Goal: Task Accomplishment & Management: Manage account settings

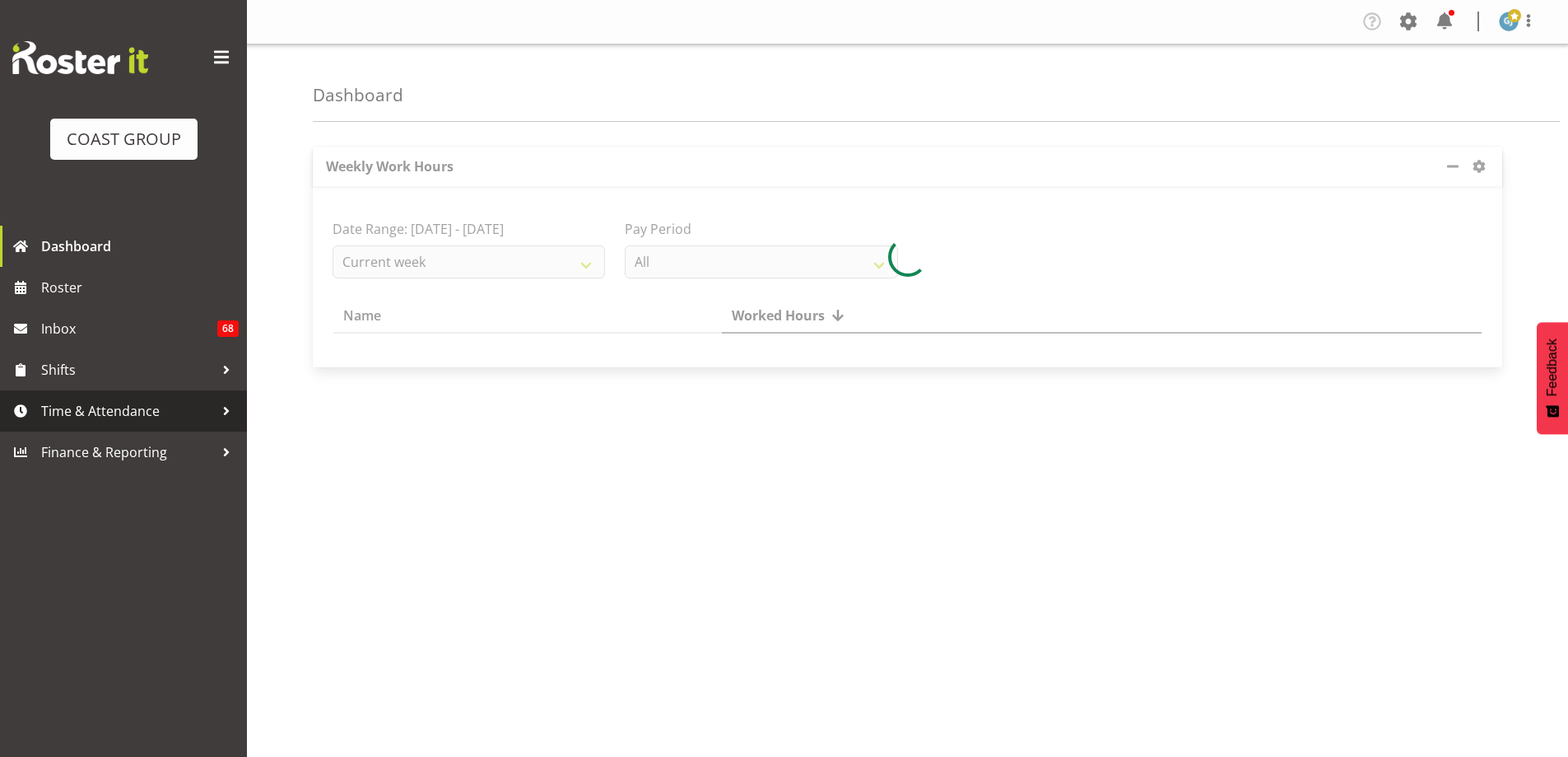
click at [233, 414] on div at bounding box center [226, 410] width 25 height 25
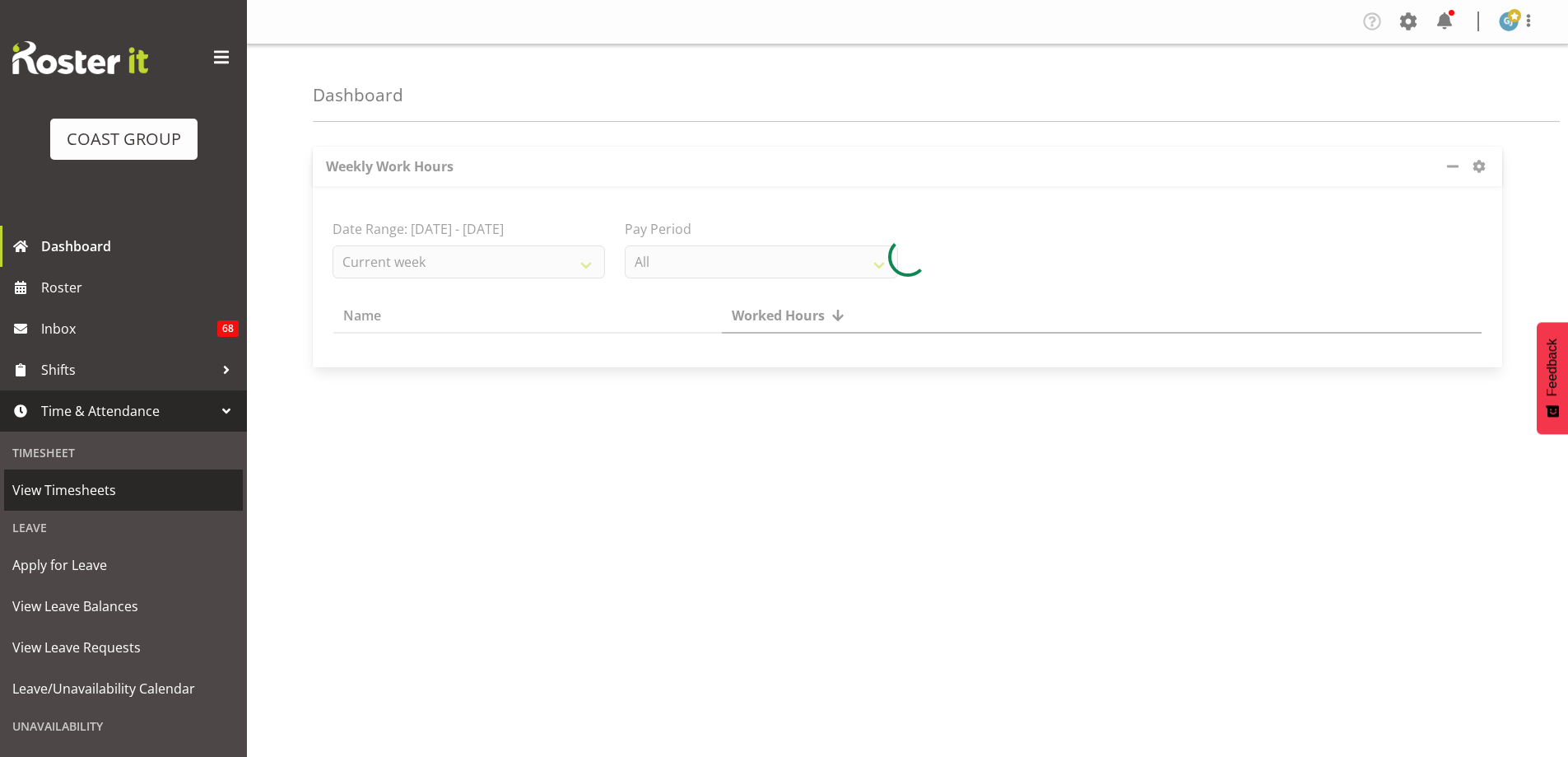
click at [106, 492] on span "View Timesheets" at bounding box center [123, 489] width 222 height 25
select select "7"
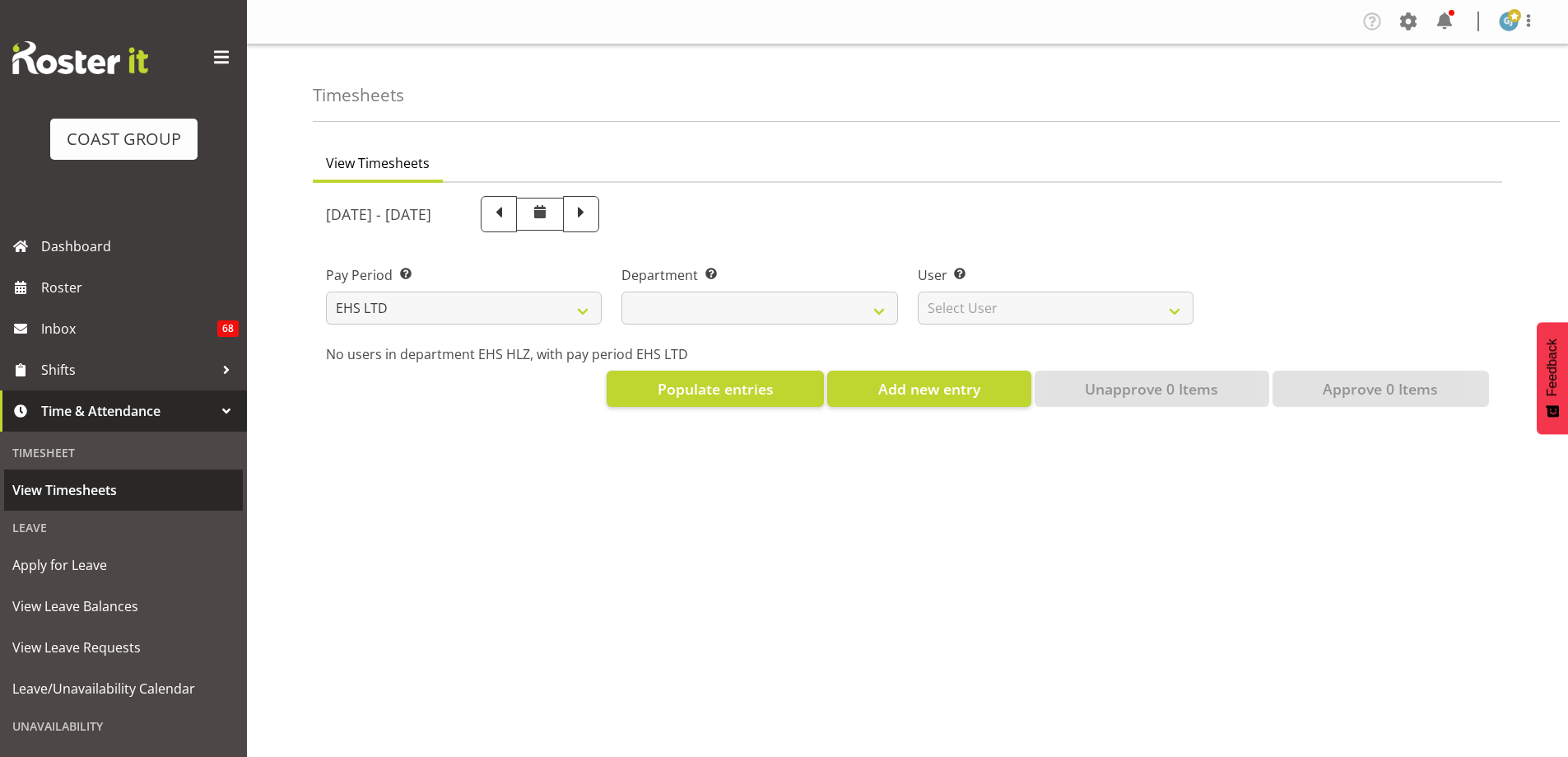
select select
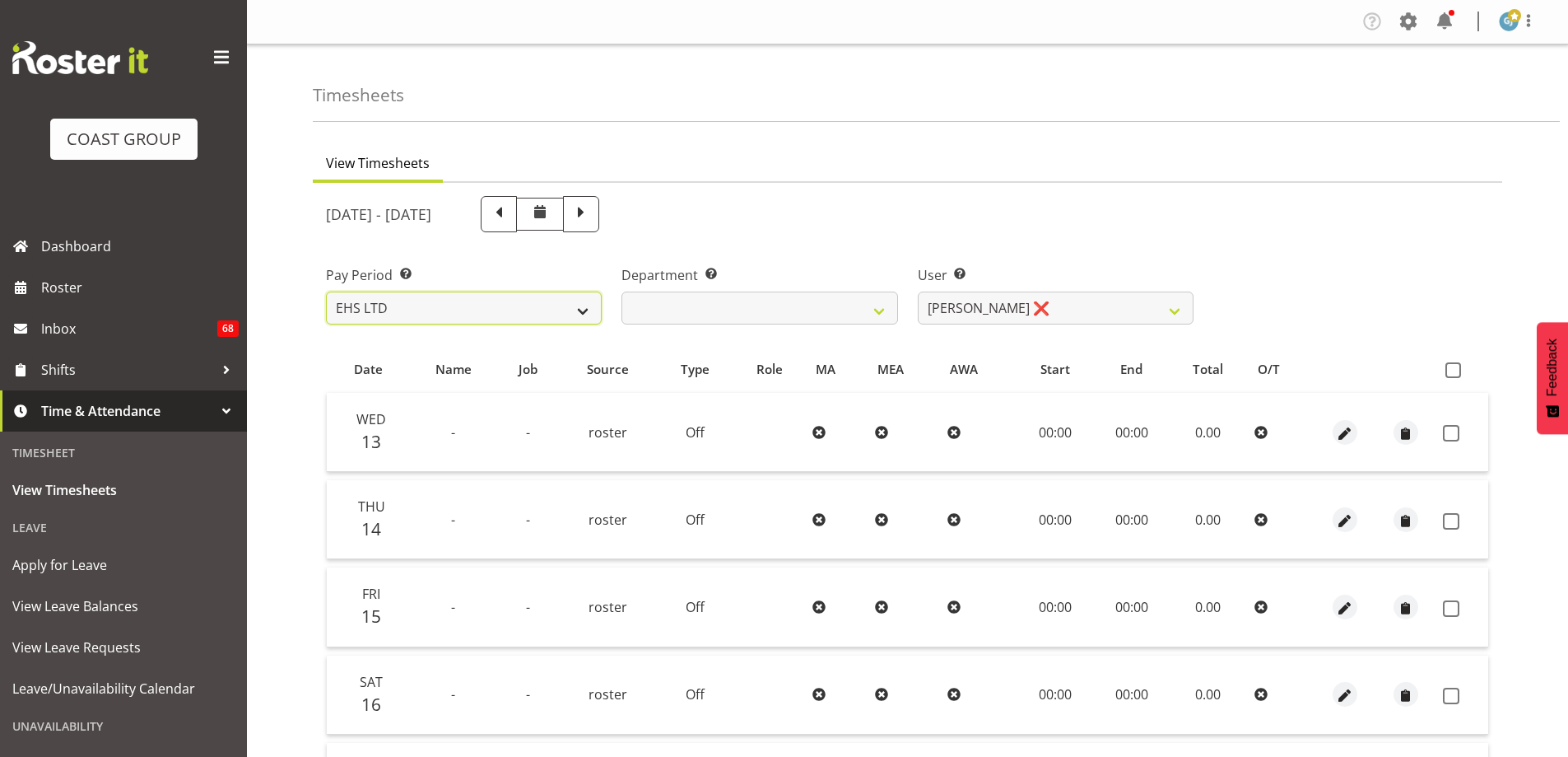
click at [584, 313] on select "SLP LTD EHS LTD DW LTD VEHICLES Carlton Events [PERSON_NAME] 120 Limited Wellin…" at bounding box center [463, 308] width 276 height 33
select select "115"
click at [326, 292] on select "SLP LTD EHS LTD DW LTD VEHICLES Carlton Events [PERSON_NAME] 120 Limited Wellin…" at bounding box center [463, 308] width 276 height 33
select select
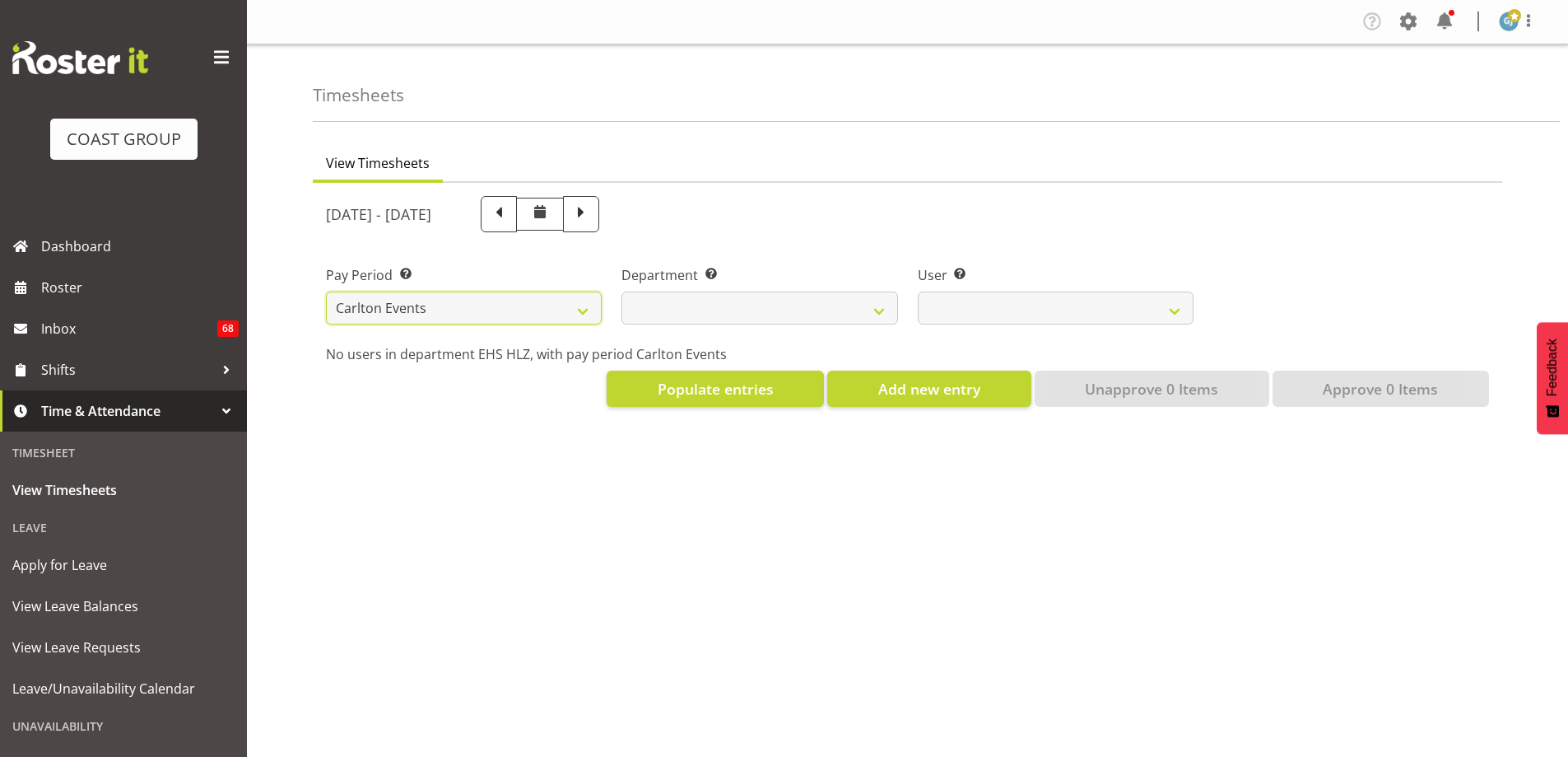
select select
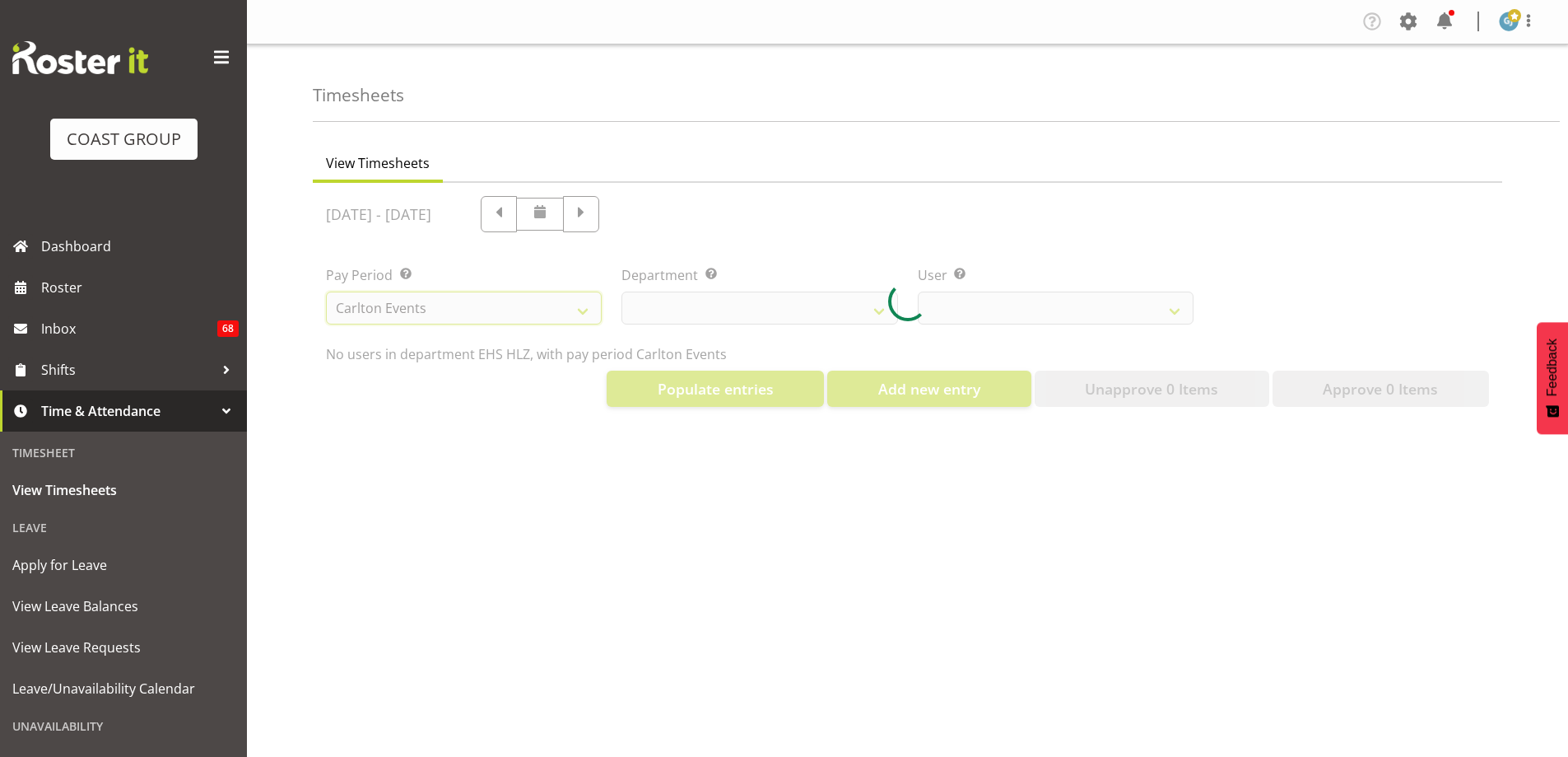
select select
click at [587, 315] on div at bounding box center [907, 301] width 1190 height 237
select select
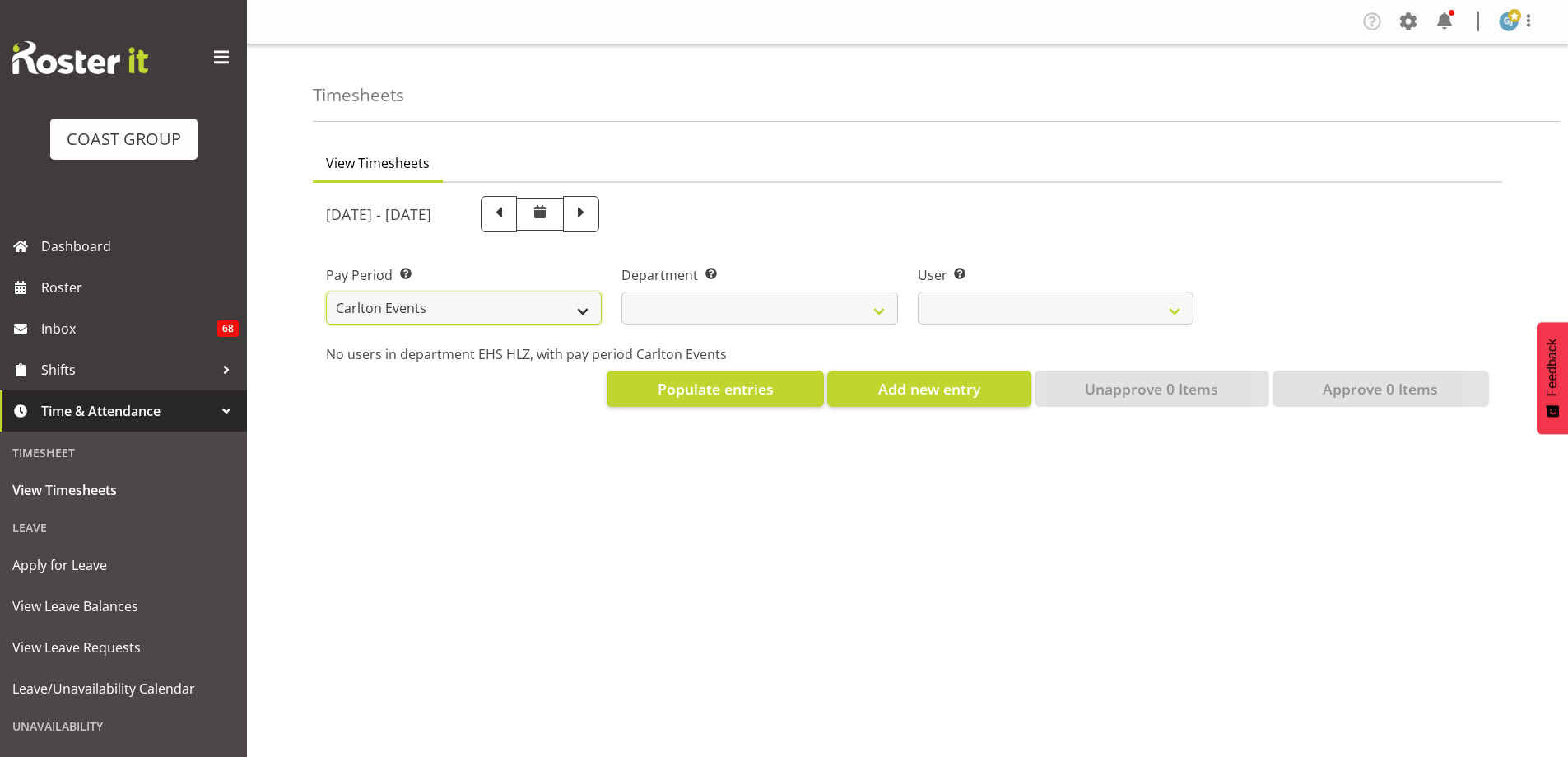
click at [584, 315] on select "SLP LTD EHS LTD DW LTD VEHICLES Carlton Events Hamilton 120 Limited Wellington …" at bounding box center [463, 308] width 276 height 33
select select "149"
click at [326, 292] on select "SLP LTD EHS LTD DW LTD VEHICLES Carlton Events Hamilton 120 Limited Wellington …" at bounding box center [463, 308] width 276 height 33
select select
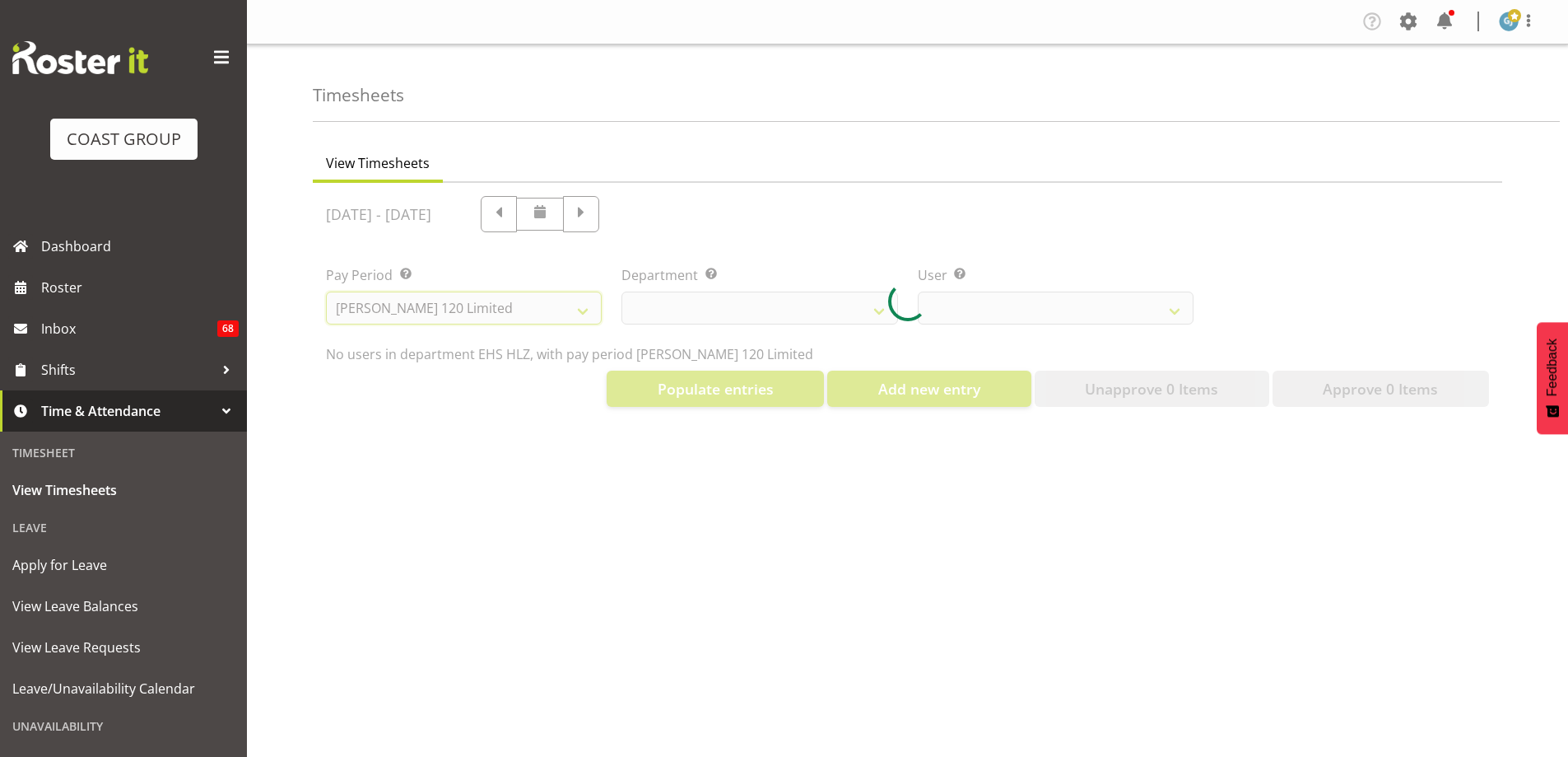
select select
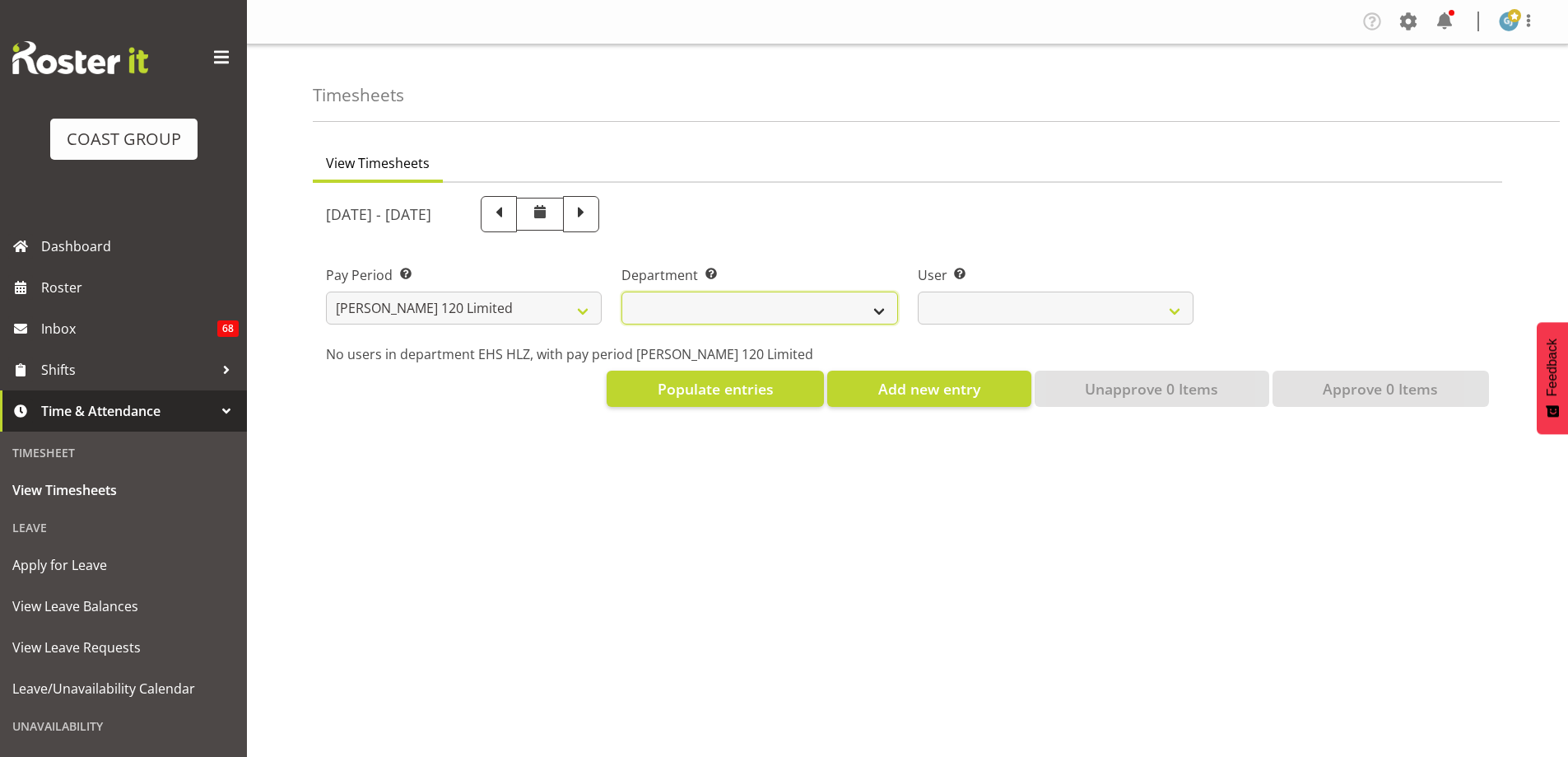
click at [877, 313] on select "[PERSON_NAME]" at bounding box center [759, 308] width 276 height 33
select select "751"
click at [621, 292] on select "[PERSON_NAME]" at bounding box center [759, 308] width 276 height 33
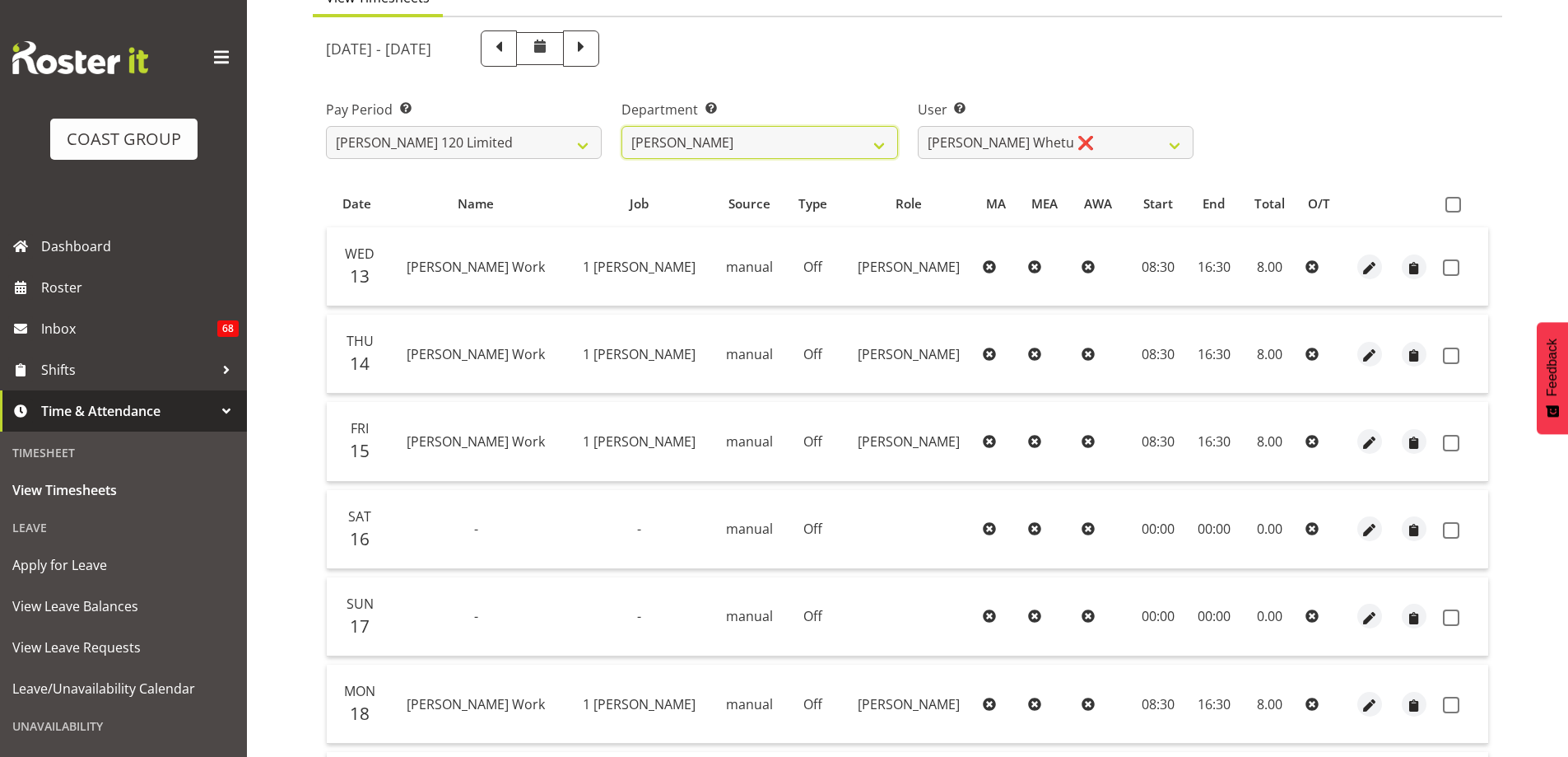
scroll to position [164, 0]
drag, startPoint x: 1455, startPoint y: 202, endPoint x: 1418, endPoint y: 228, distance: 45.2
click at [1455, 203] on span at bounding box center [1453, 205] width 16 height 16
click at [1455, 203] on input "checkbox" at bounding box center [1451, 206] width 11 height 11
checkbox input "true"
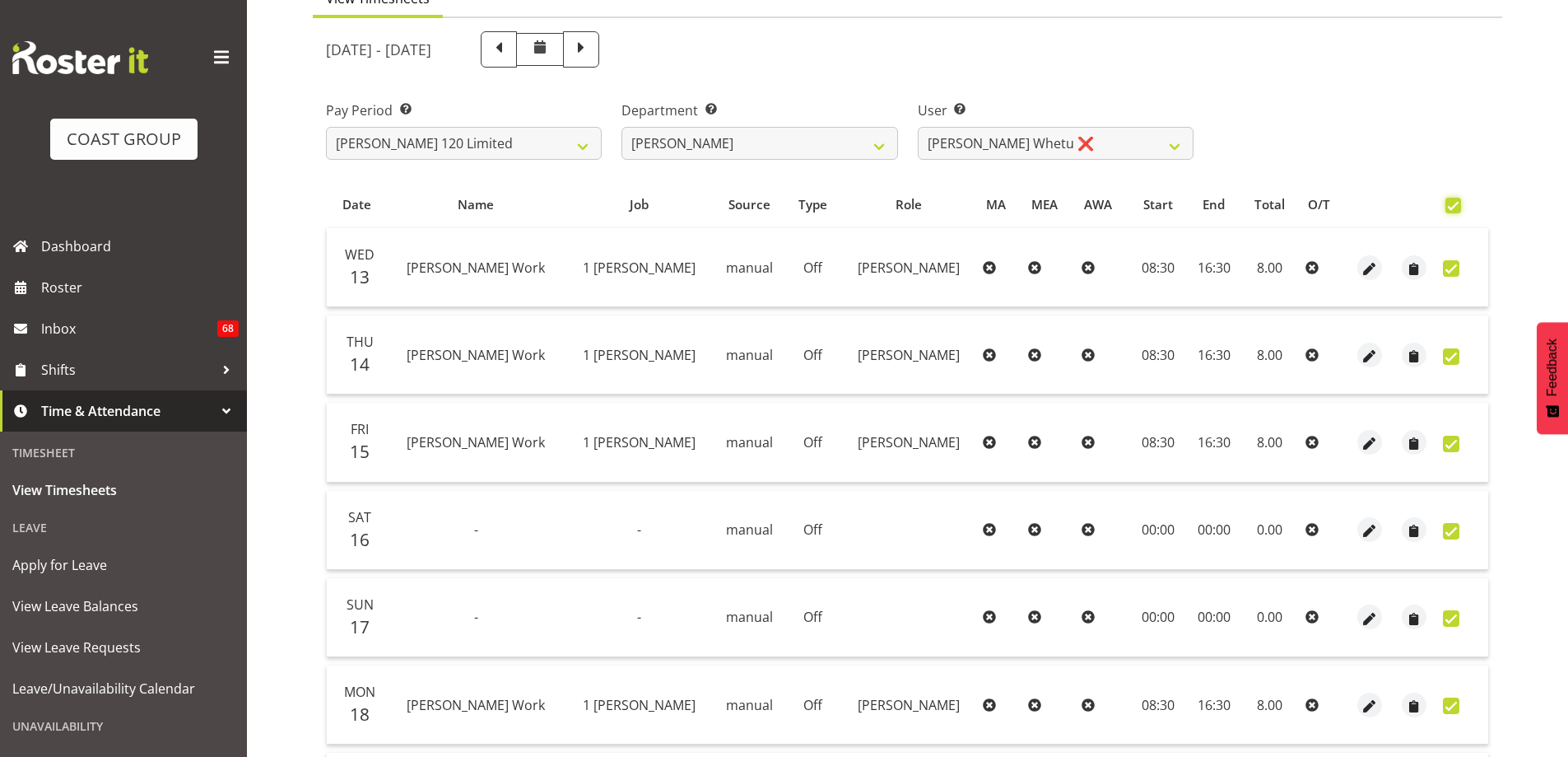
checkbox input "true"
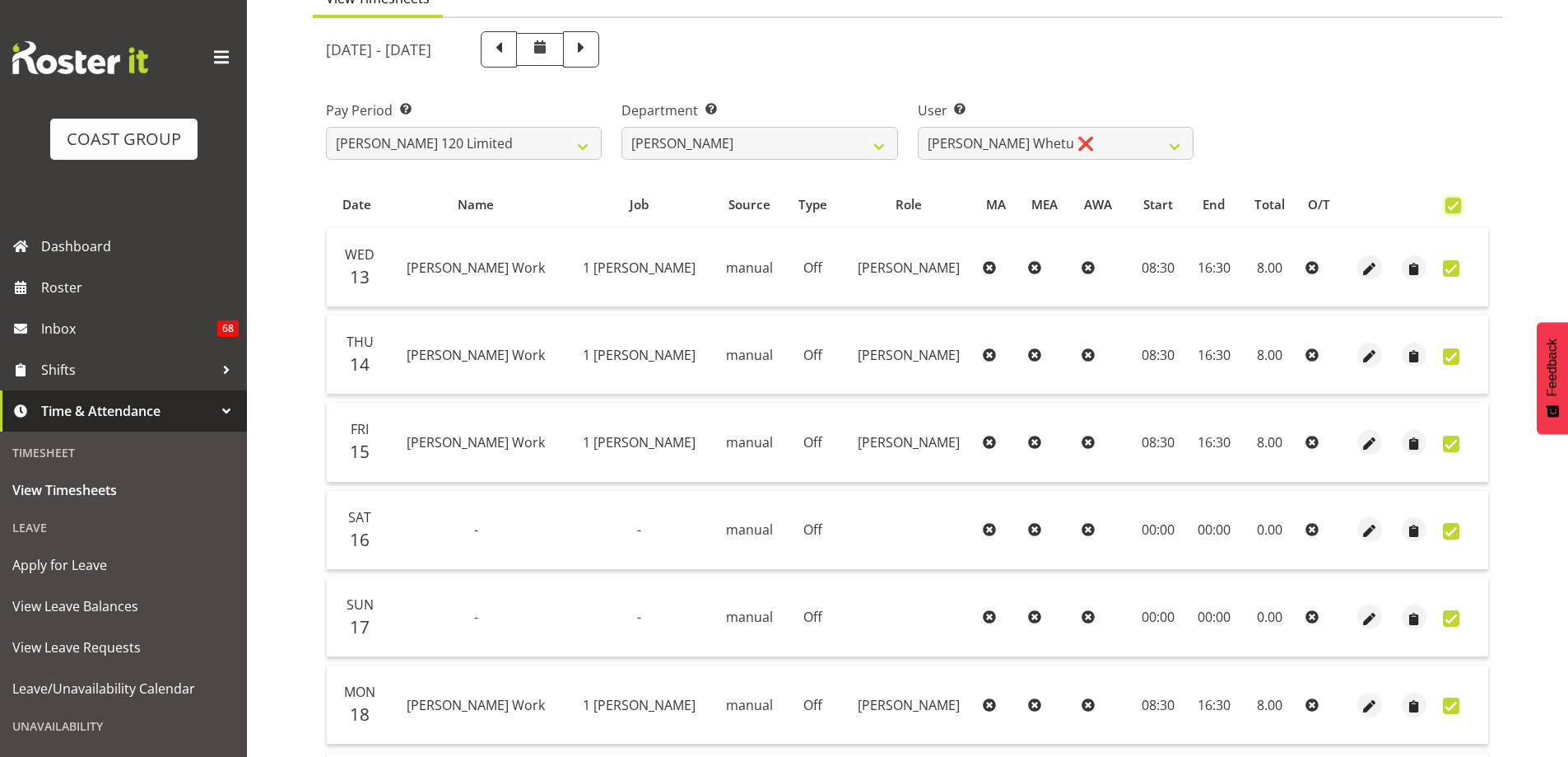
checkbox input "true"
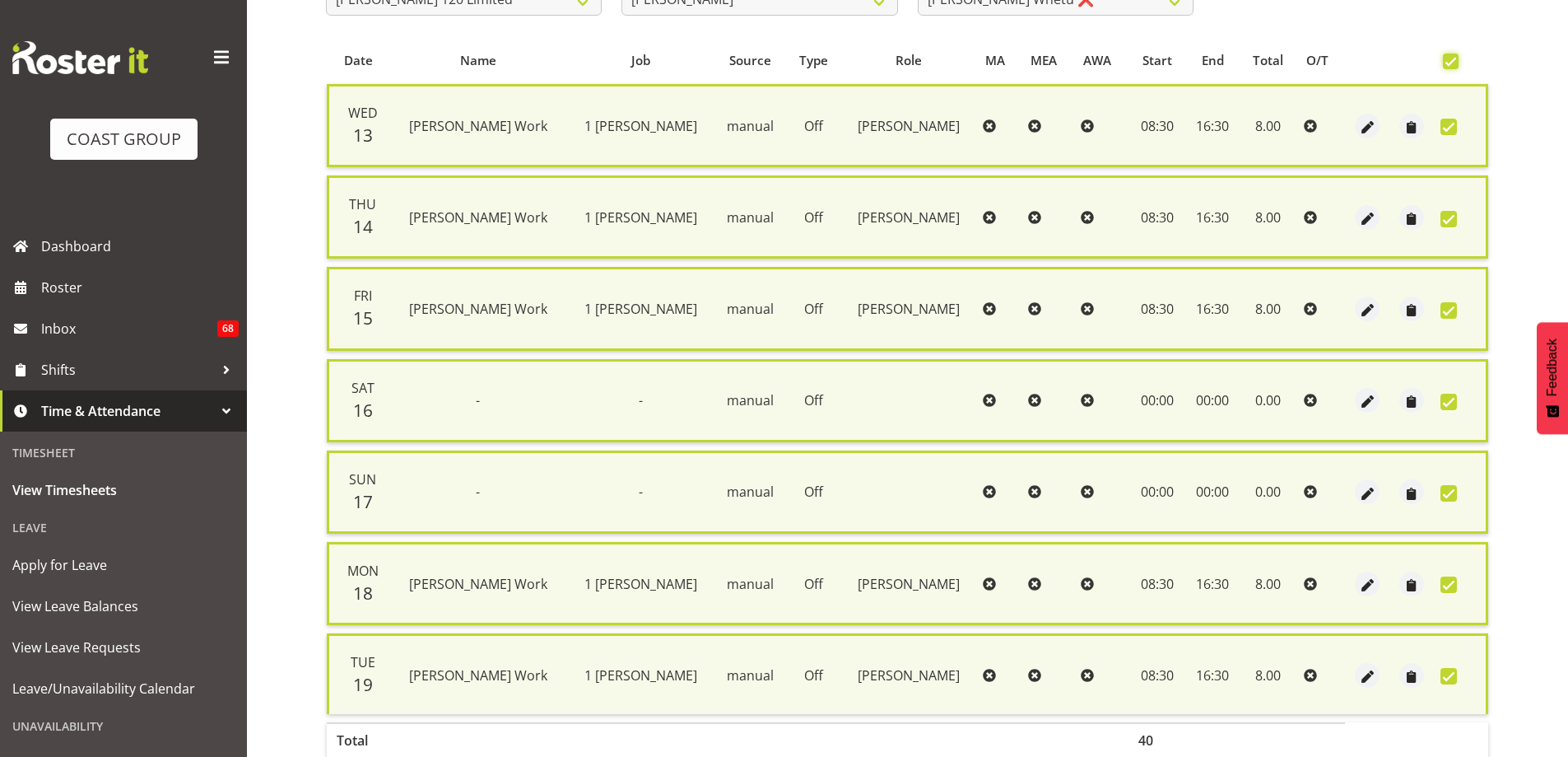
scroll to position [398, 0]
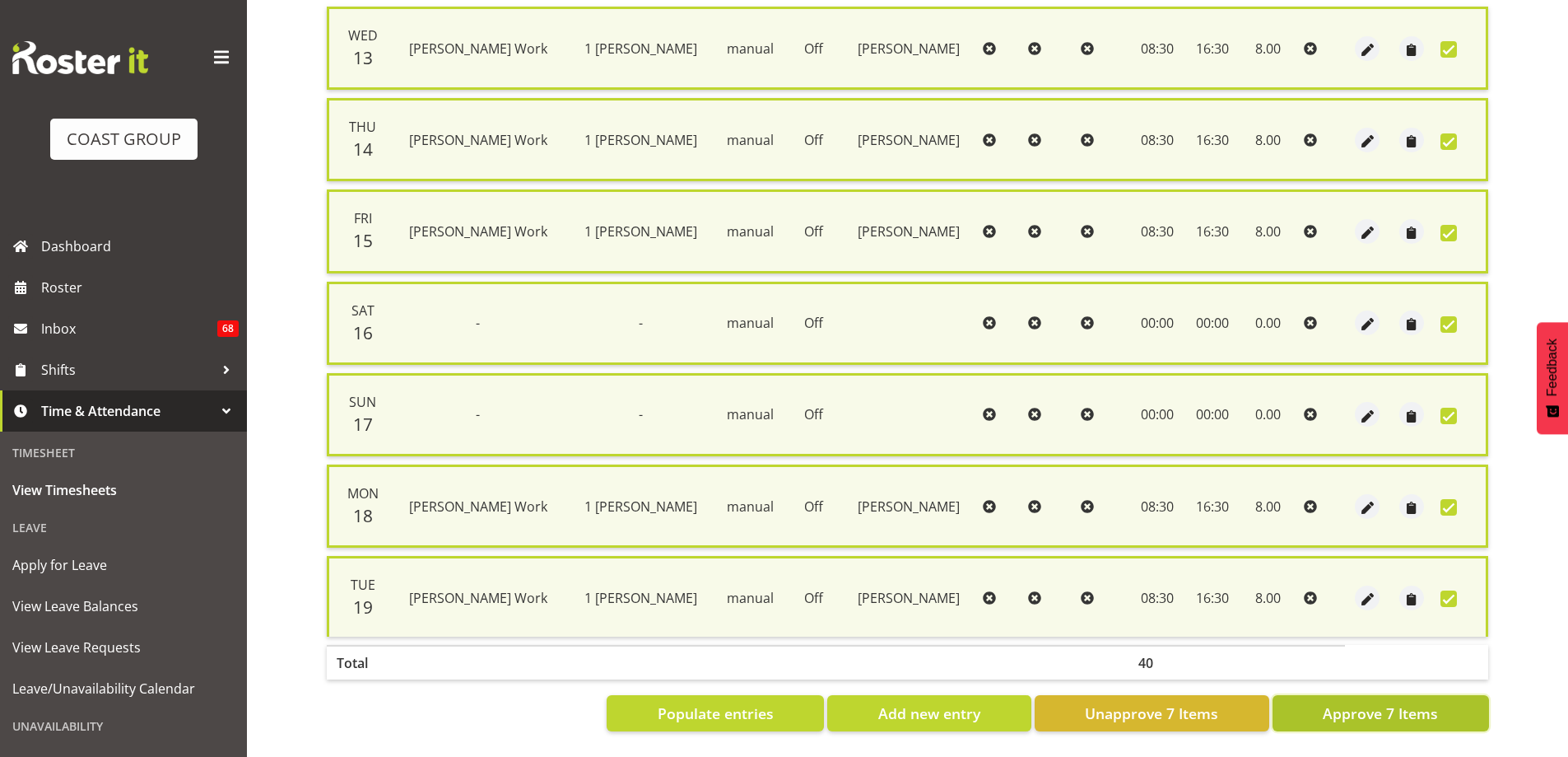
click at [1401, 704] on span "Approve 7 Items" at bounding box center [1381, 712] width 116 height 21
checkbox input "false"
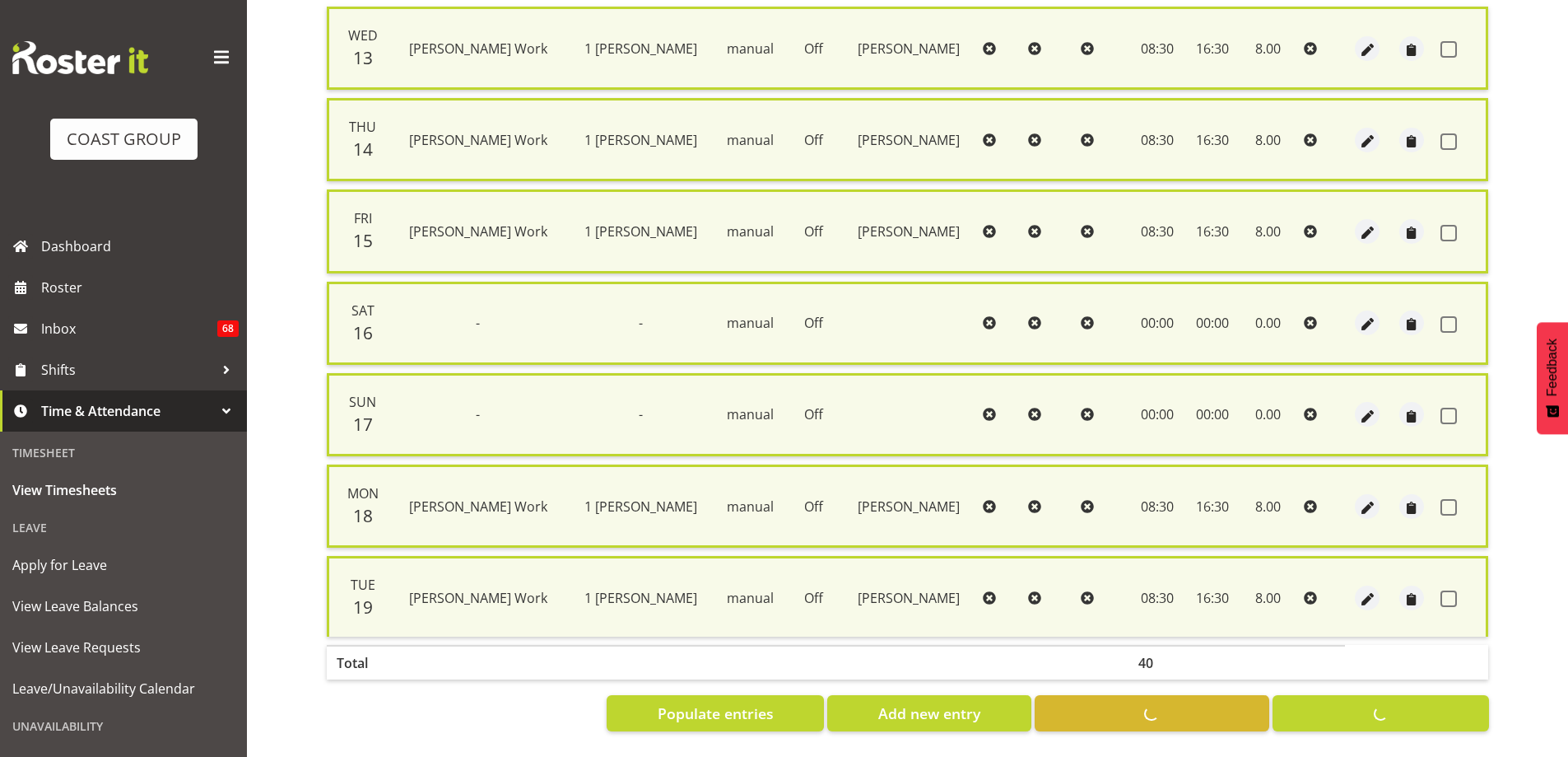
checkbox input "false"
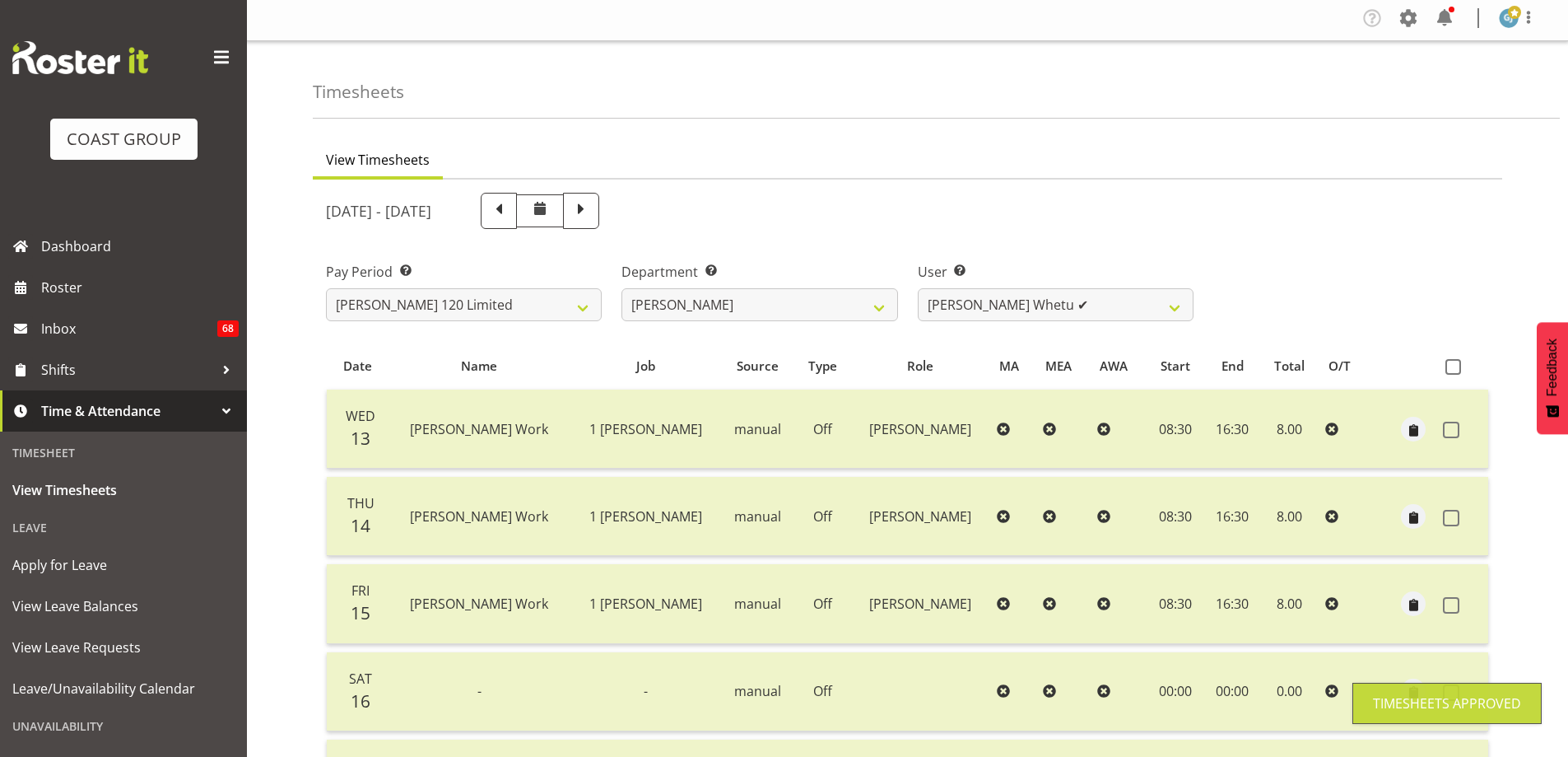
scroll to position [0, 0]
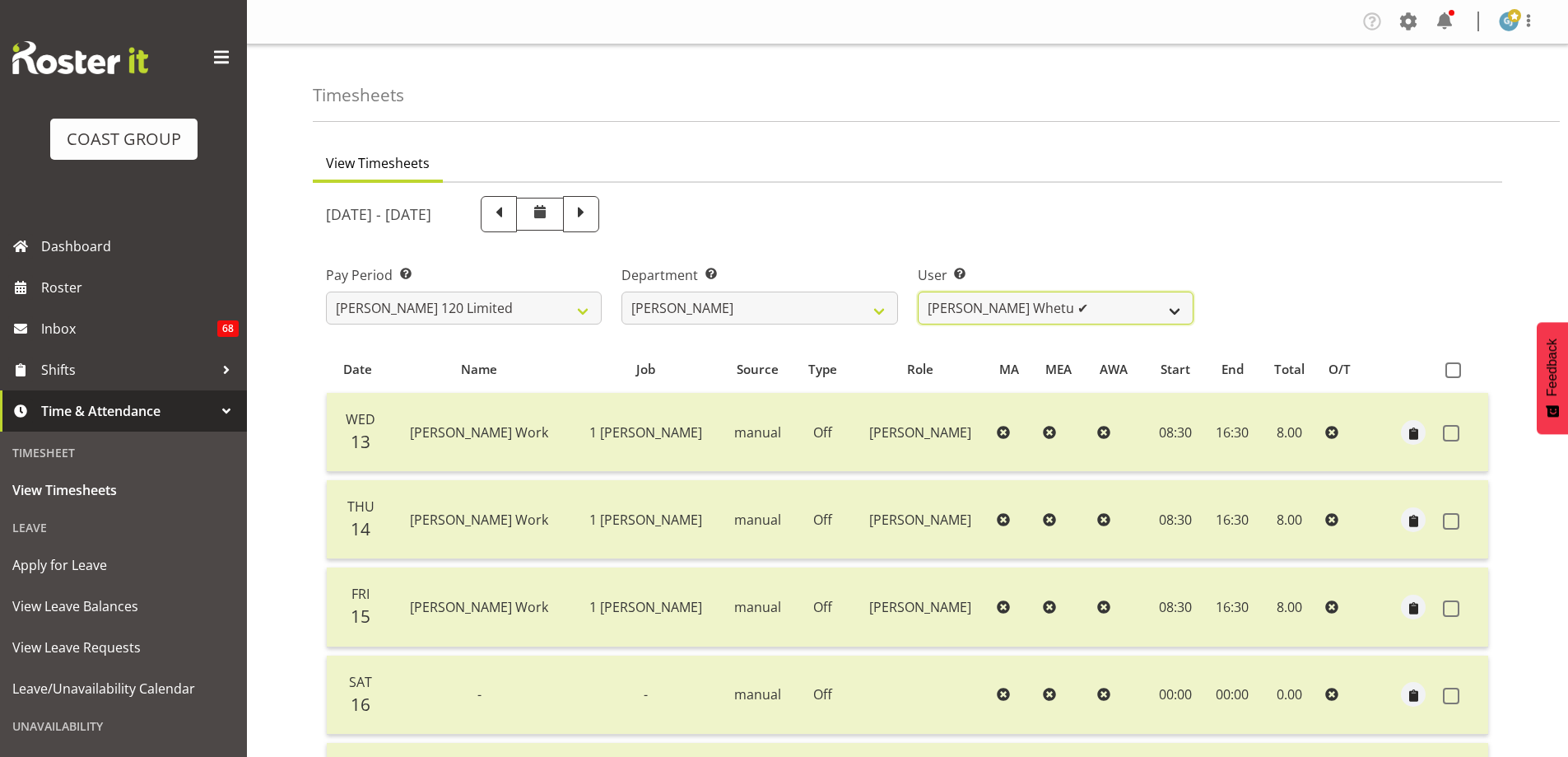
click at [1169, 316] on select "Geoffrey Te Whetu ✔ Layton Gardener ❌ Olivia Lindale ❌ Stephanie Hill-Grant ❌ T…" at bounding box center [1055, 308] width 276 height 33
select select "11356"
click at [917, 292] on select "Geoffrey Te Whetu ✔ Layton Gardener ❌ Olivia Lindale ❌ Stephanie Hill-Grant ❌ T…" at bounding box center [1055, 308] width 276 height 33
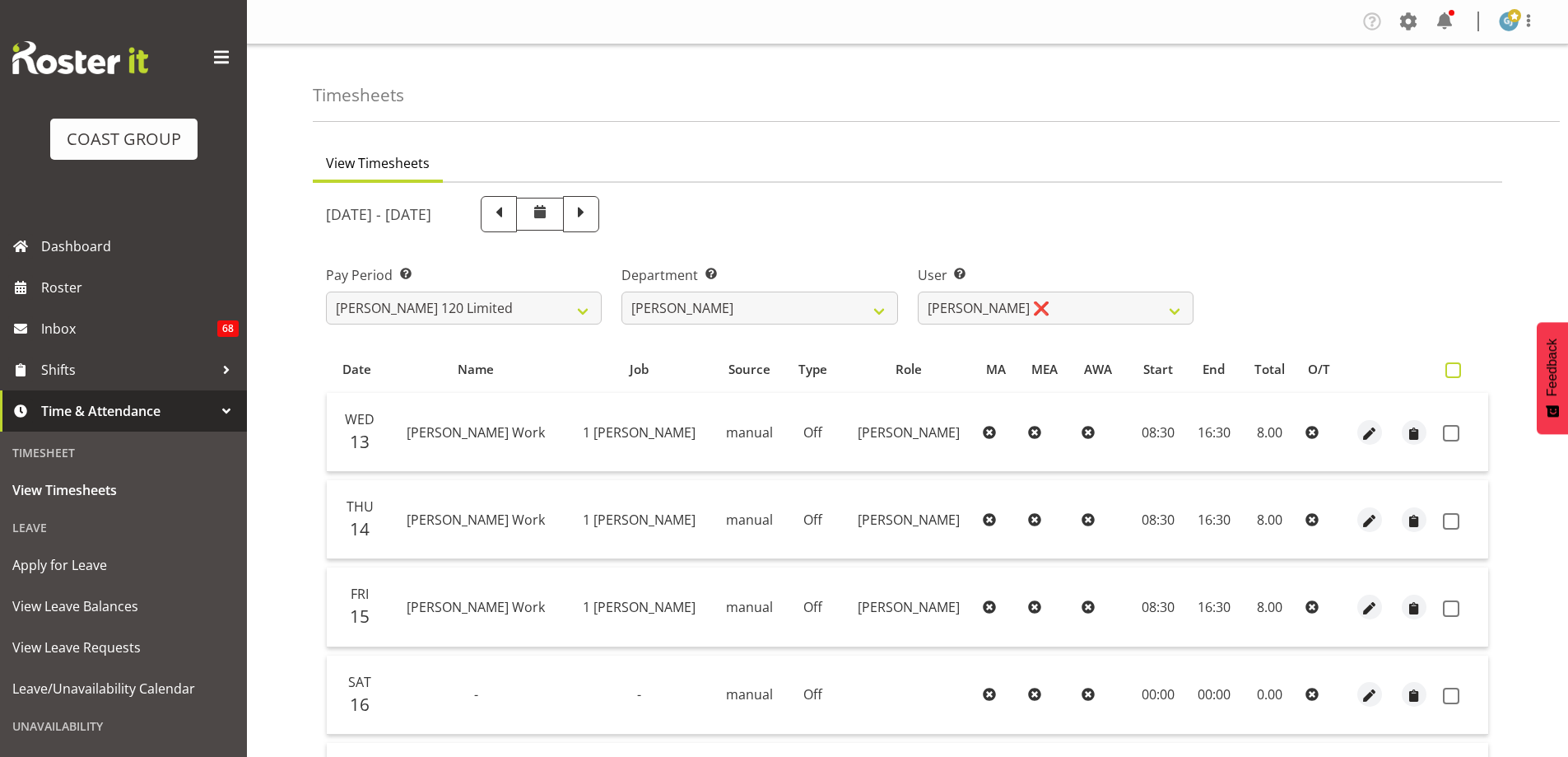
click at [1456, 369] on span at bounding box center [1453, 370] width 16 height 16
click at [1456, 369] on input "checkbox" at bounding box center [1451, 371] width 11 height 11
checkbox input "true"
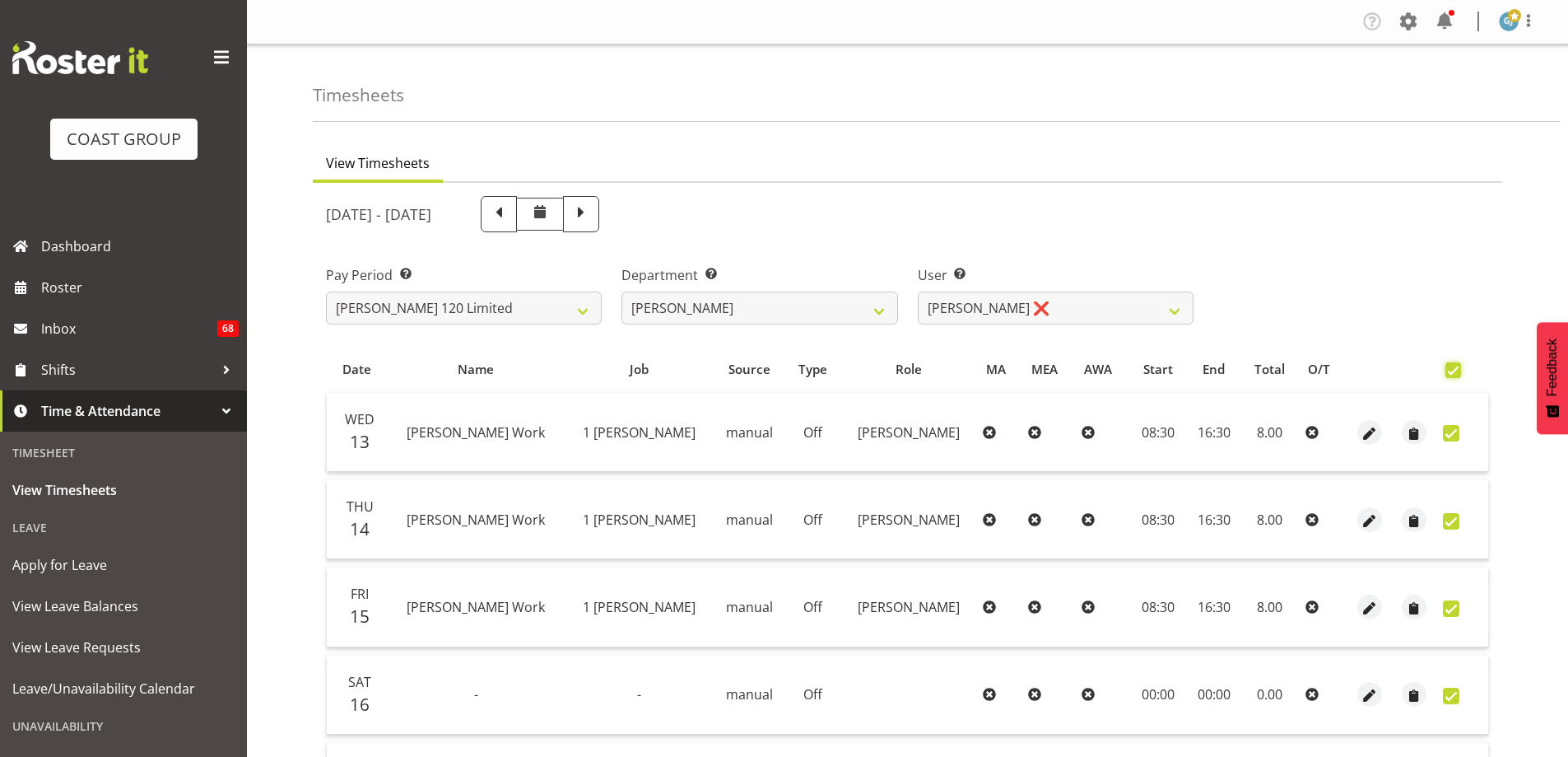
checkbox input "true"
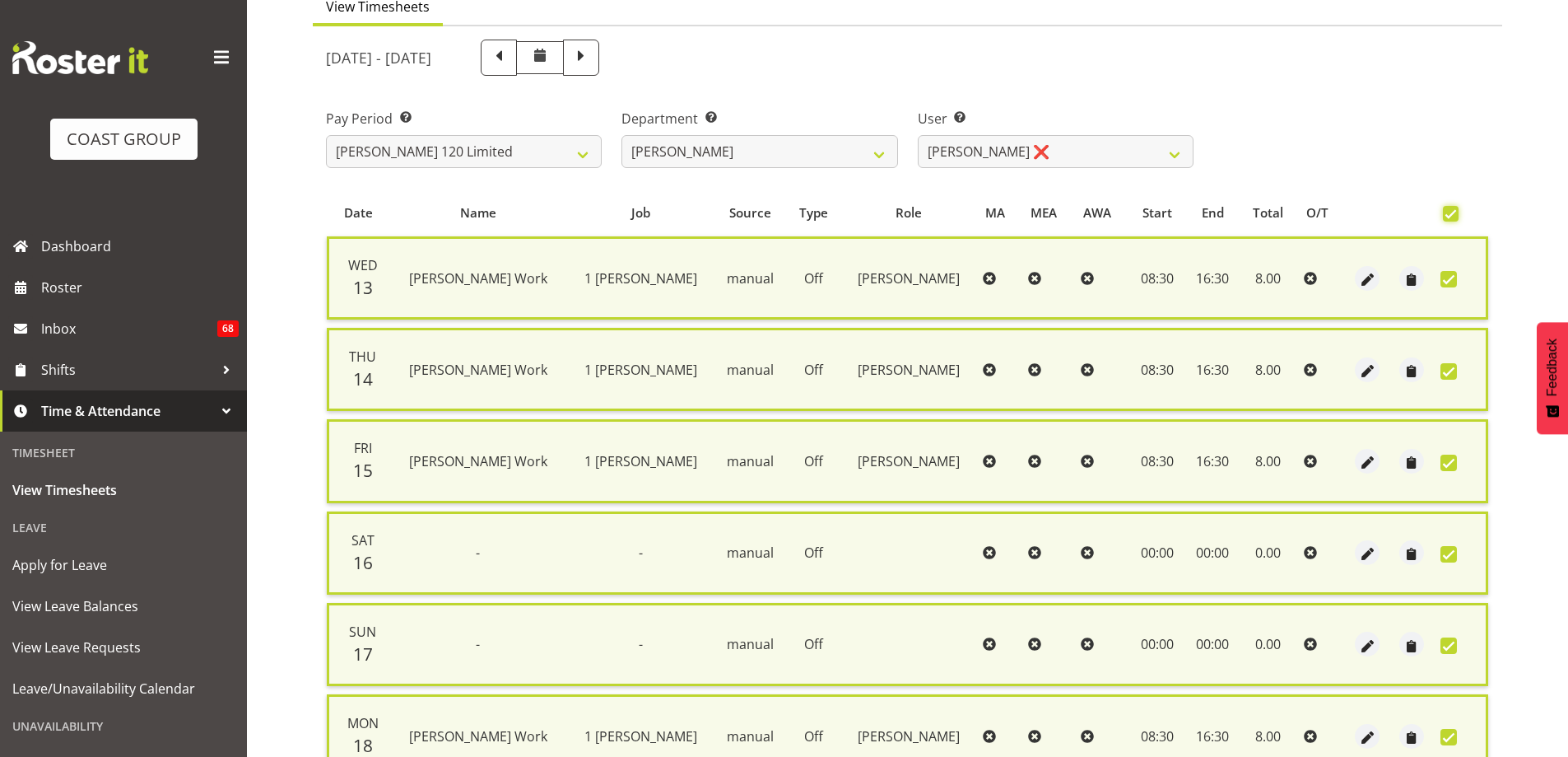
scroll to position [398, 0]
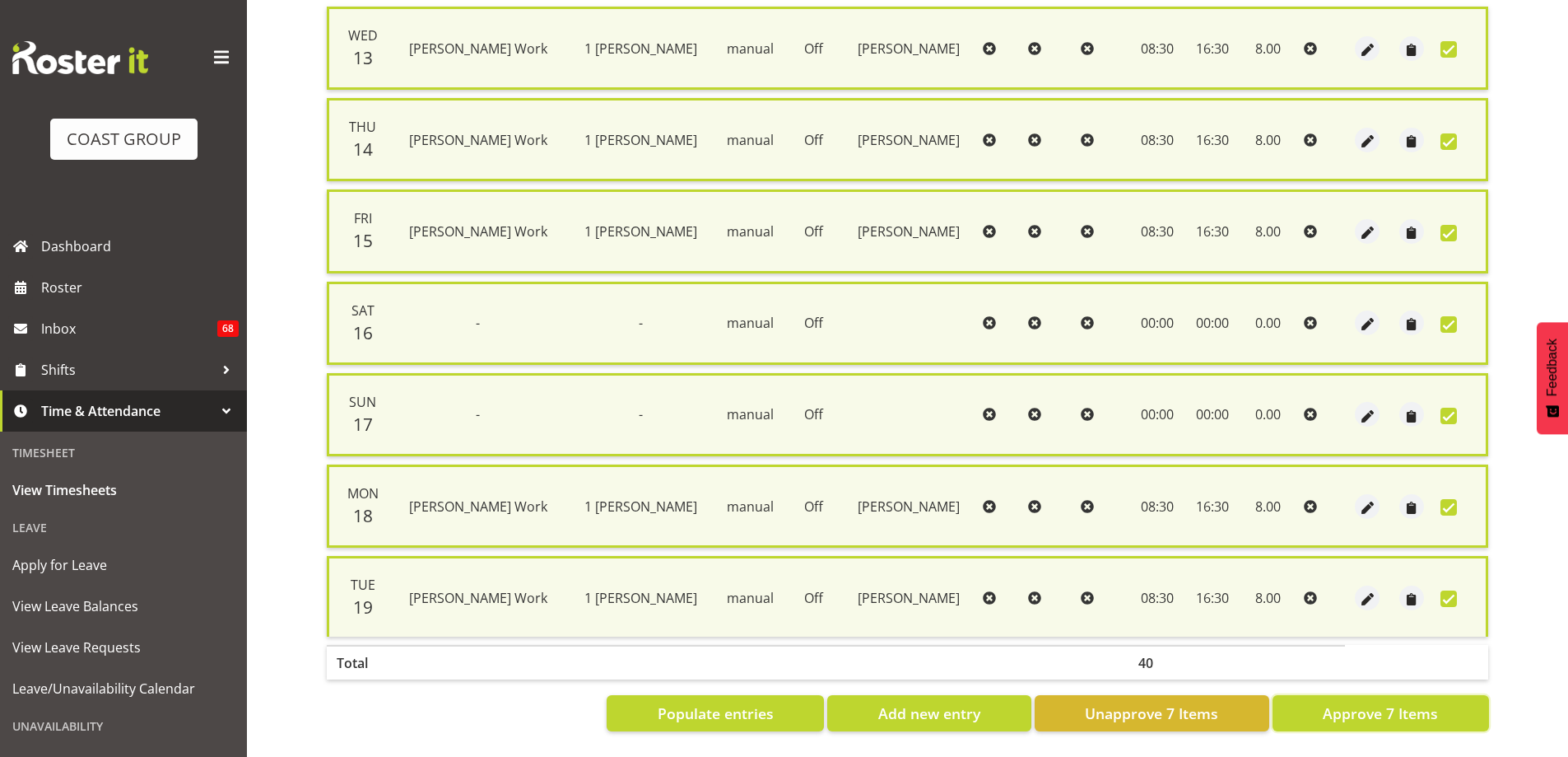
click at [1363, 702] on span "Approve 7 Items" at bounding box center [1381, 712] width 116 height 21
checkbox input "false"
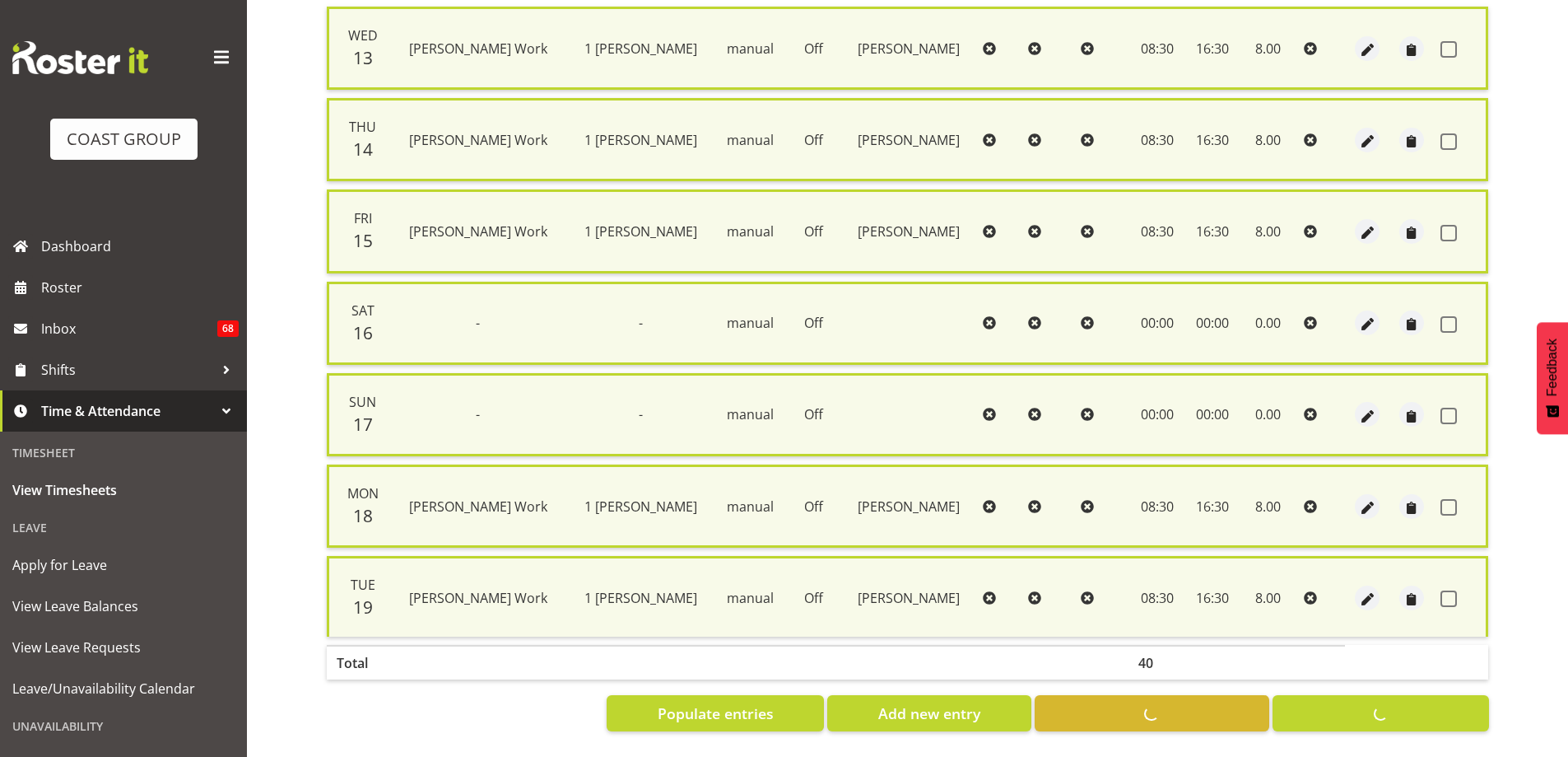
checkbox input "false"
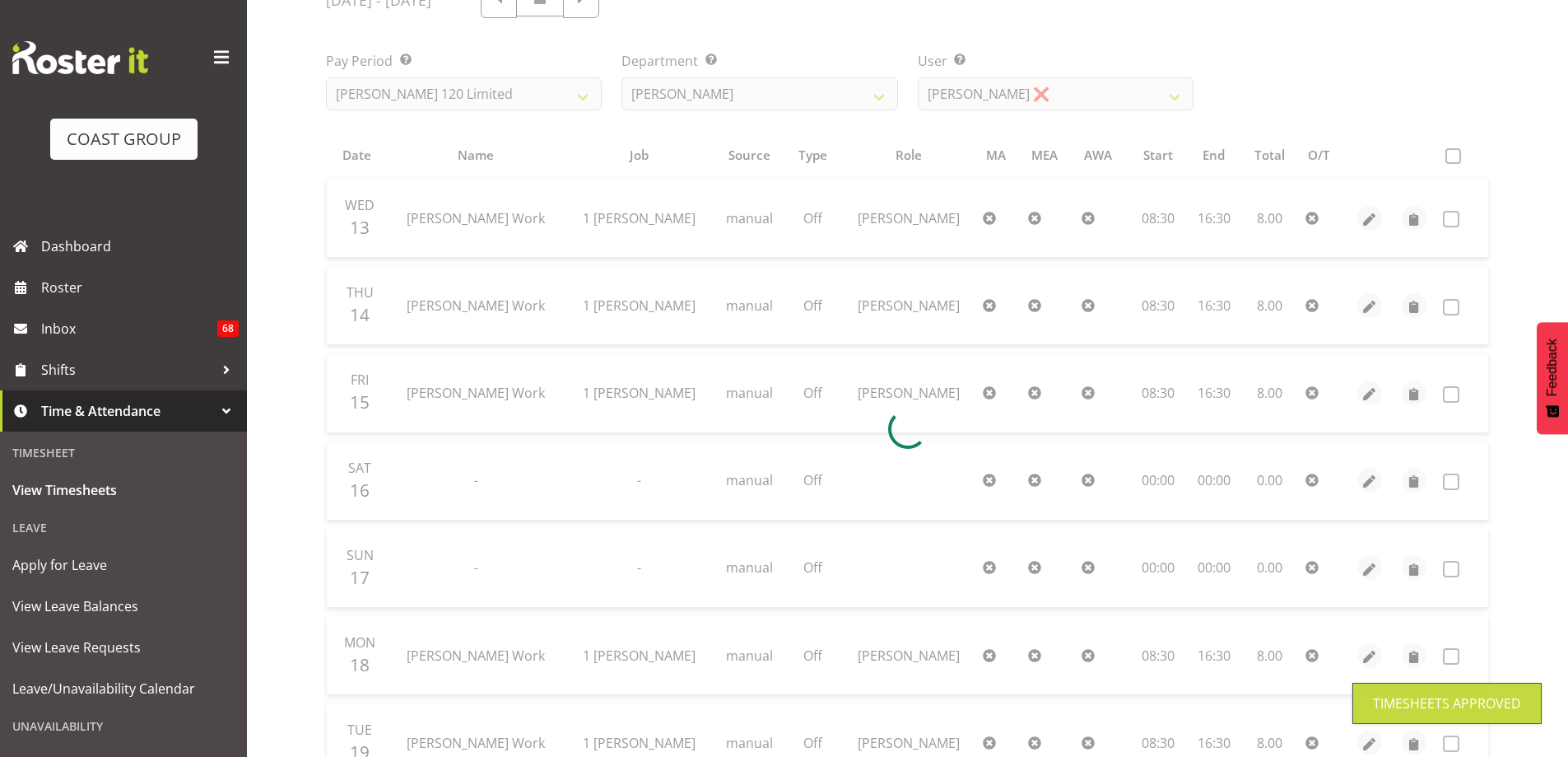
scroll to position [206, 0]
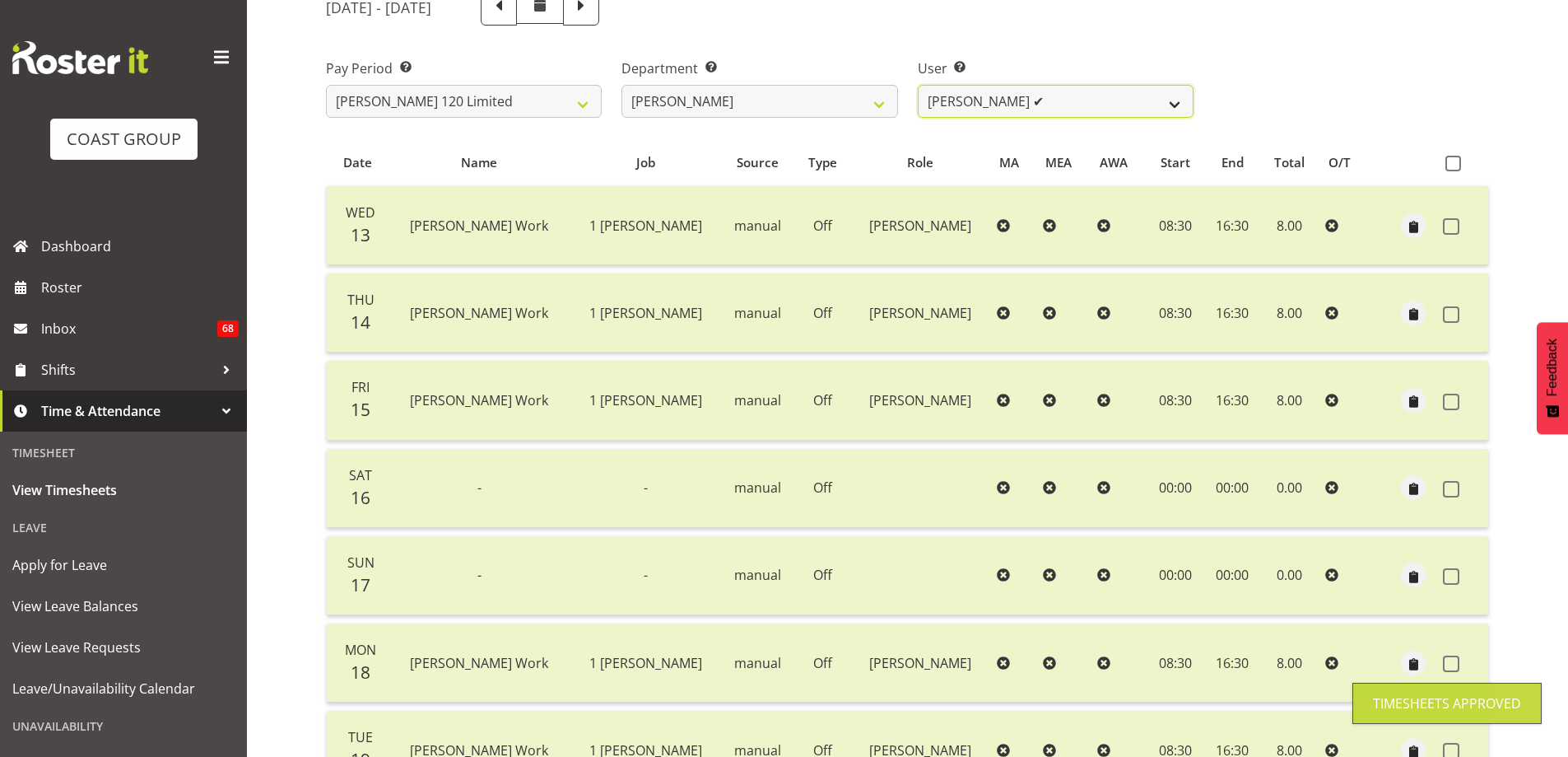
click at [1178, 103] on select "Geoffrey Te Whetu ✔ Layton Gardener ✔ Olivia Lindale ❌ Stephanie Hill-Grant ❌ T…" at bounding box center [1055, 101] width 276 height 33
select select "10438"
click at [917, 84] on select "Geoffrey Te Whetu ✔ Layton Gardener ✔ Olivia Lindale ❌ Stephanie Hill-Grant ❌ T…" at bounding box center [1055, 101] width 276 height 33
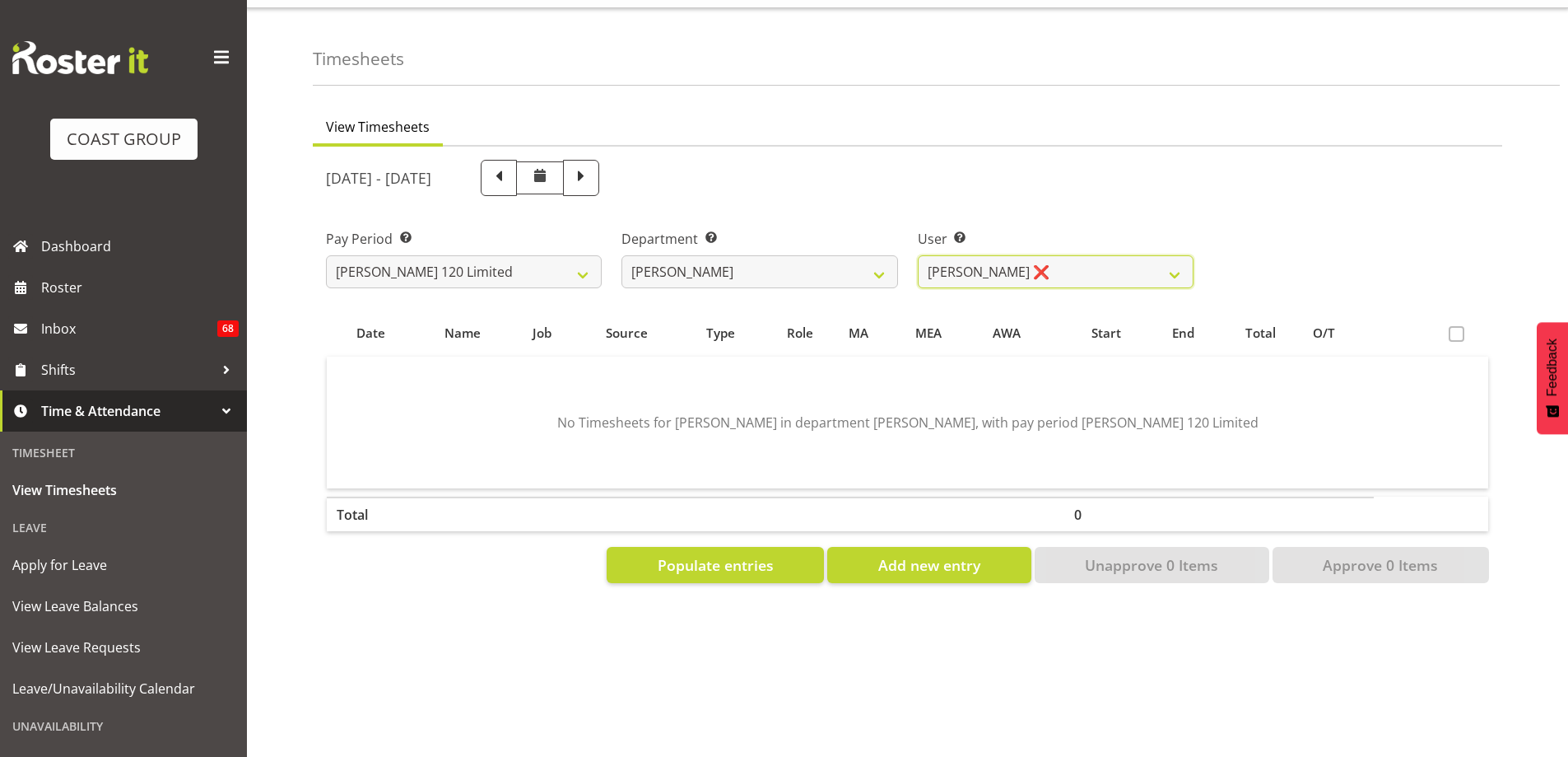
scroll to position [49, 0]
click at [698, 554] on span "Populate entries" at bounding box center [716, 564] width 117 height 21
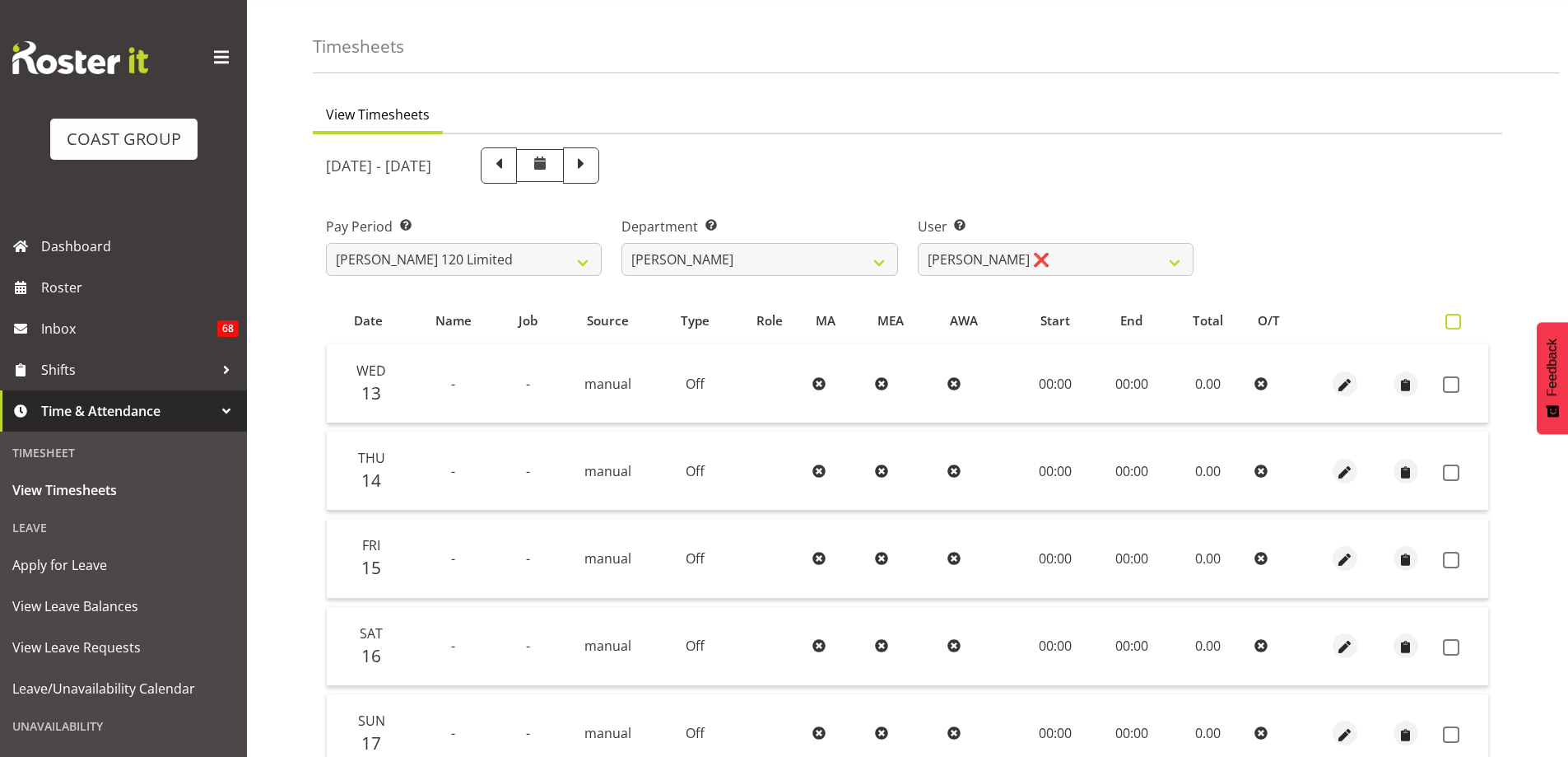
click at [1453, 319] on span at bounding box center [1453, 321] width 16 height 16
click at [1453, 319] on input "checkbox" at bounding box center [1451, 322] width 11 height 11
checkbox input "true"
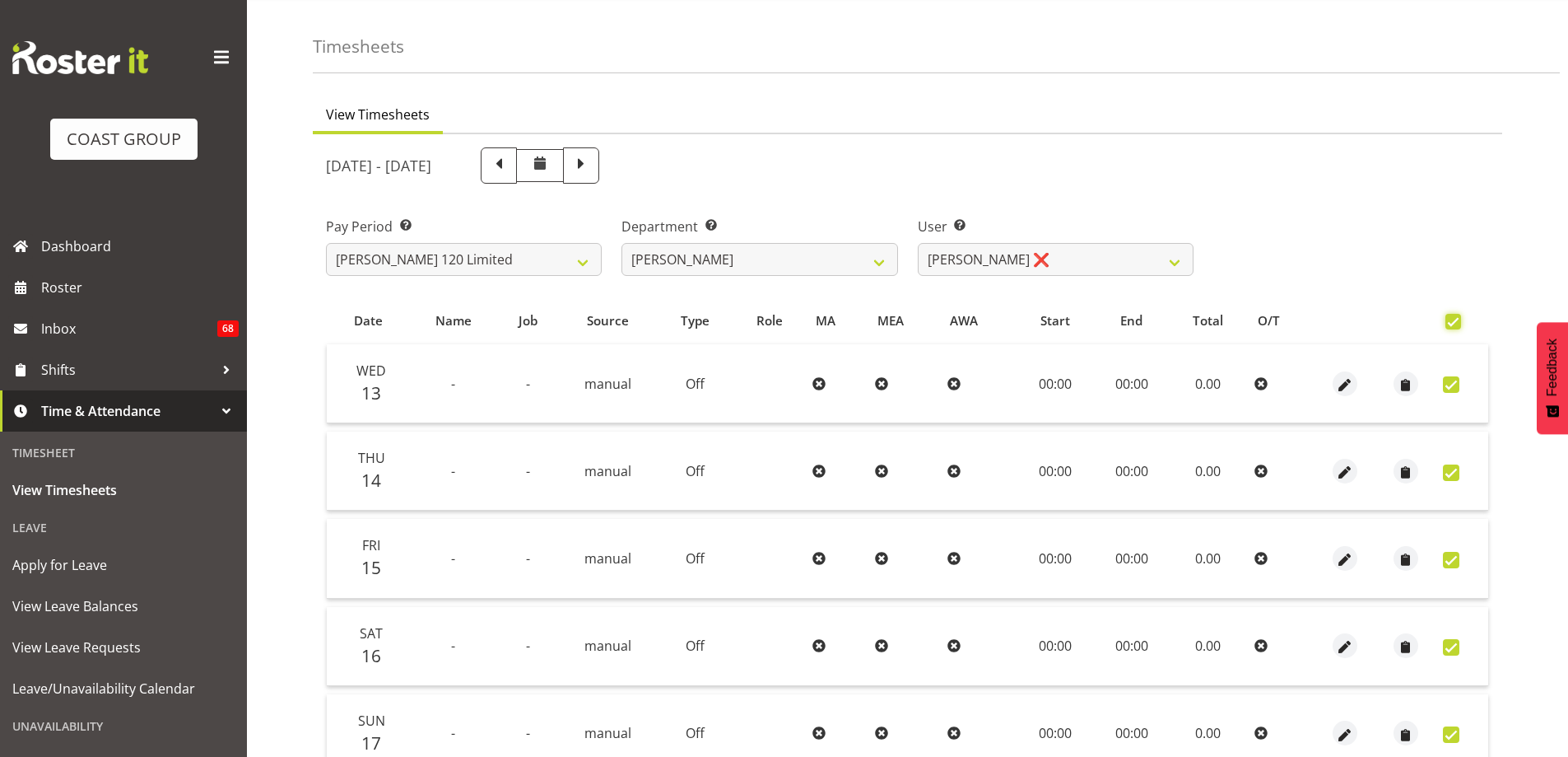
checkbox input "true"
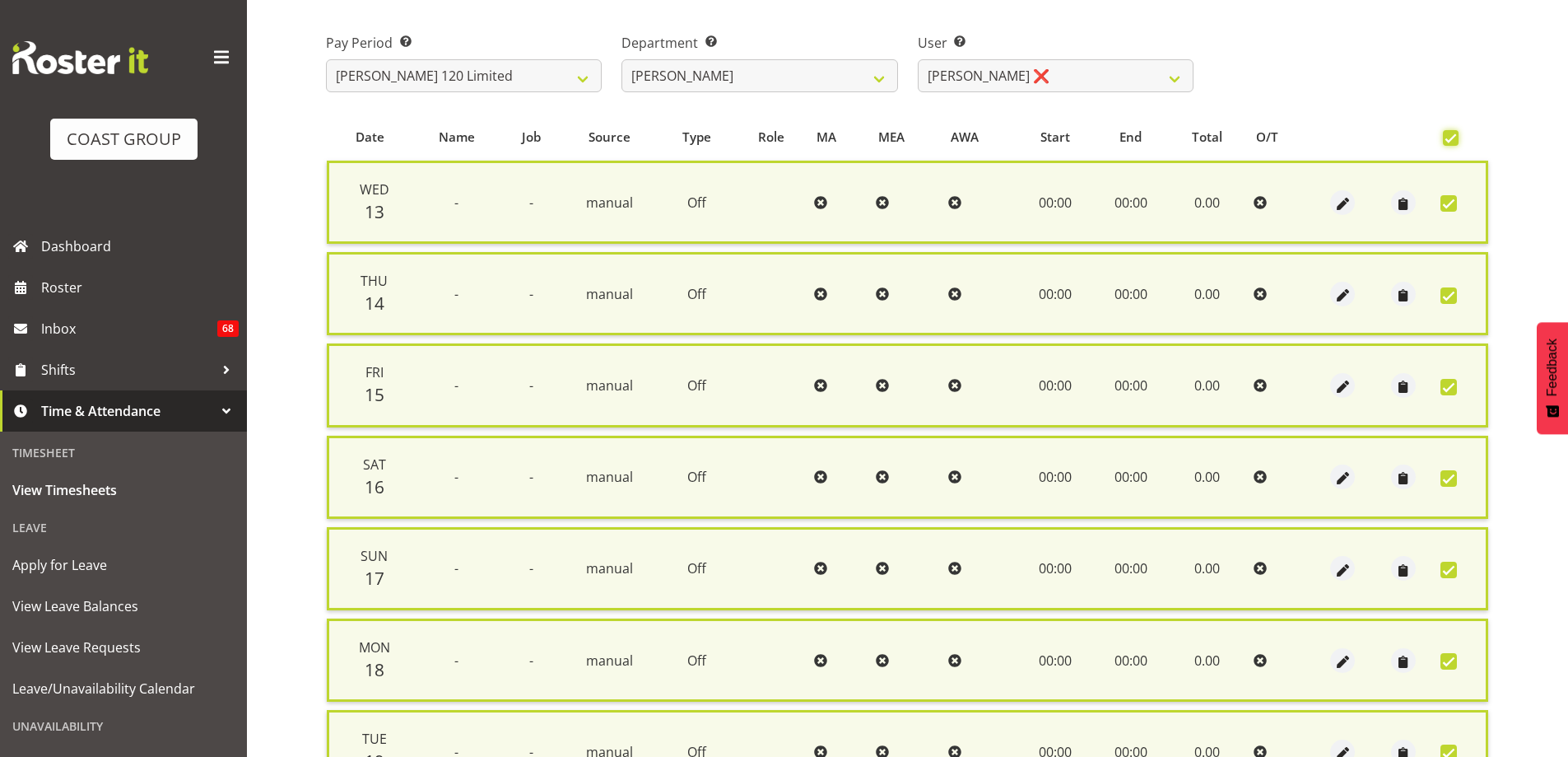
scroll to position [398, 0]
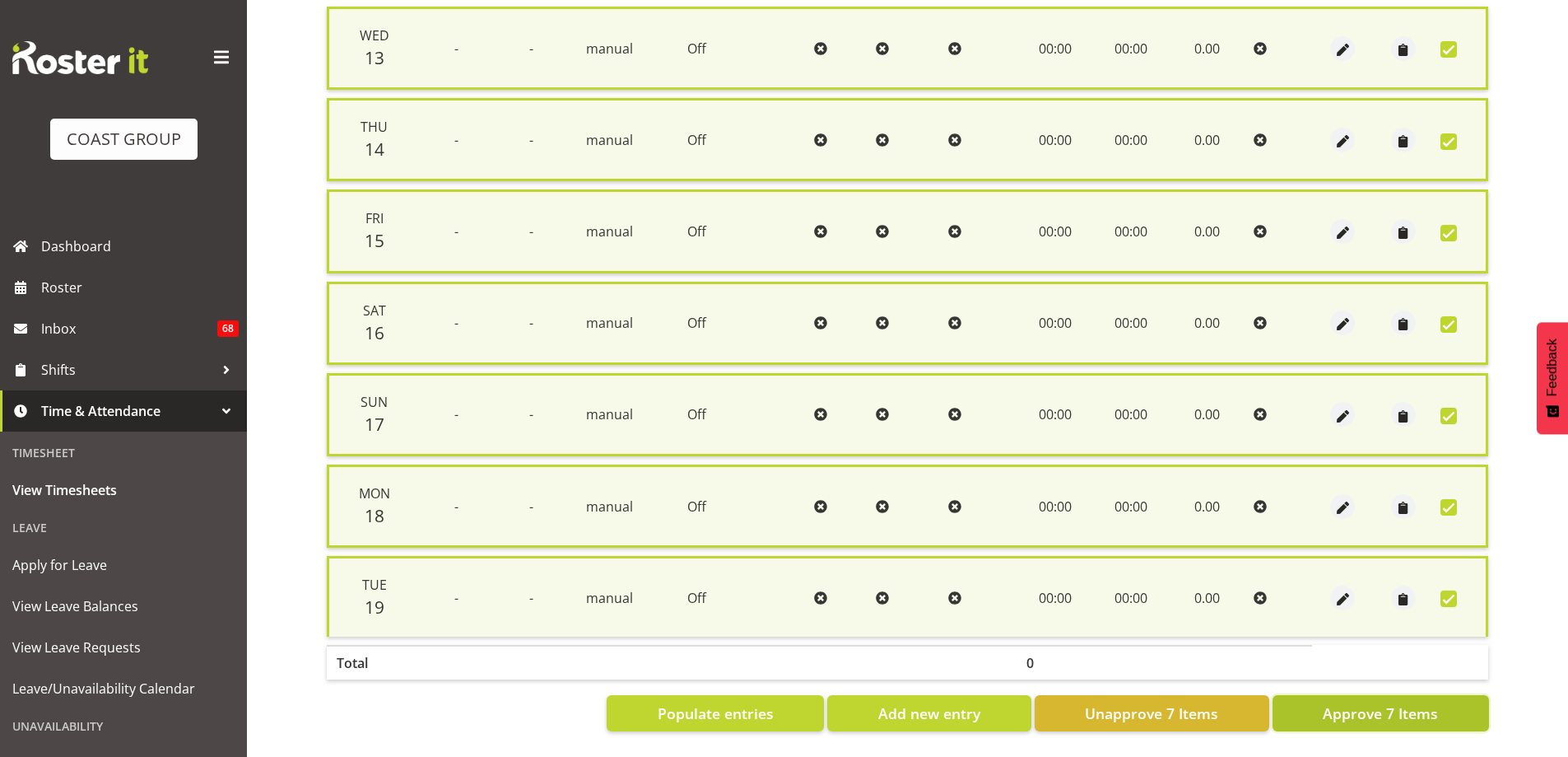
click at [1397, 702] on span "Approve 7 Items" at bounding box center [1381, 712] width 116 height 21
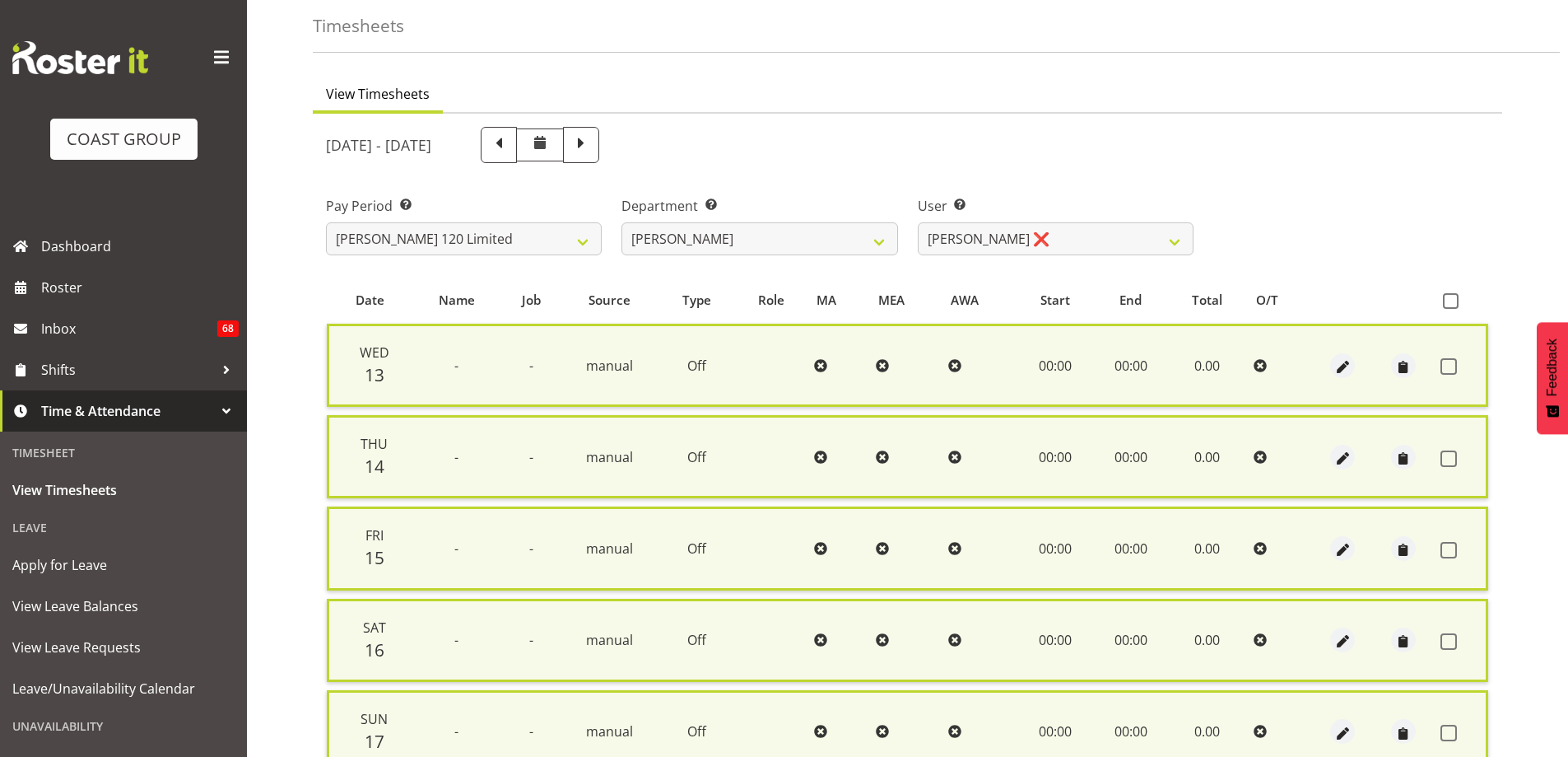
checkbox input "false"
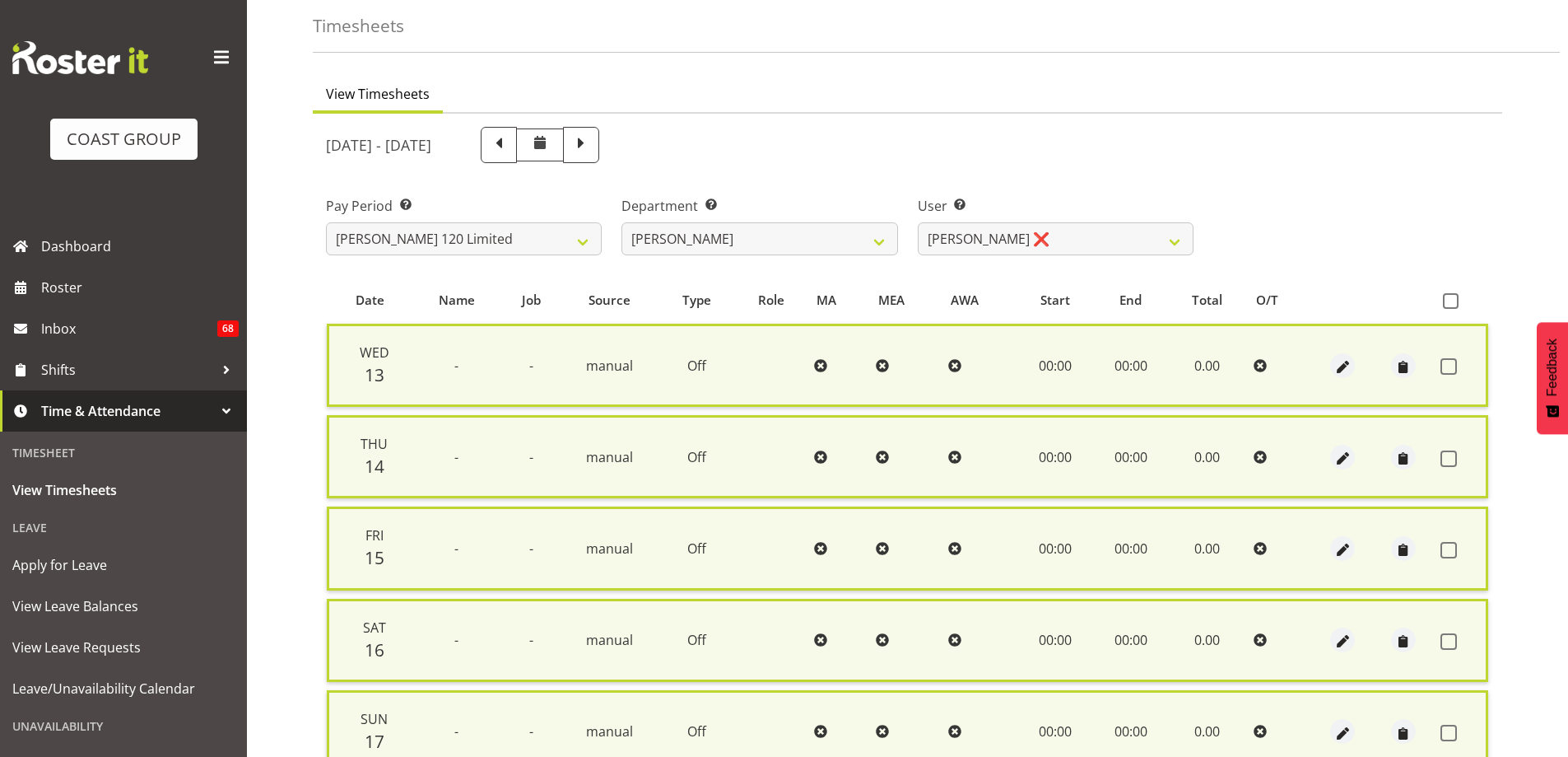
checkbox input "false"
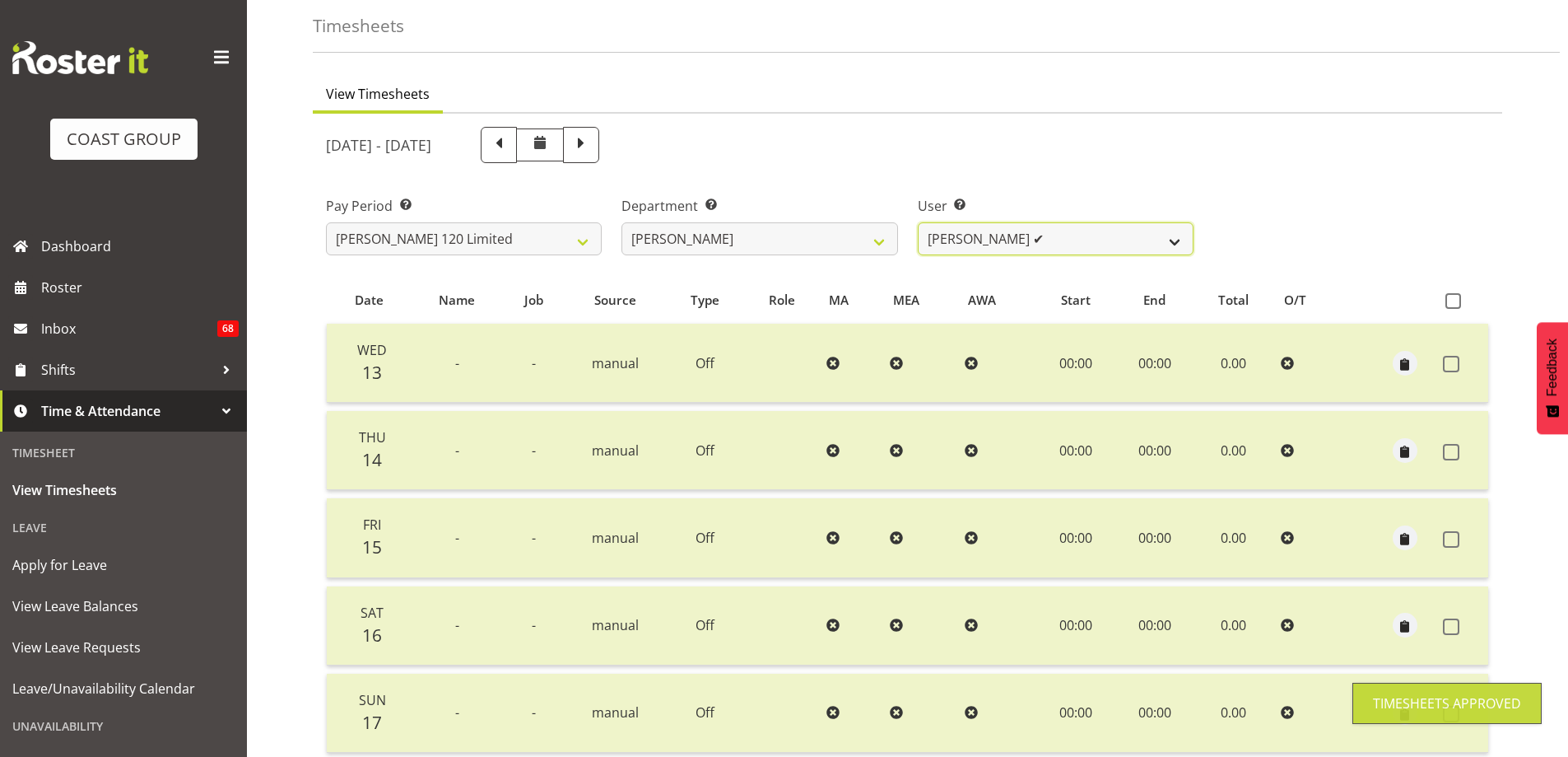
click at [1174, 238] on select "Geoffrey Te Whetu ✔ Layton Gardener ✔ Olivia Lindale ✔ Stephanie Hill-Grant ❌ T…" at bounding box center [1055, 239] width 276 height 33
select select "9928"
click at [917, 222] on select "Geoffrey Te Whetu ✔ Layton Gardener ✔ Olivia Lindale ✔ Stephanie Hill-Grant ❌ T…" at bounding box center [1055, 239] width 276 height 33
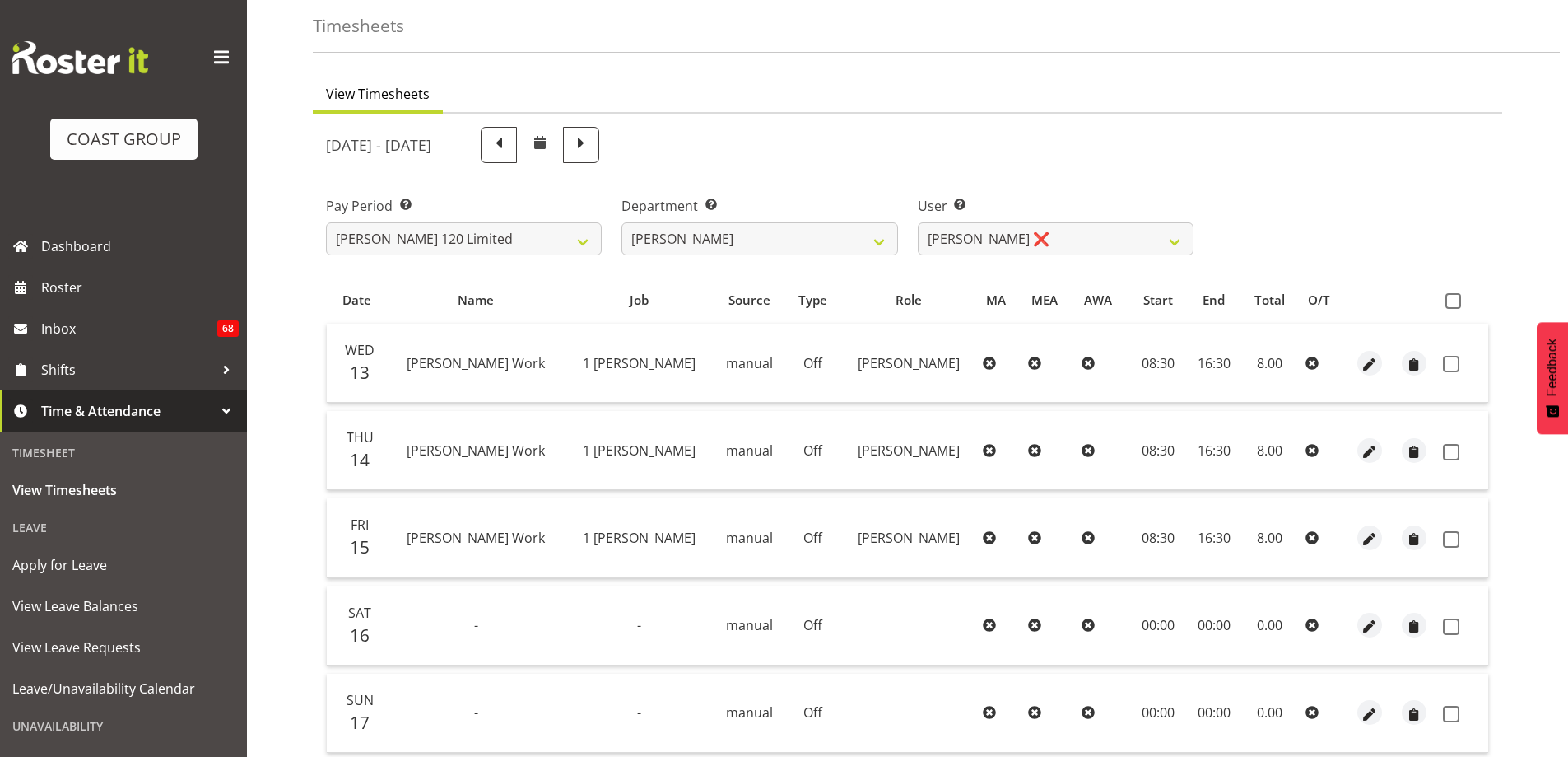
click at [1456, 299] on span at bounding box center [1453, 300] width 16 height 16
click at [1456, 299] on input "checkbox" at bounding box center [1451, 301] width 11 height 11
checkbox input "true"
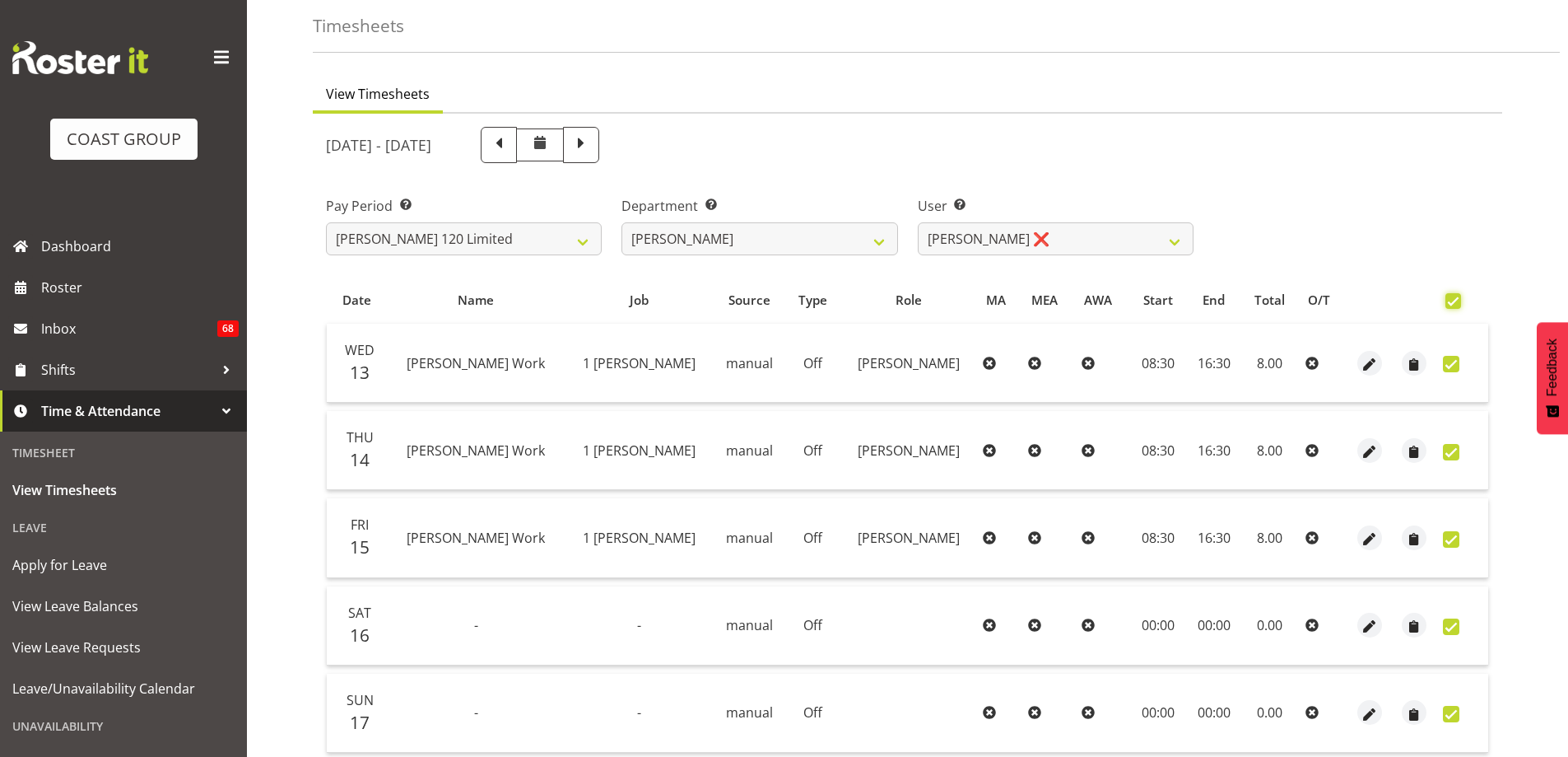
checkbox input "true"
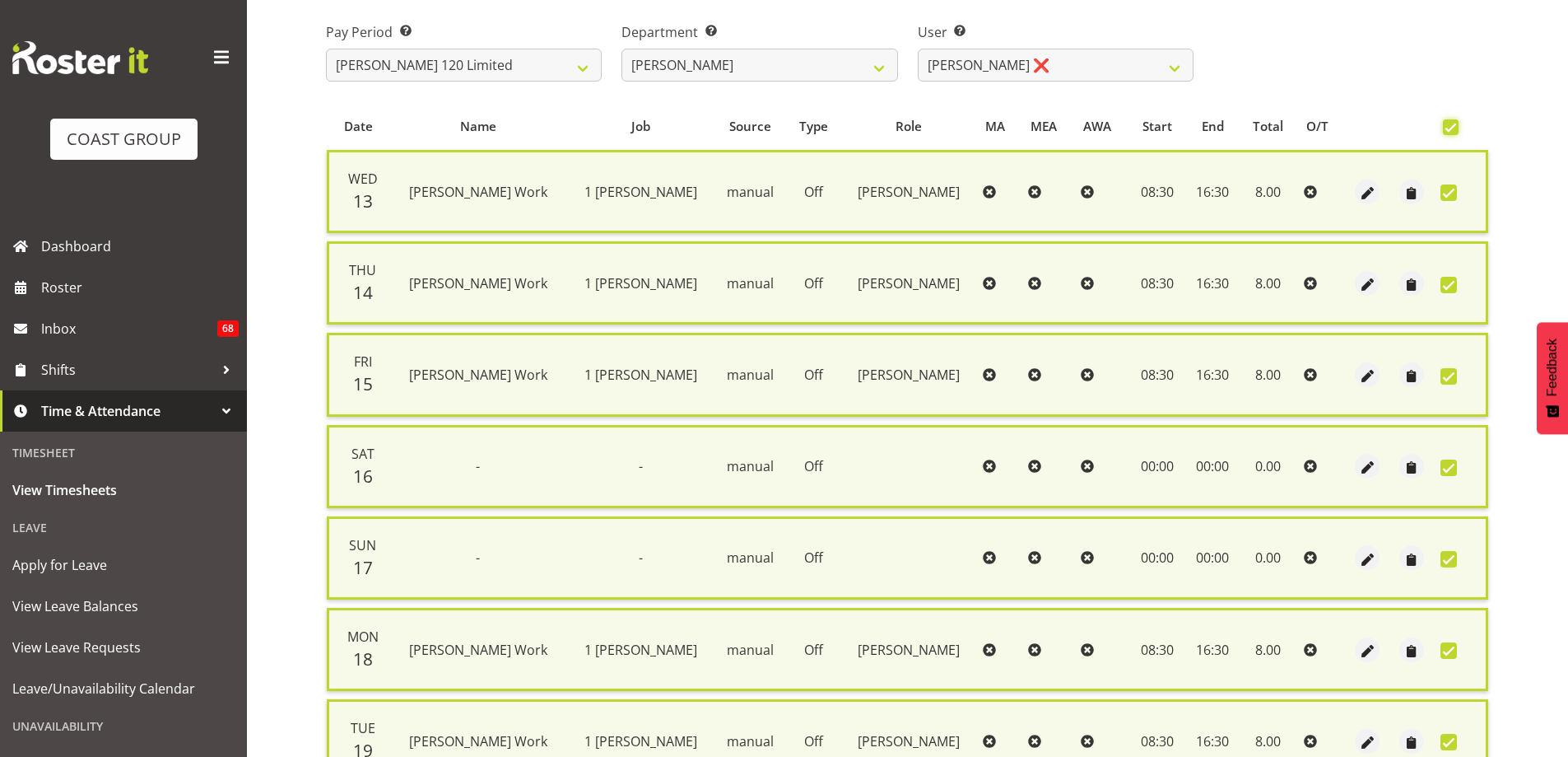
scroll to position [398, 0]
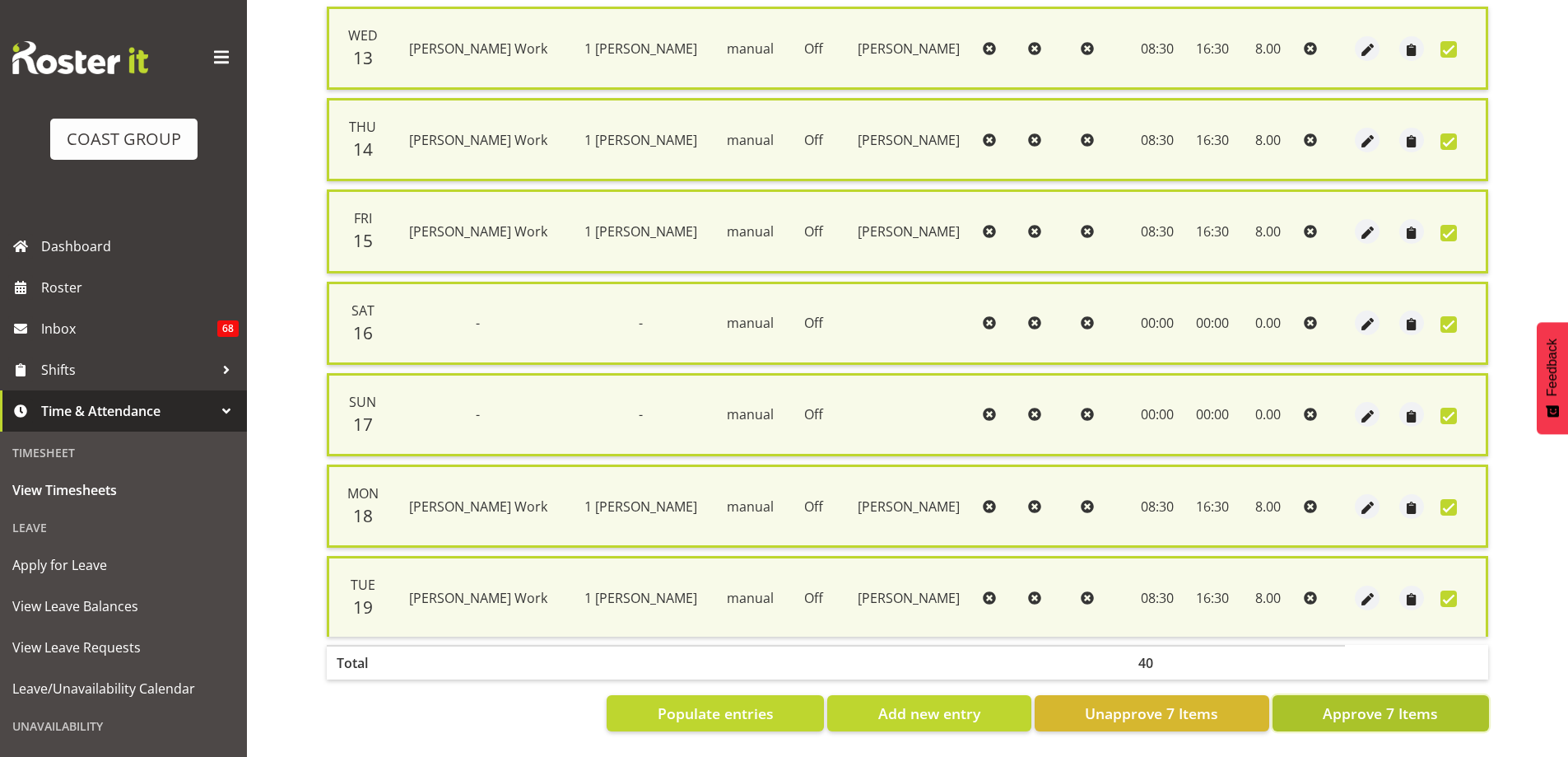
click at [1396, 702] on span "Approve 7 Items" at bounding box center [1381, 712] width 116 height 21
checkbox input "false"
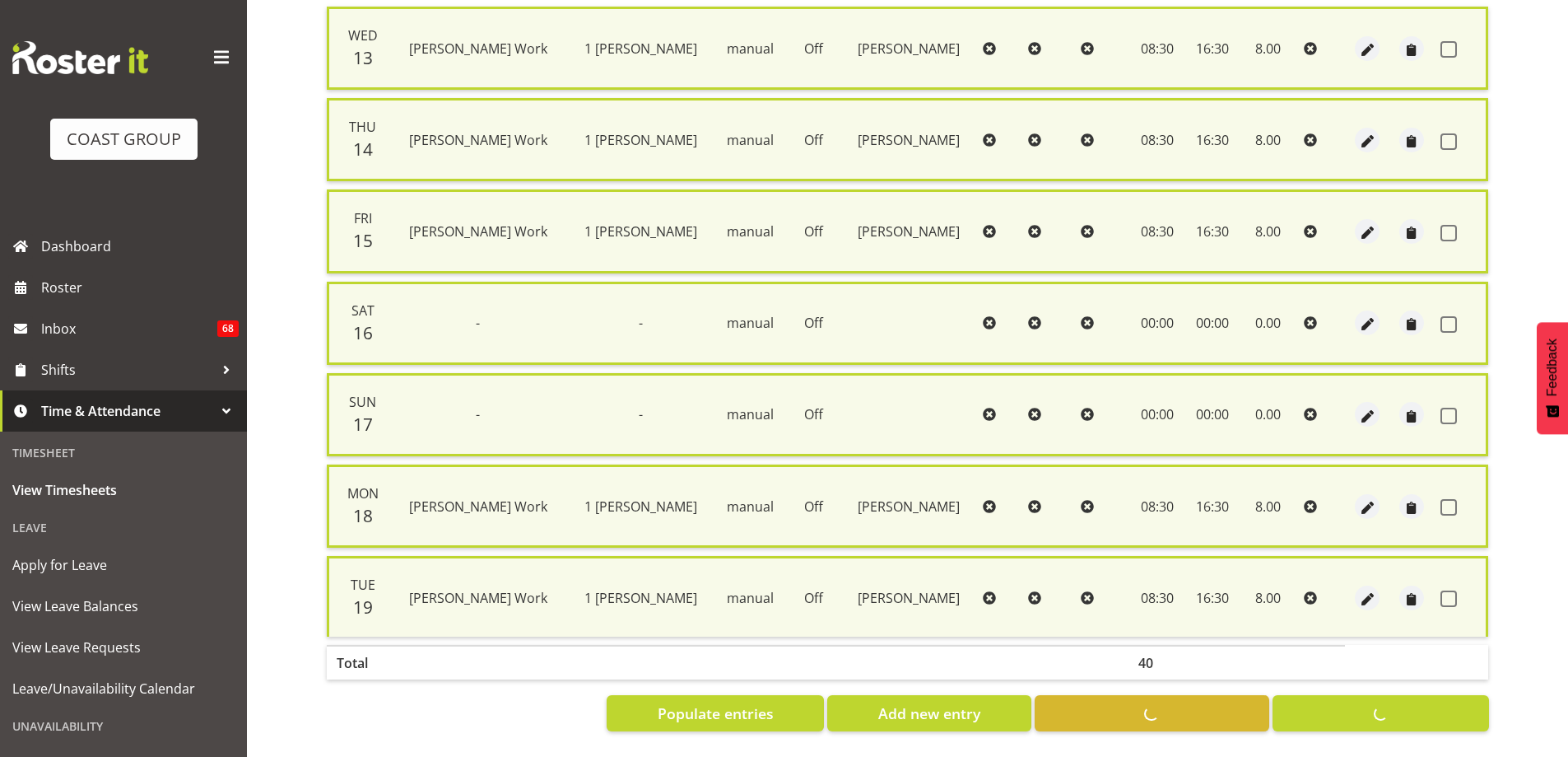
checkbox input "false"
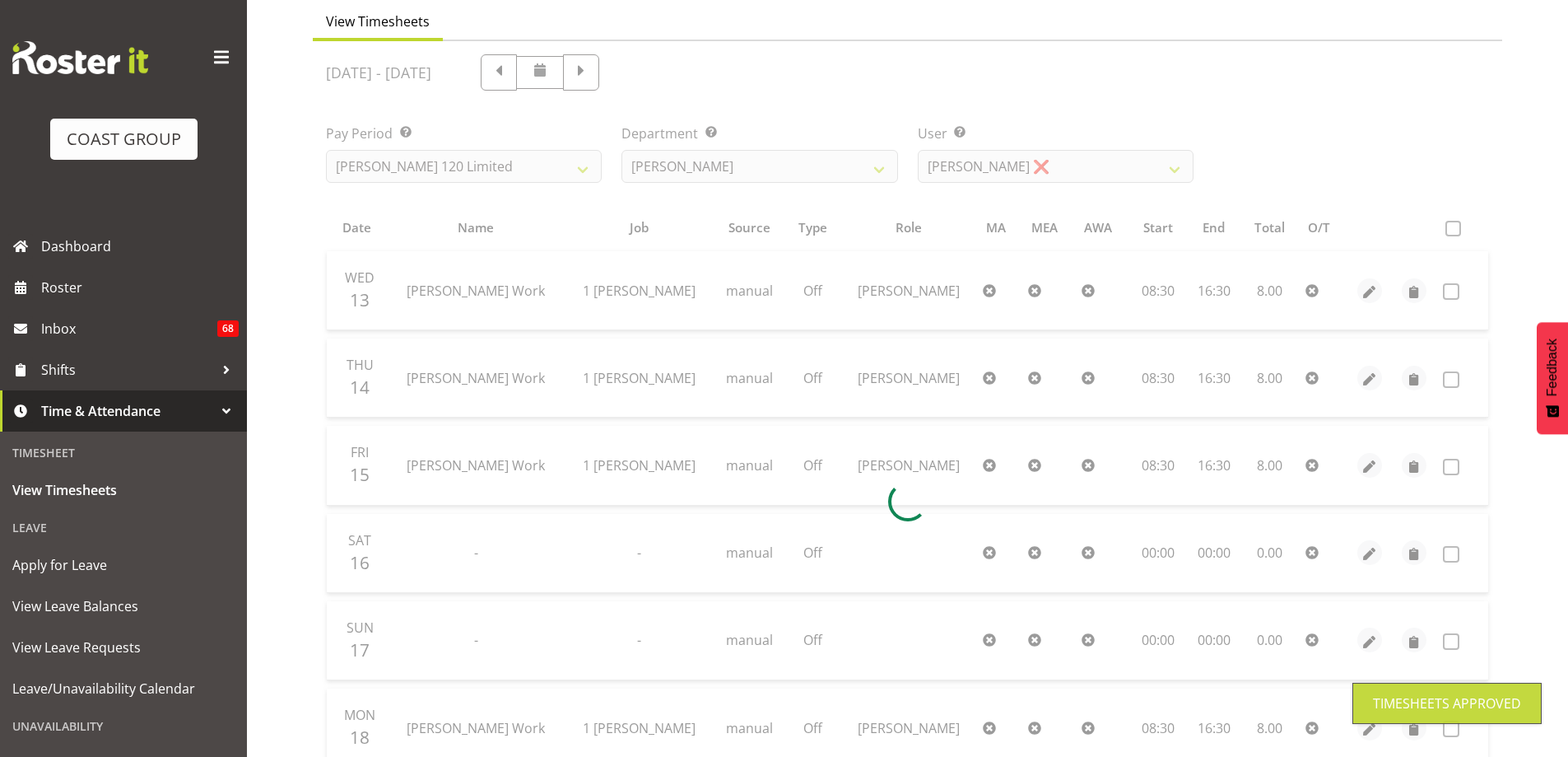
scroll to position [43, 0]
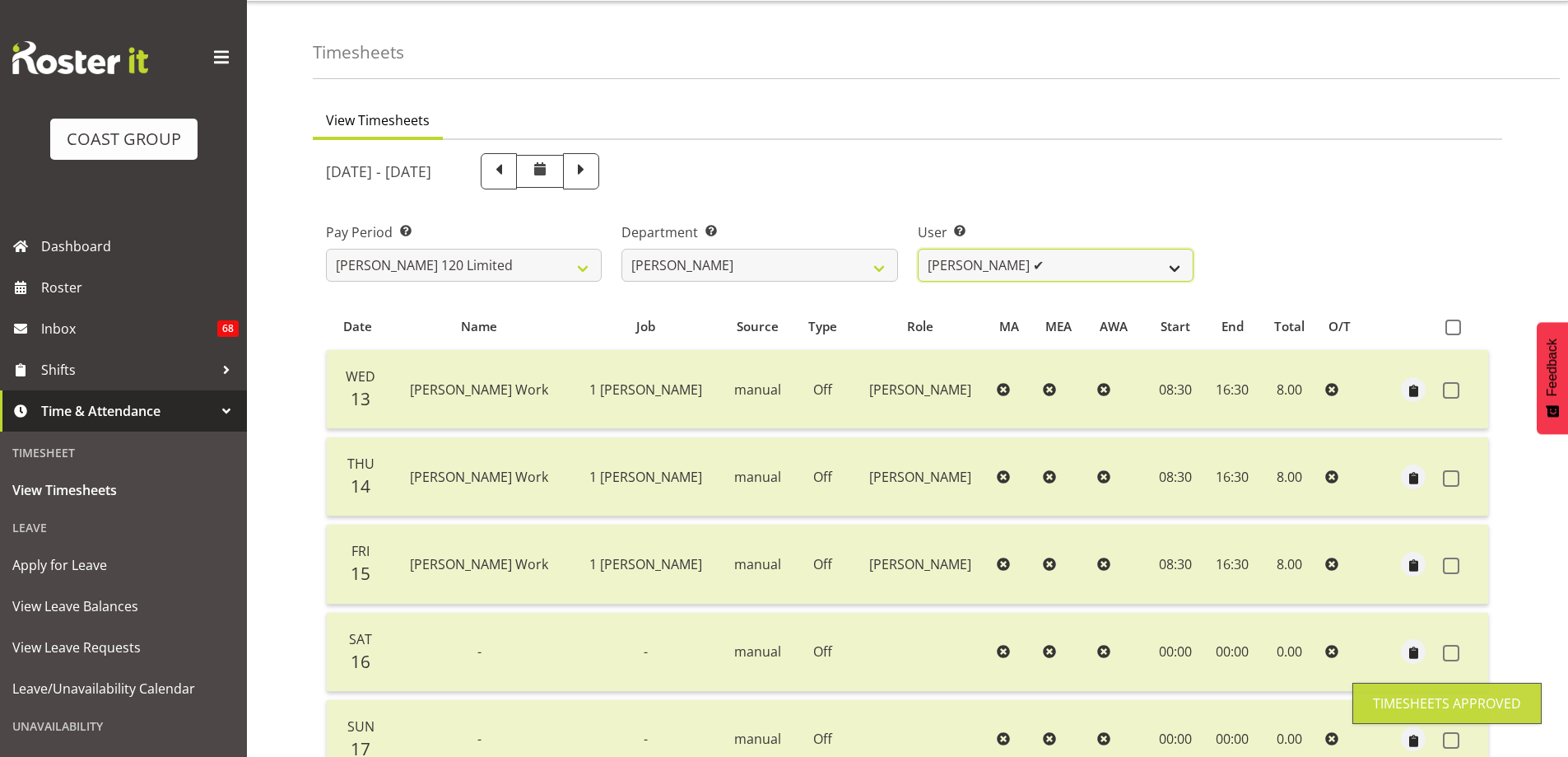
click at [1171, 266] on select "Geoffrey Te Whetu ✔ Layton Gardener ✔ Olivia Lindale ✔ Stephanie Hill-Grant ✔ T…" at bounding box center [1055, 265] width 276 height 33
select select "9929"
click at [917, 249] on select "Geoffrey Te Whetu ✔ Layton Gardener ✔ Olivia Lindale ✔ Stephanie Hill-Grant ✔ T…" at bounding box center [1055, 265] width 276 height 33
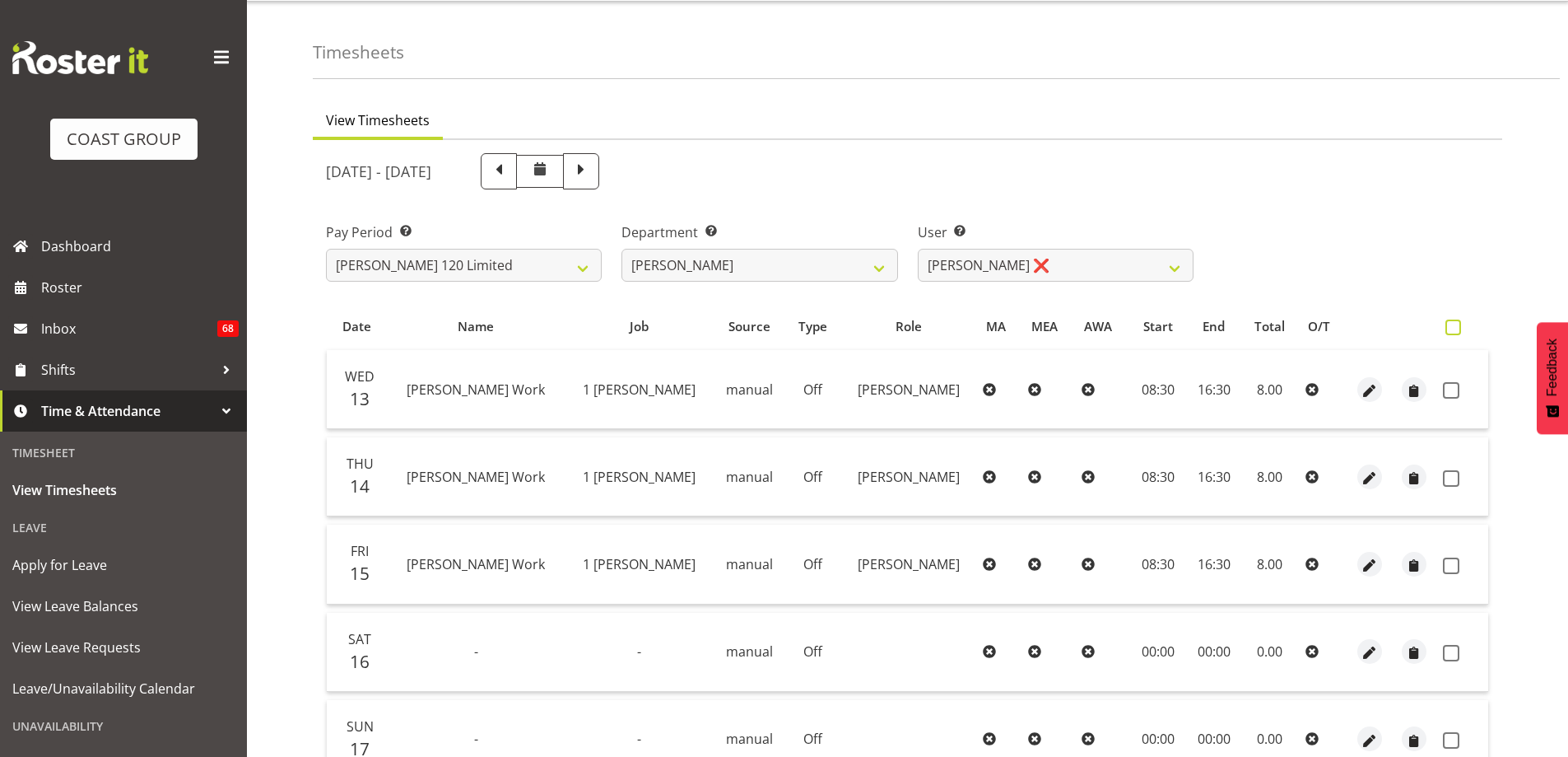
click at [1455, 325] on span at bounding box center [1453, 327] width 16 height 16
click at [1455, 325] on input "checkbox" at bounding box center [1451, 328] width 11 height 11
checkbox input "true"
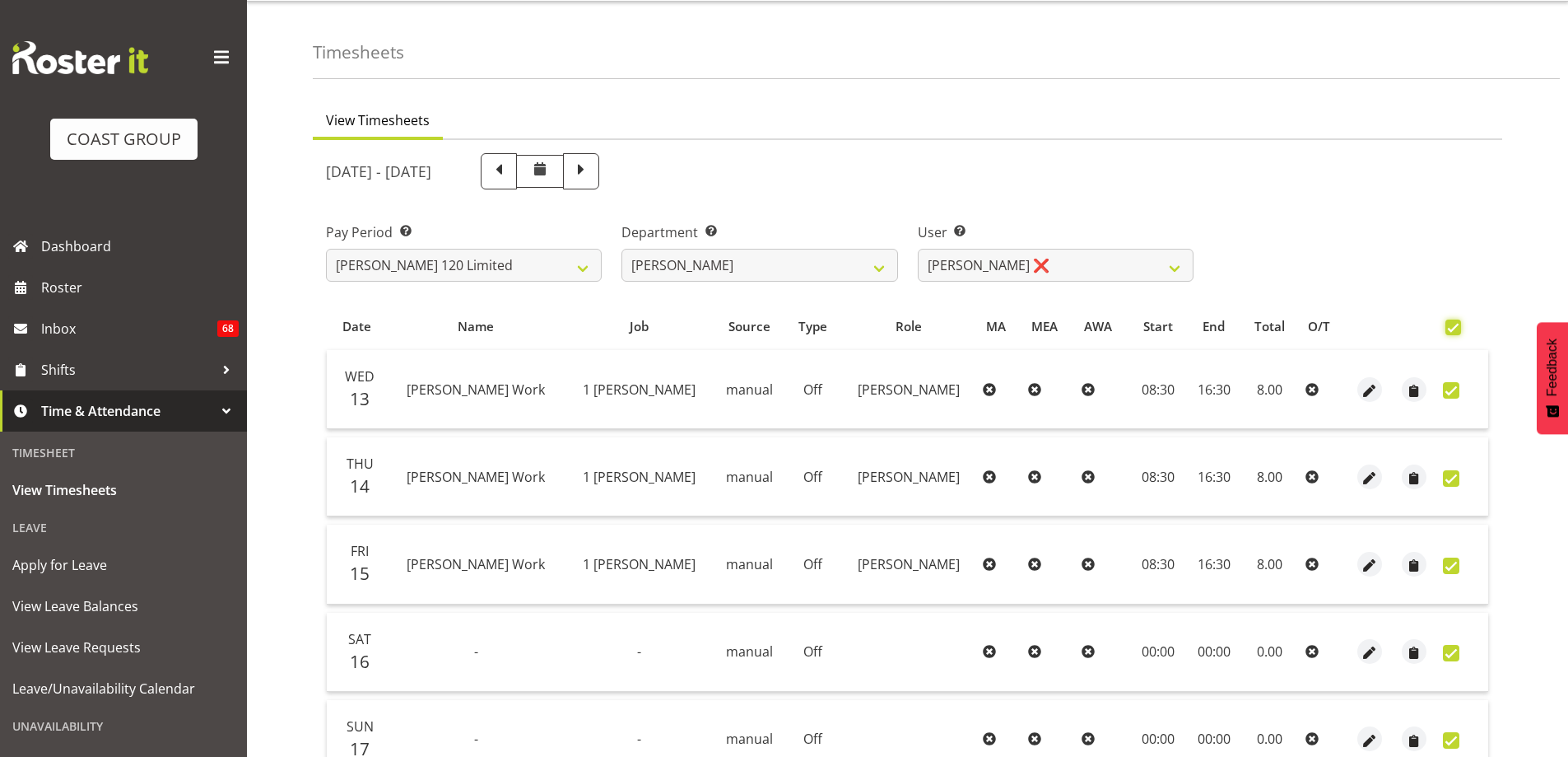
checkbox input "true"
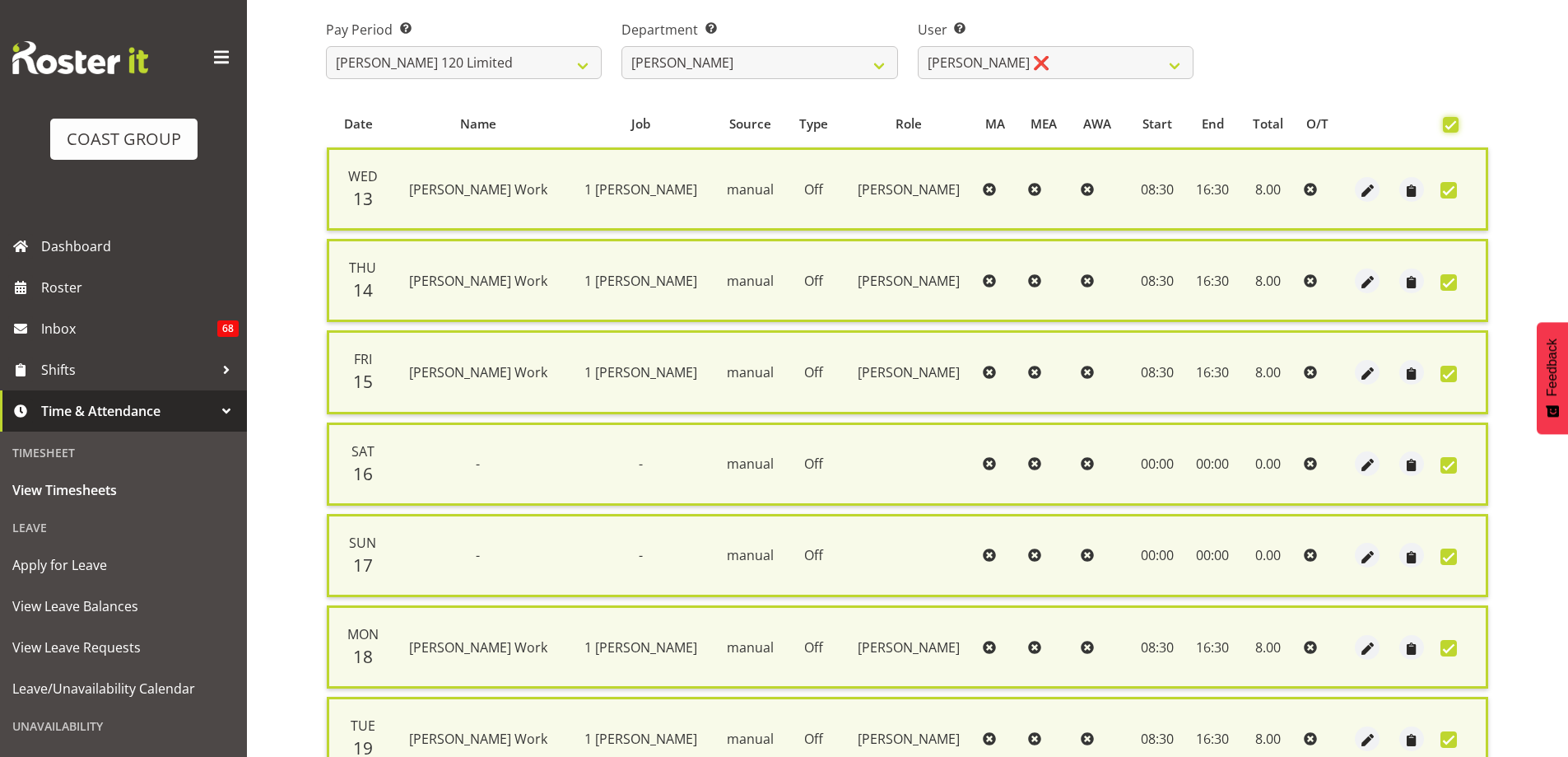
scroll to position [398, 0]
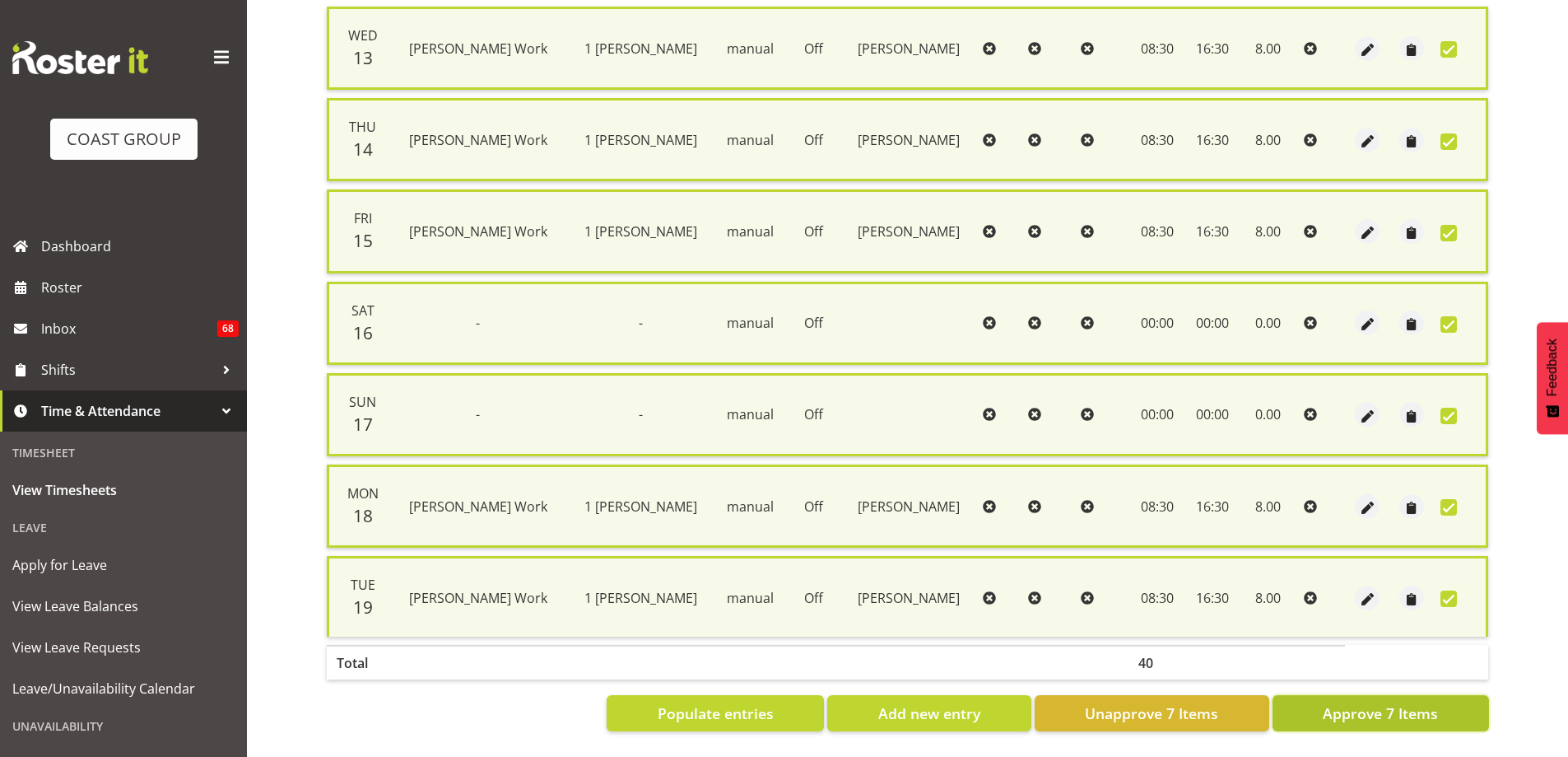
click at [1383, 702] on span "Approve 7 Items" at bounding box center [1381, 712] width 116 height 21
checkbox input "false"
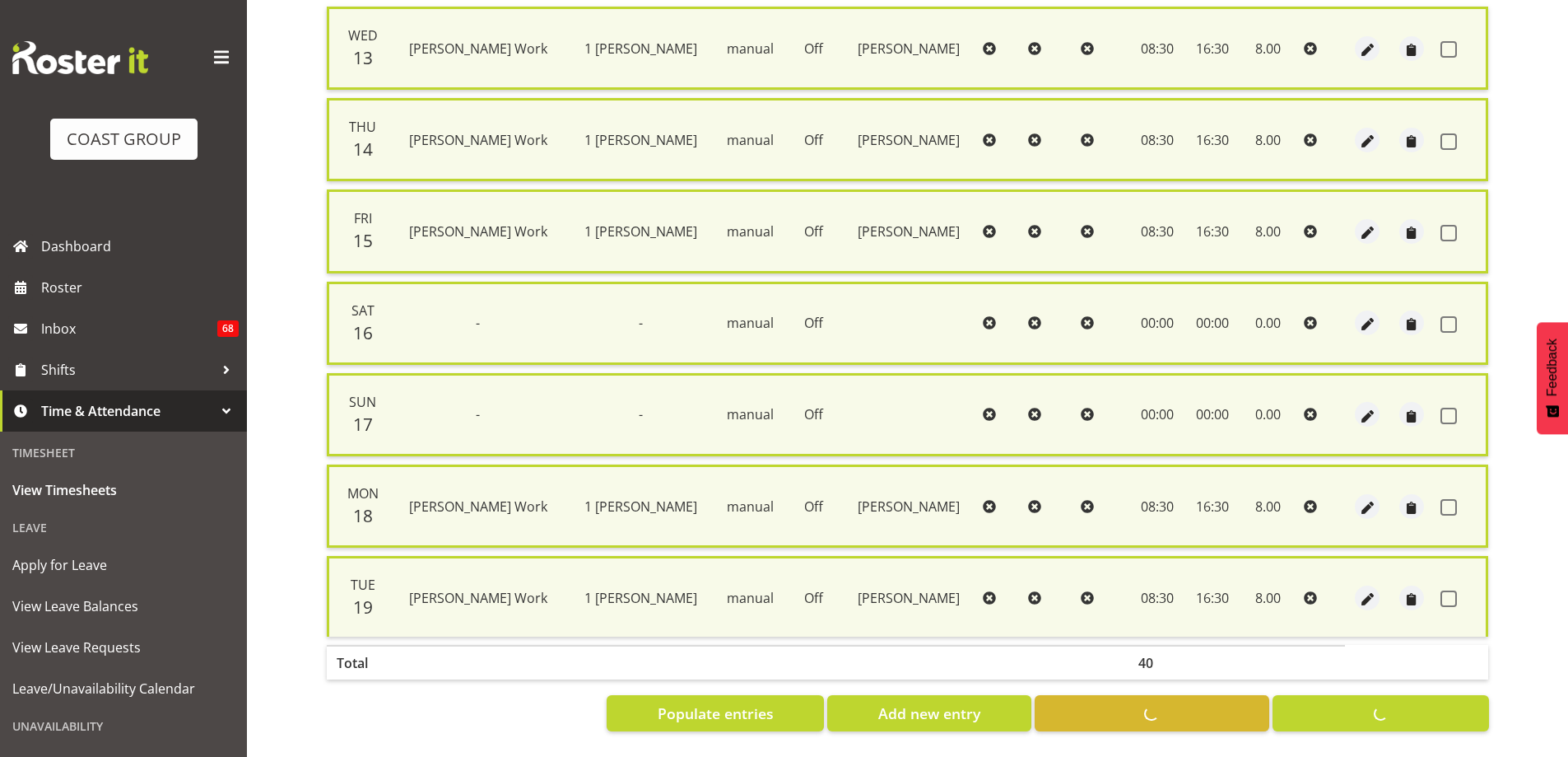
checkbox input "false"
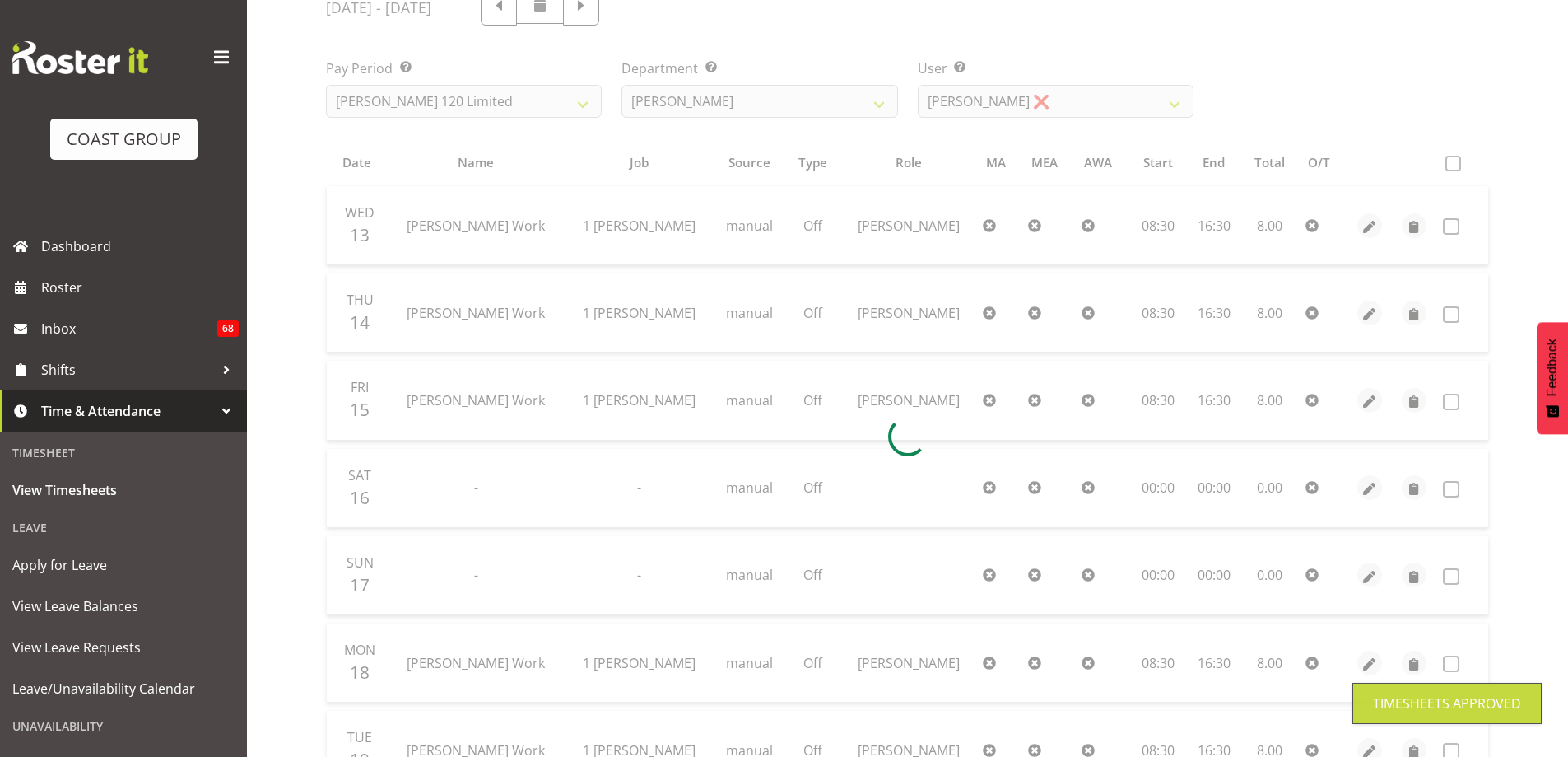
scroll to position [206, 0]
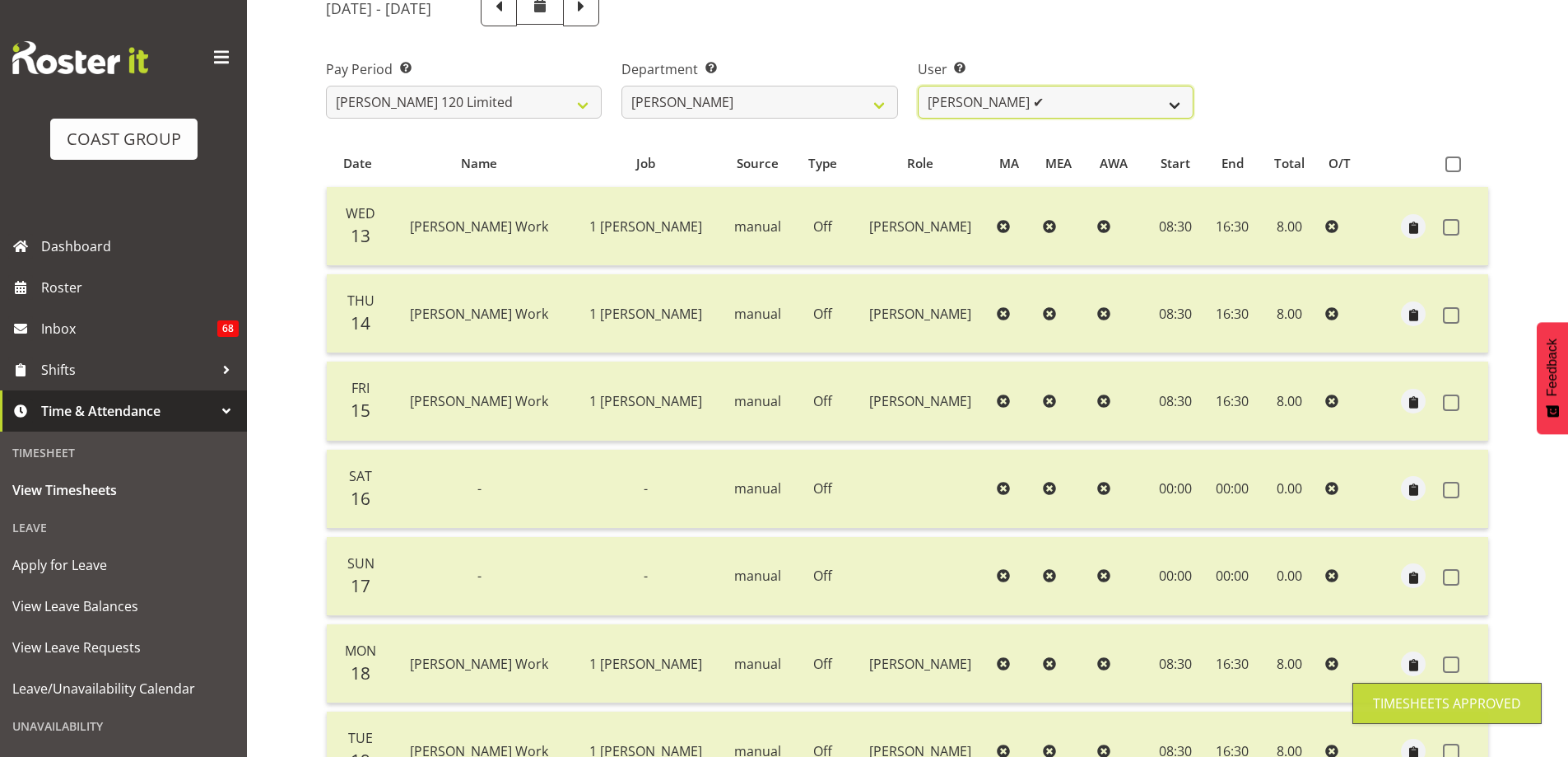
click at [1177, 101] on select "Geoffrey Te Whetu ✔ Layton Gardener ✔ Olivia Lindale ✔ Stephanie Hill-Grant ✔ T…" at bounding box center [1055, 102] width 276 height 33
select select "9995"
click at [917, 85] on select "Geoffrey Te Whetu ✔ Layton Gardener ✔ Olivia Lindale ✔ Stephanie Hill-Grant ✔ T…" at bounding box center [1055, 102] width 276 height 33
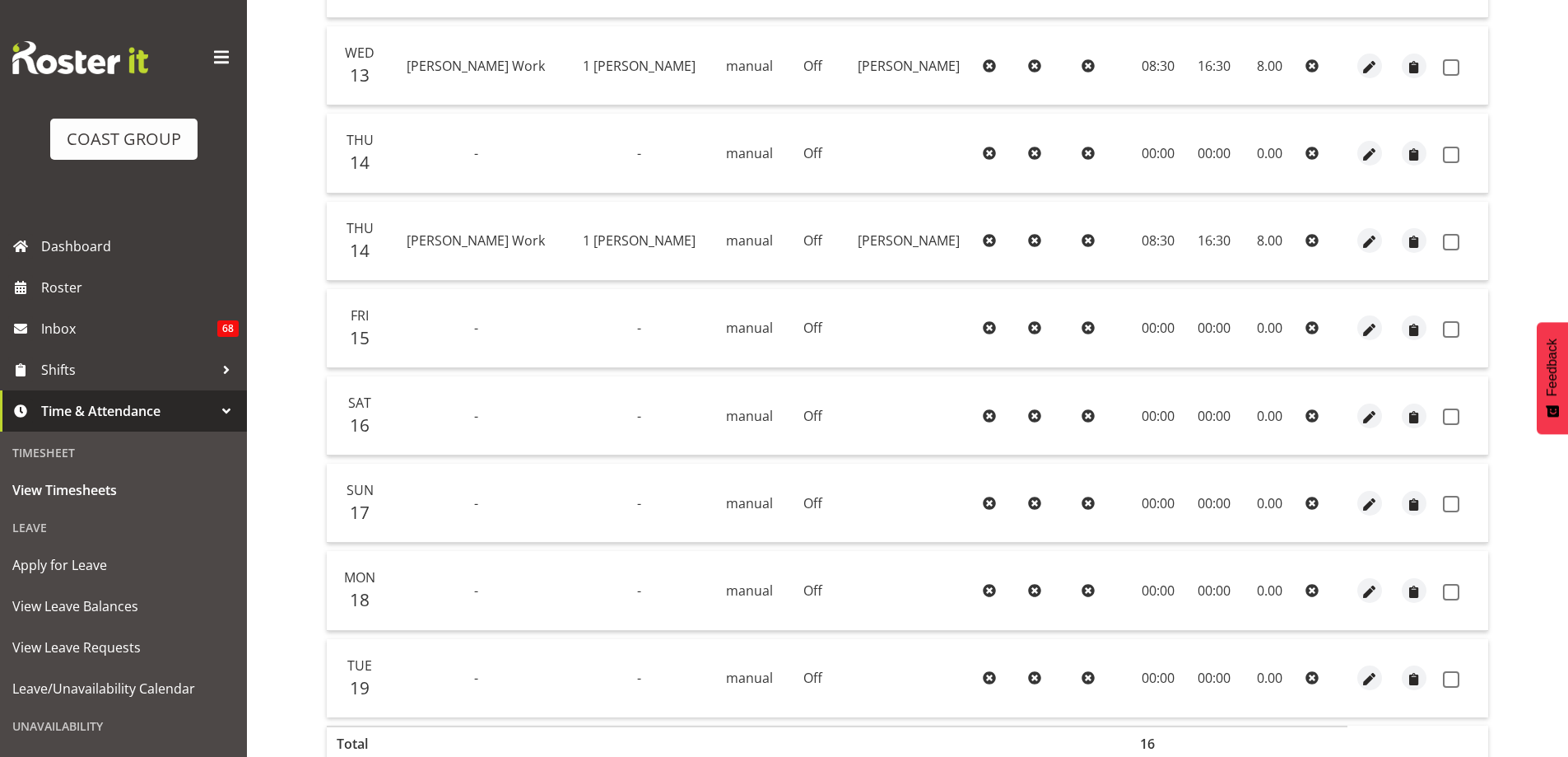
scroll to position [535, 0]
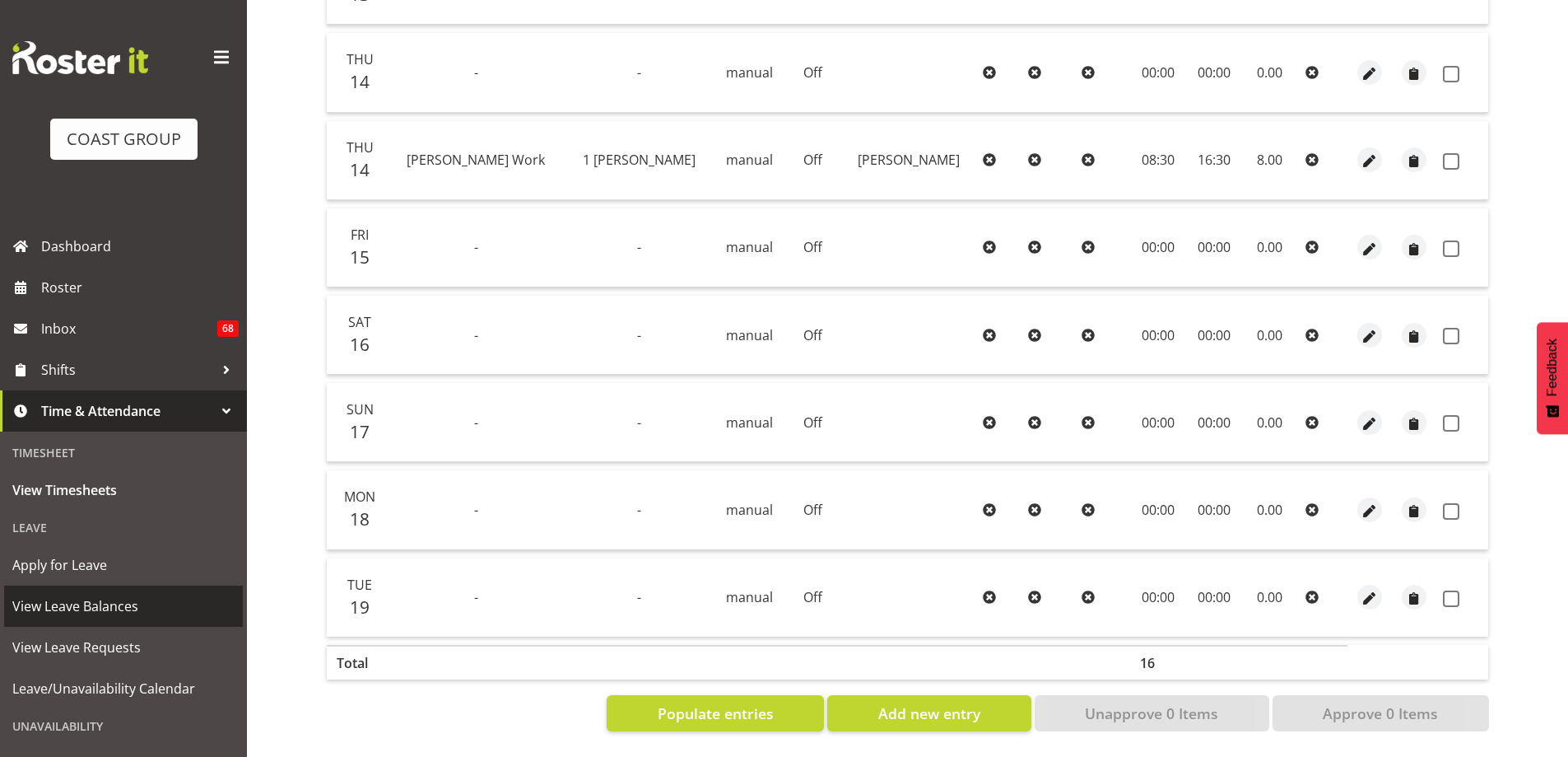
click at [134, 613] on span "View Leave Balances" at bounding box center [123, 606] width 222 height 25
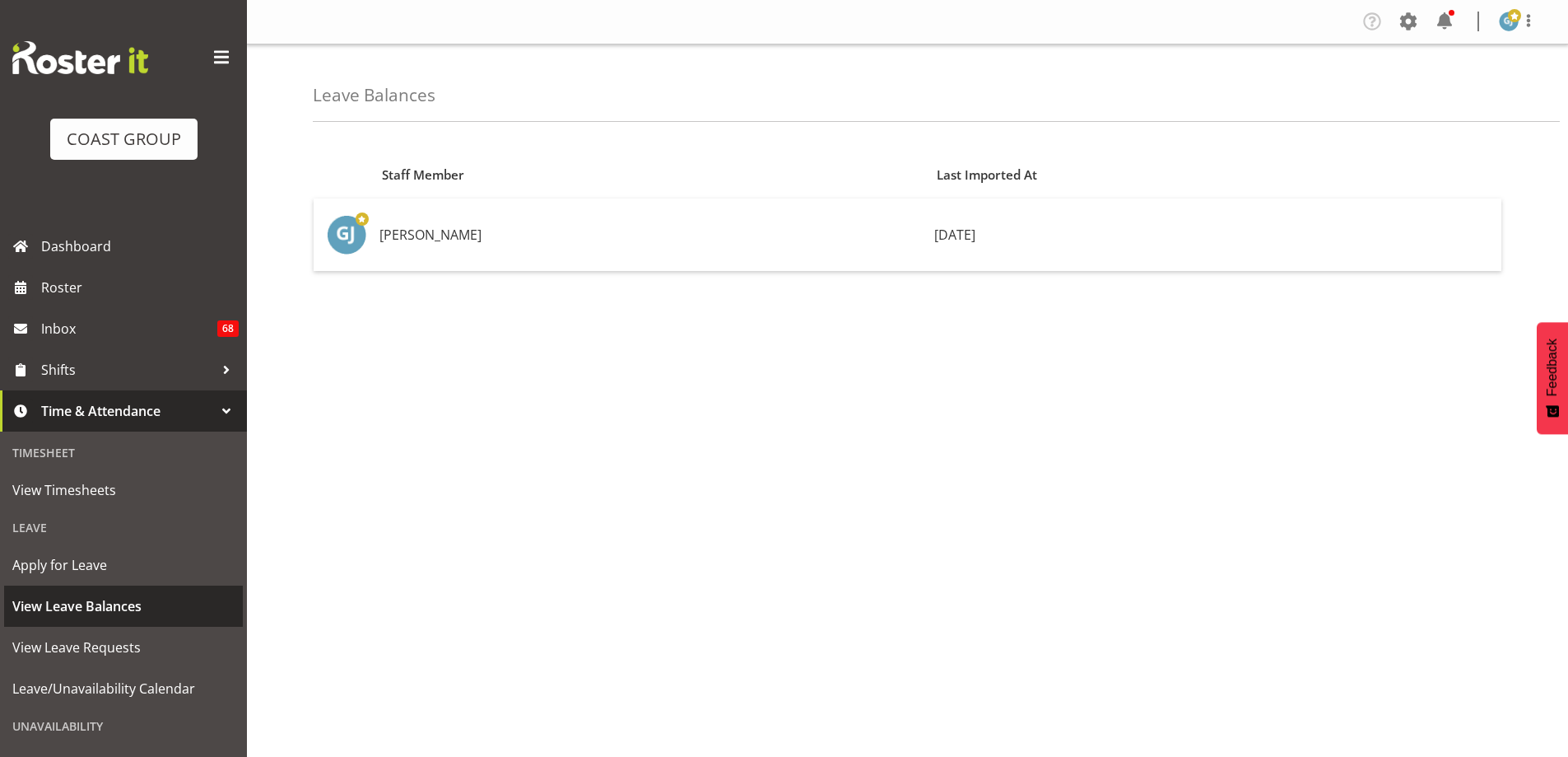
click at [141, 611] on span "View Leave Balances" at bounding box center [123, 606] width 222 height 25
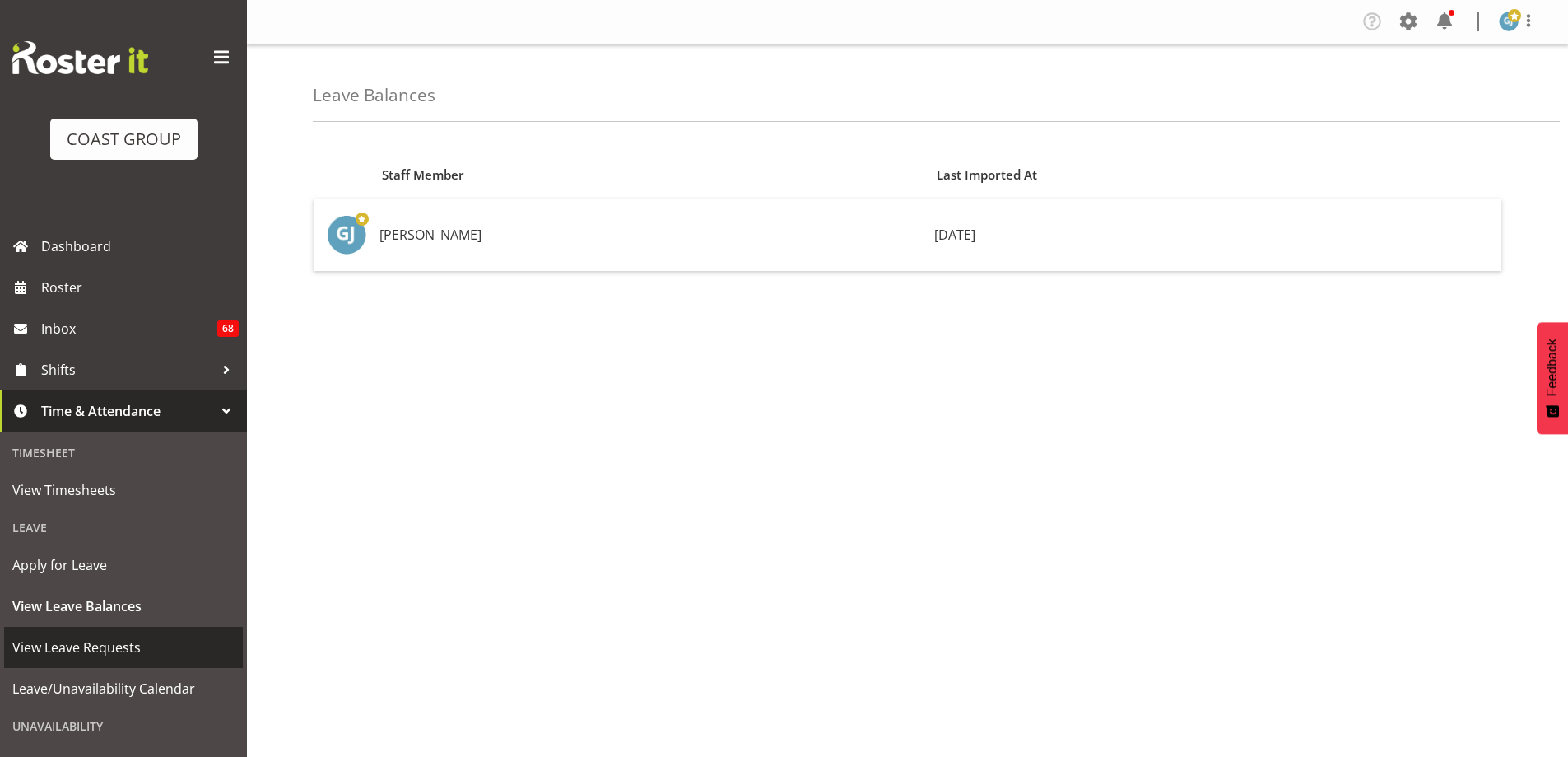
click at [105, 645] on span "View Leave Requests" at bounding box center [123, 647] width 222 height 25
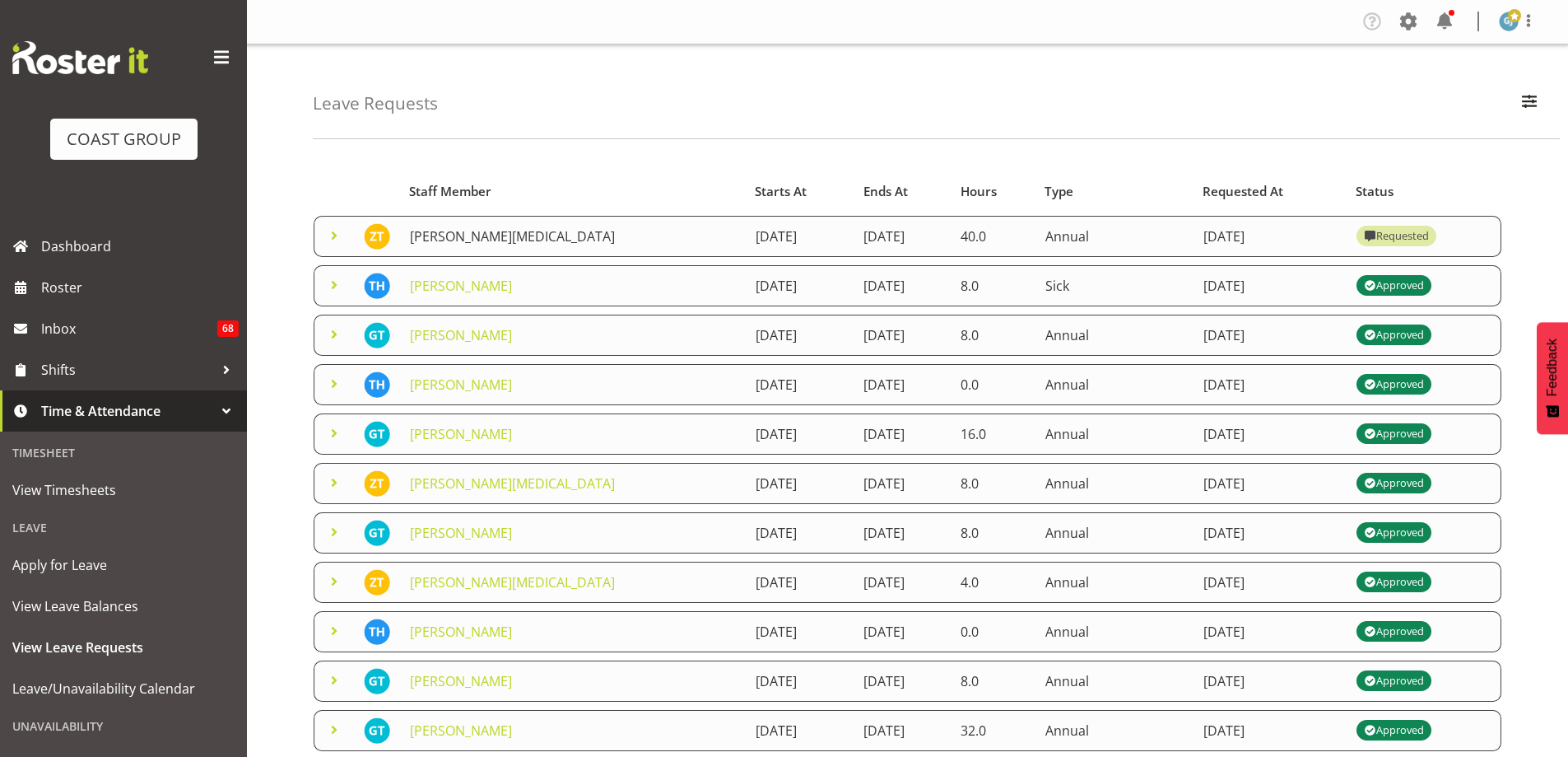
click at [485, 236] on link "[PERSON_NAME][MEDICAL_DATA]" at bounding box center [512, 237] width 205 height 18
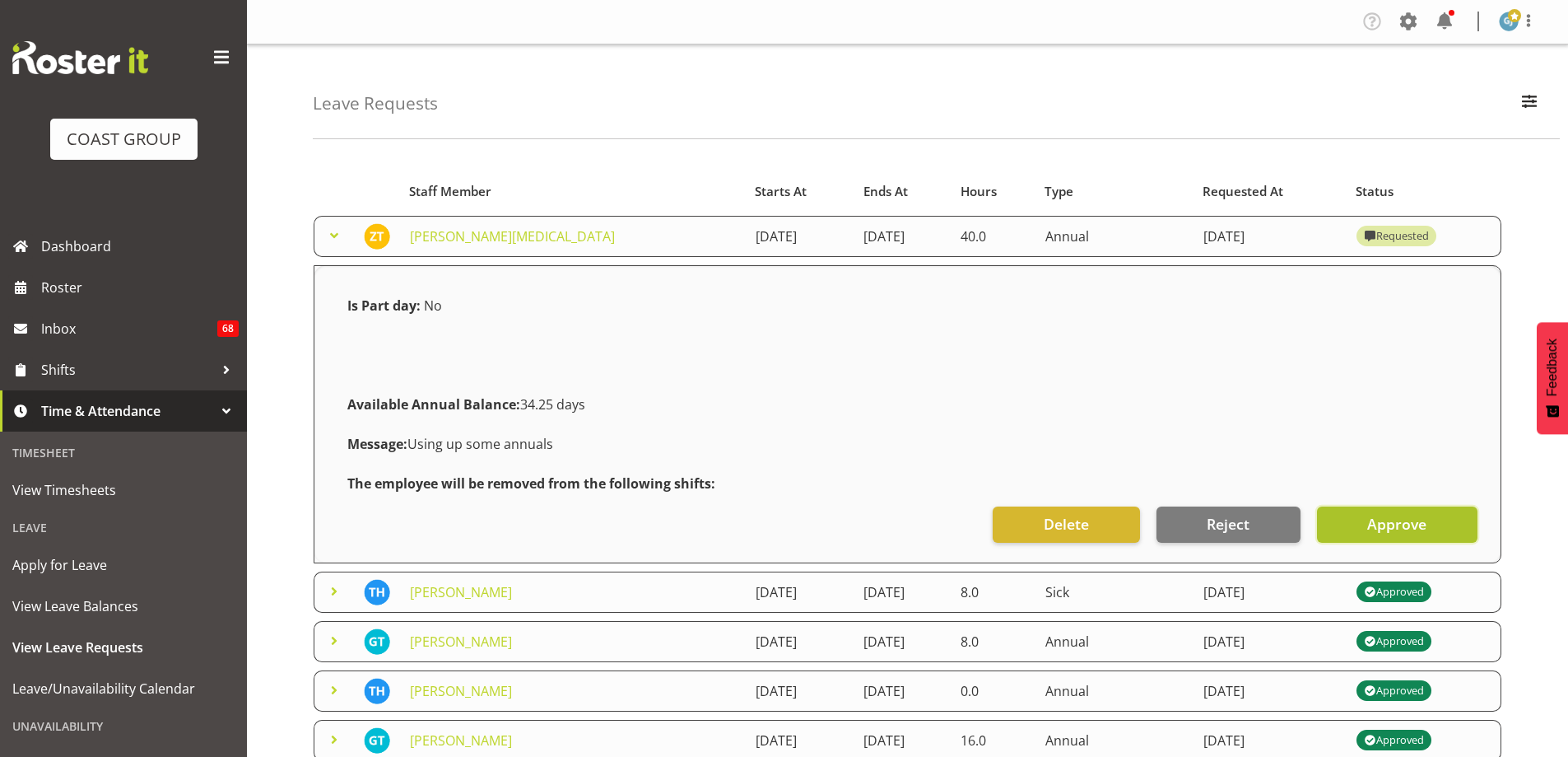
click at [1398, 520] on span "Approve" at bounding box center [1396, 523] width 60 height 21
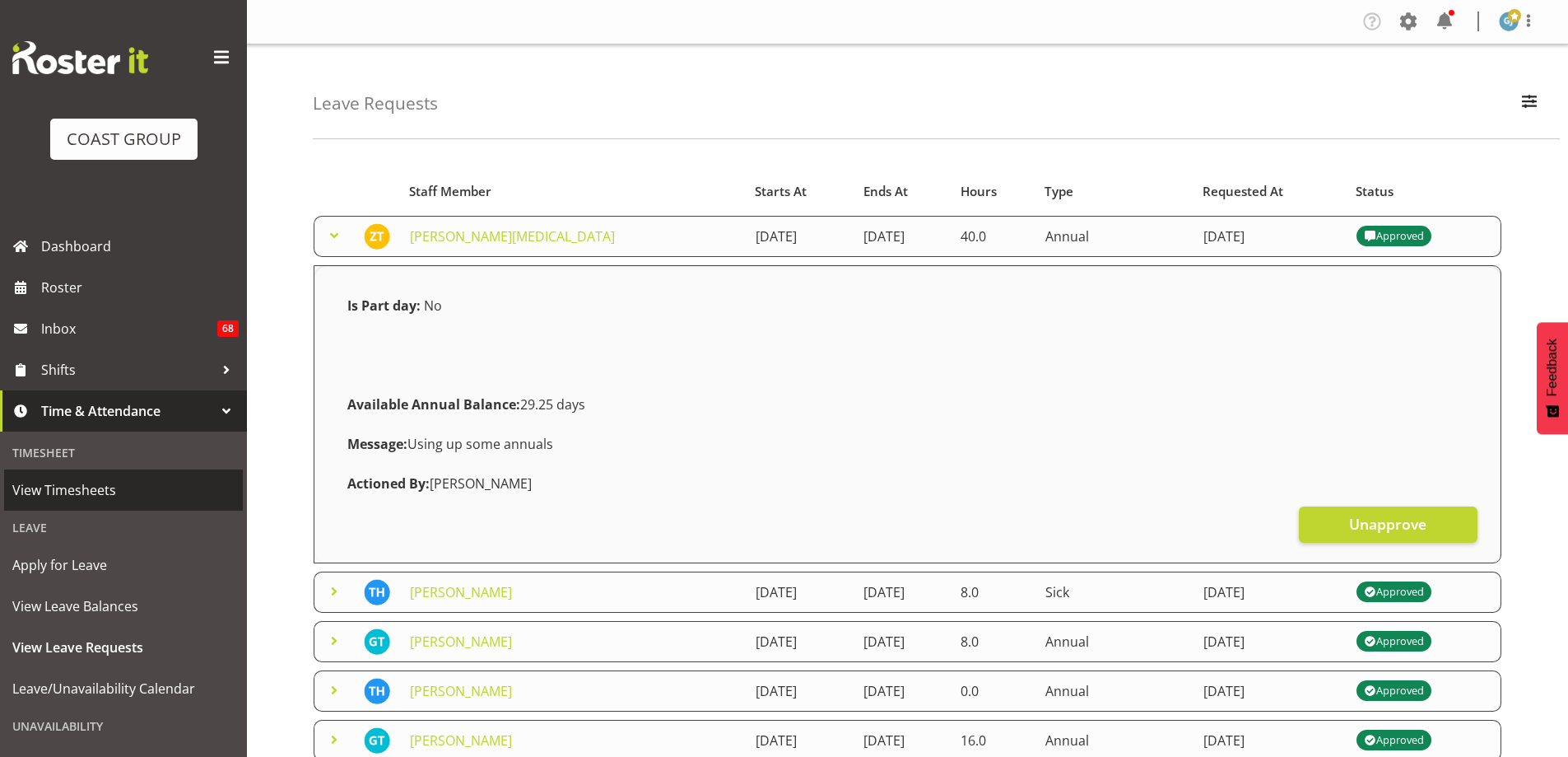
click at [145, 495] on span "View Timesheets" at bounding box center [123, 489] width 222 height 25
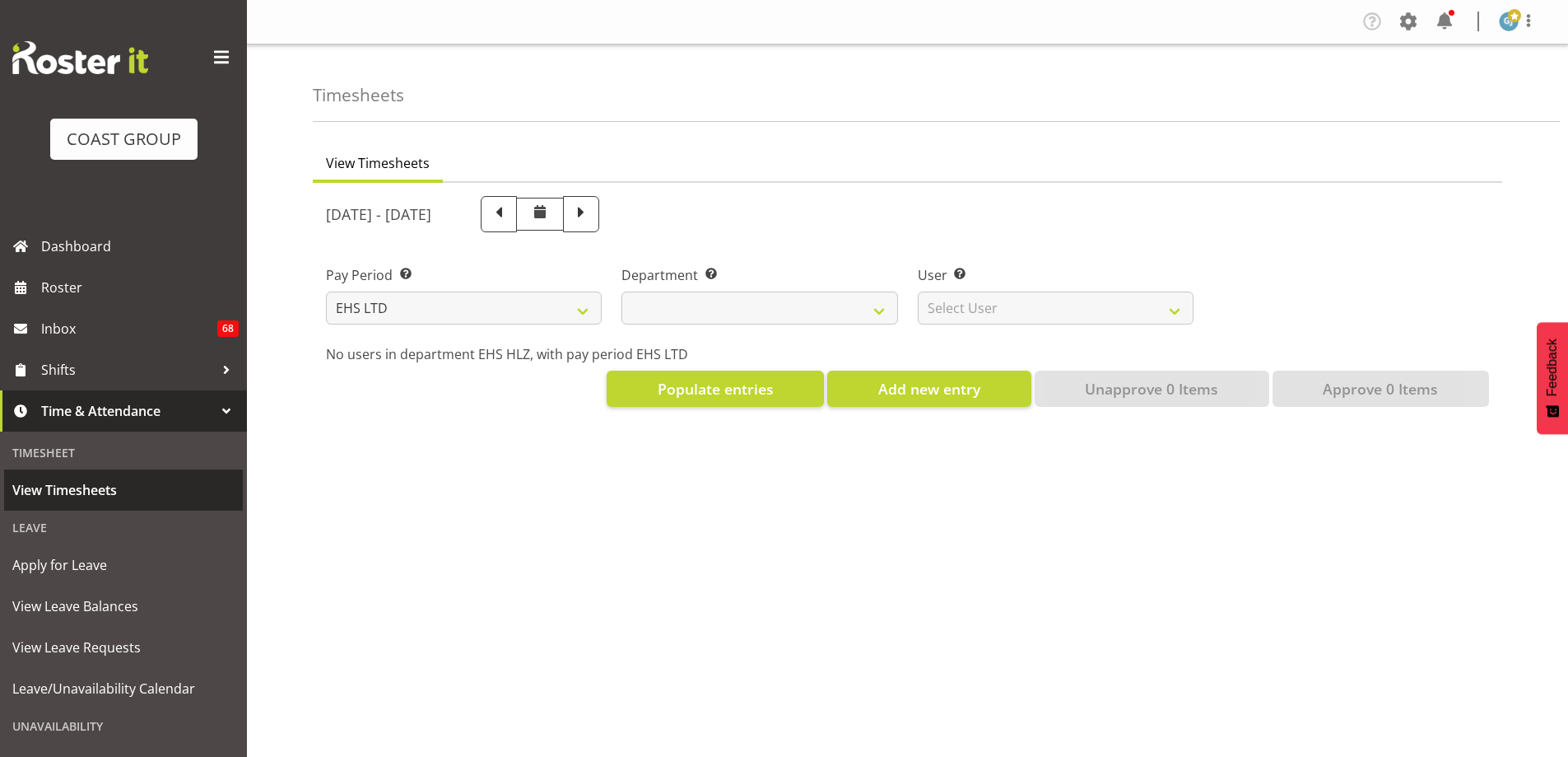
select select "7"
select select
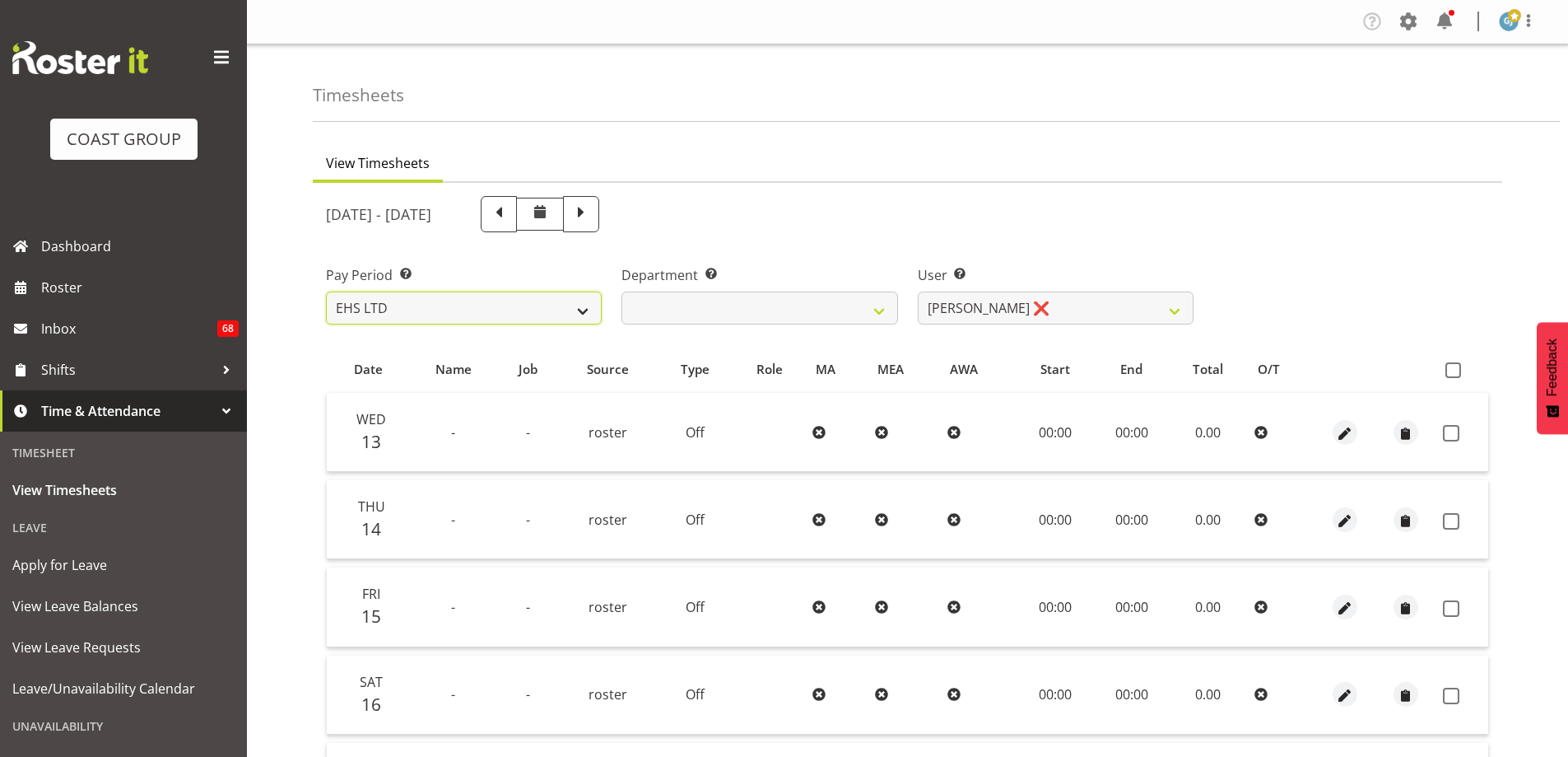
click at [581, 312] on select "SLP LTD EHS LTD DW LTD VEHICLES Carlton Events Hamilton 120 Limited Wellington …" at bounding box center [463, 308] width 276 height 33
select select "149"
click at [326, 292] on select "SLP LTD EHS LTD DW LTD VEHICLES Carlton Events Hamilton 120 Limited Wellington …" at bounding box center [463, 308] width 276 height 33
select select
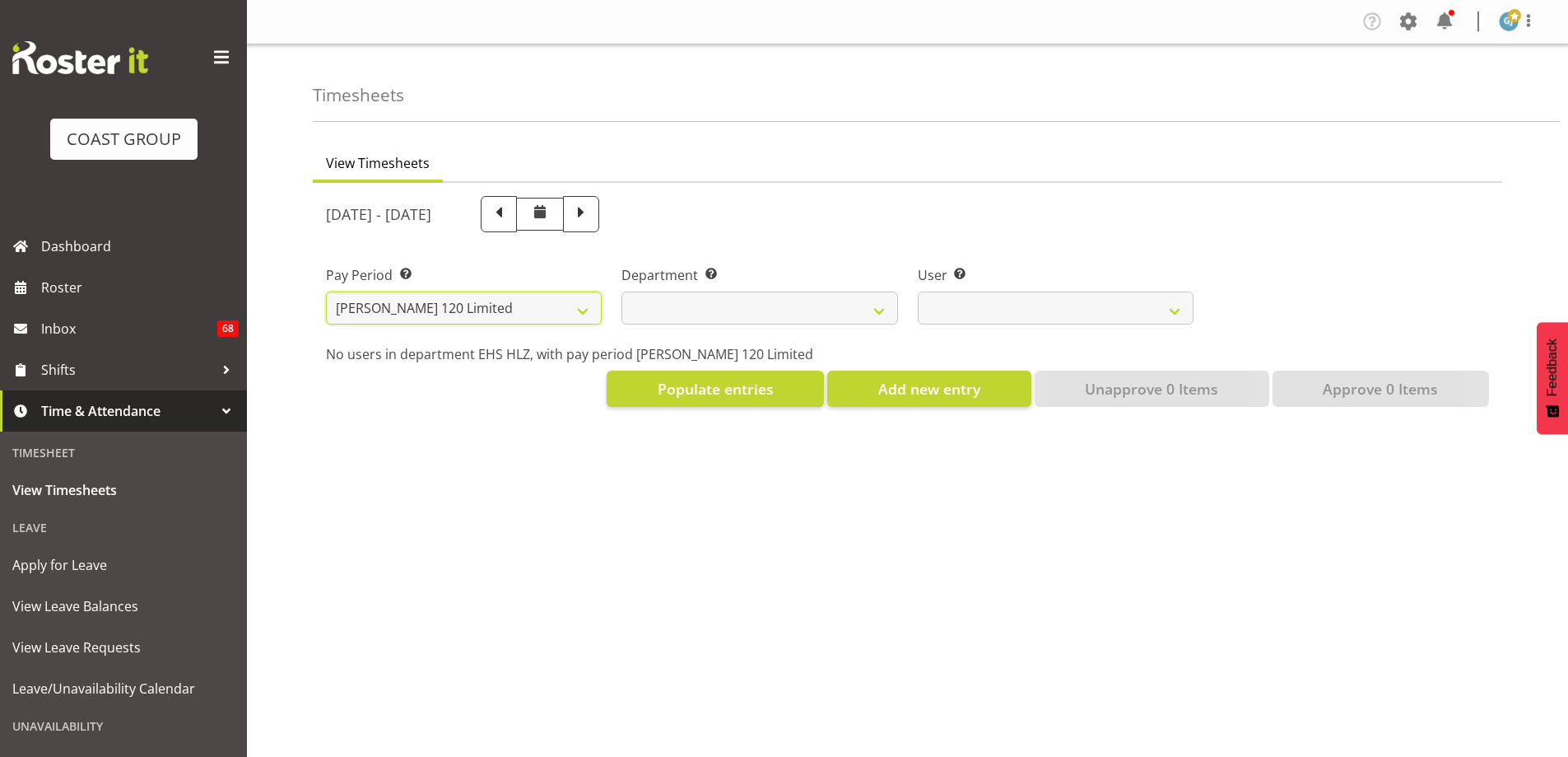
select select
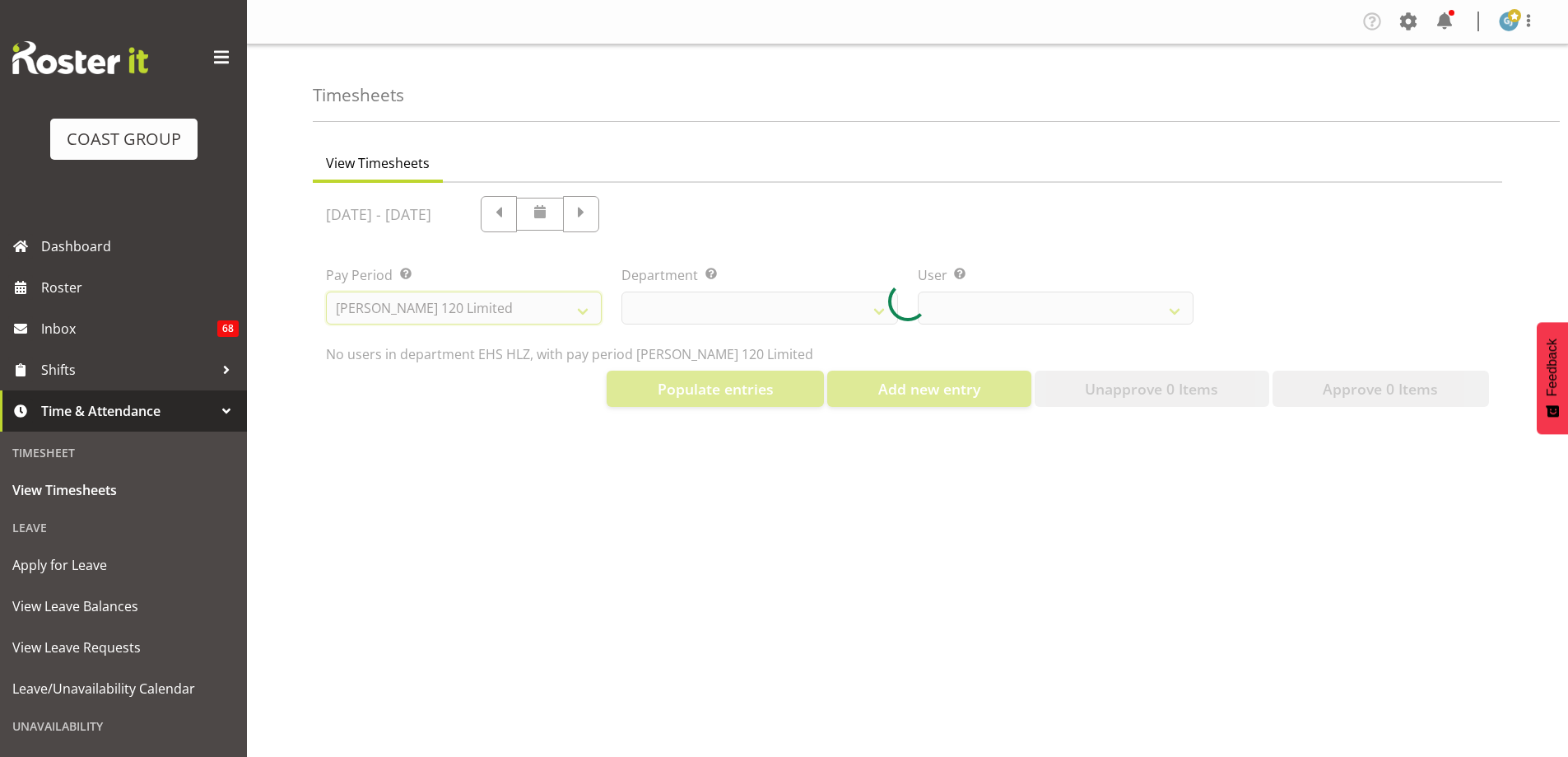
select select
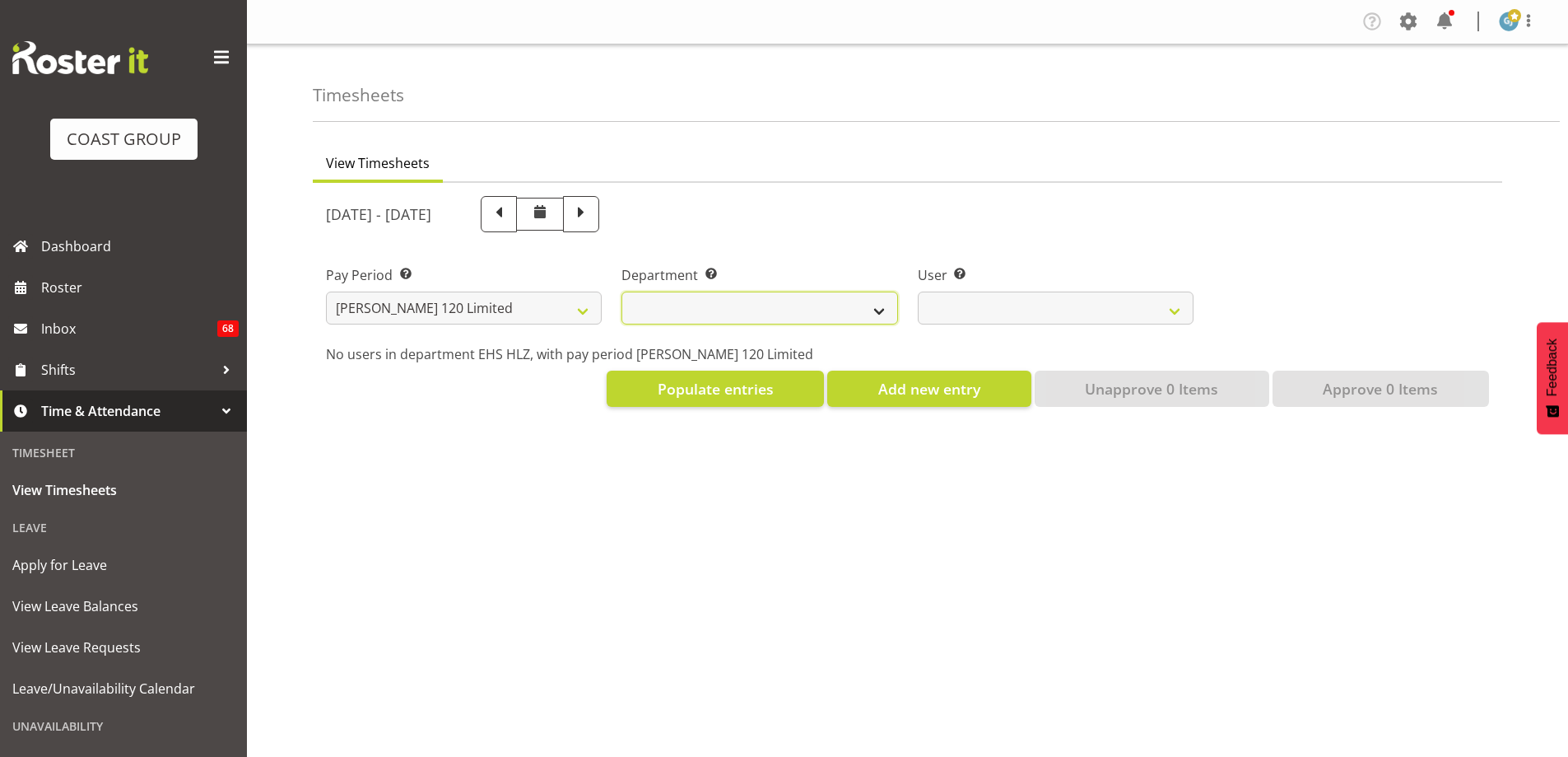
click at [878, 312] on select "[PERSON_NAME]" at bounding box center [759, 308] width 276 height 33
select select "751"
click at [621, 292] on select "[PERSON_NAME]" at bounding box center [759, 308] width 276 height 33
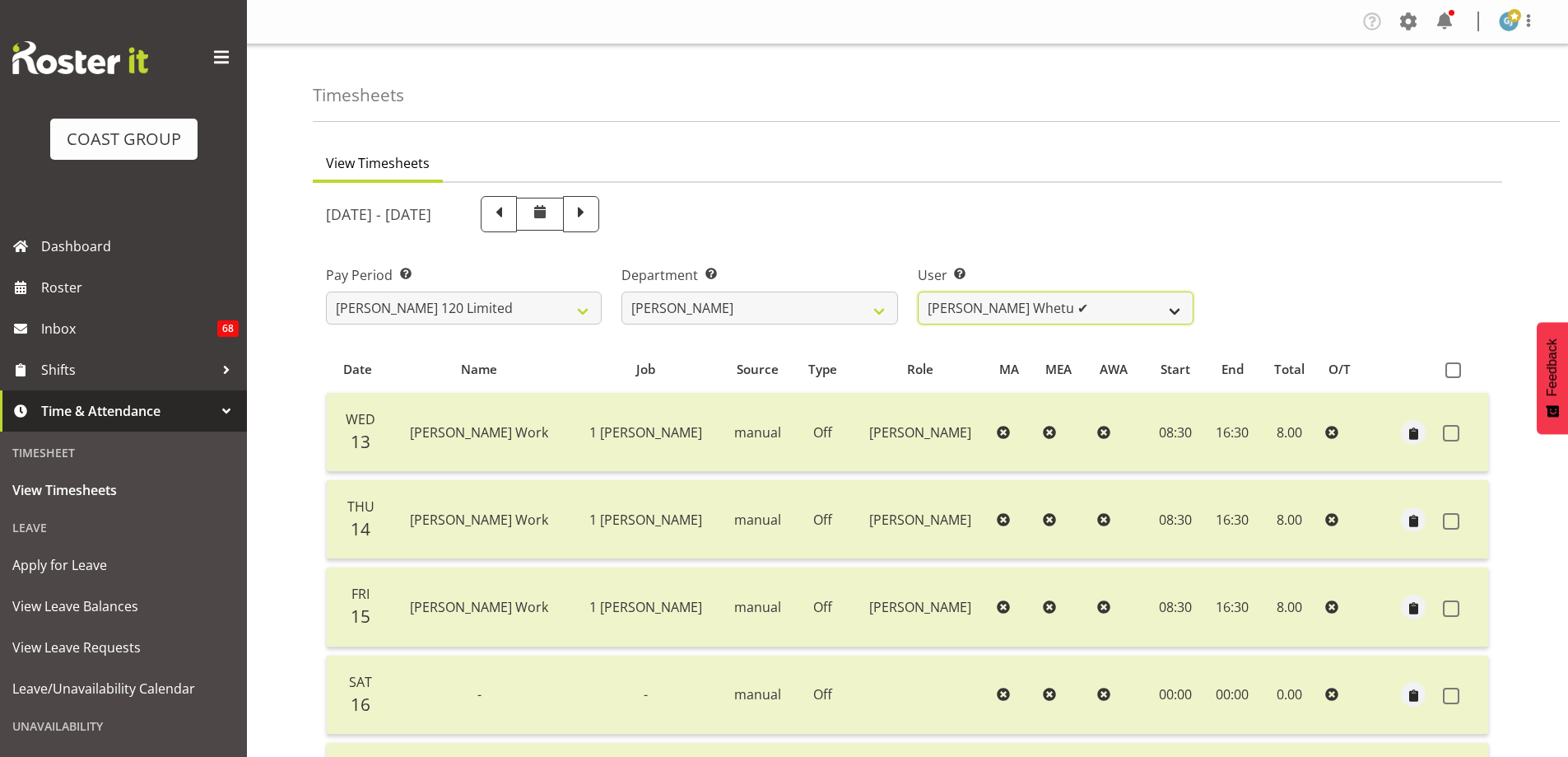
click at [1175, 311] on select "Geoffrey Te Whetu ✔ Layton Gardener ✔ Olivia Lindale ✔ Stephanie Hill-Grant ✔ T…" at bounding box center [1055, 308] width 276 height 33
select select "9995"
click at [917, 292] on select "Geoffrey Te Whetu ✔ Layton Gardener ✔ Olivia Lindale ✔ Stephanie Hill-Grant ✔ T…" at bounding box center [1055, 308] width 276 height 33
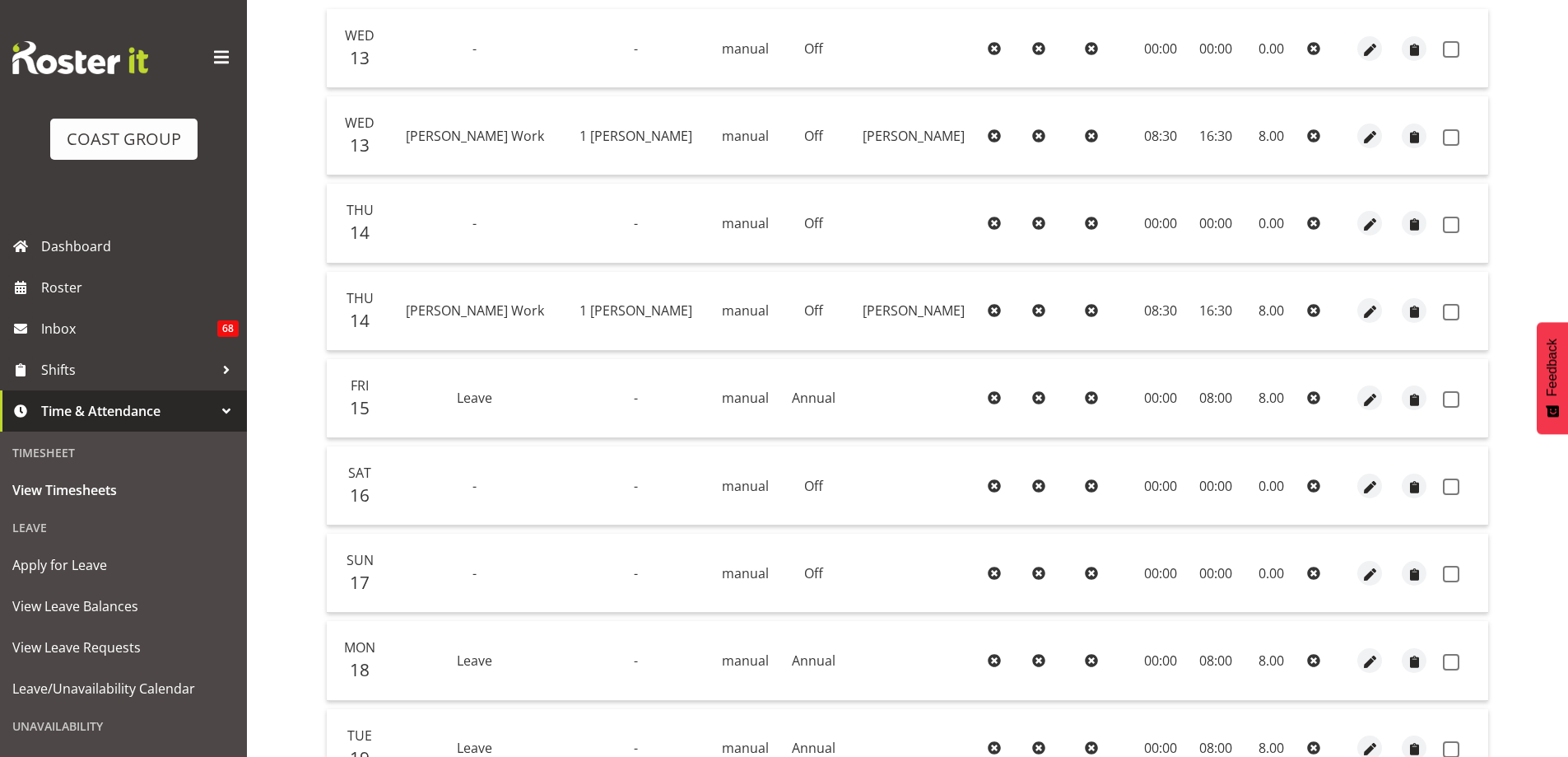
scroll to position [300, 0]
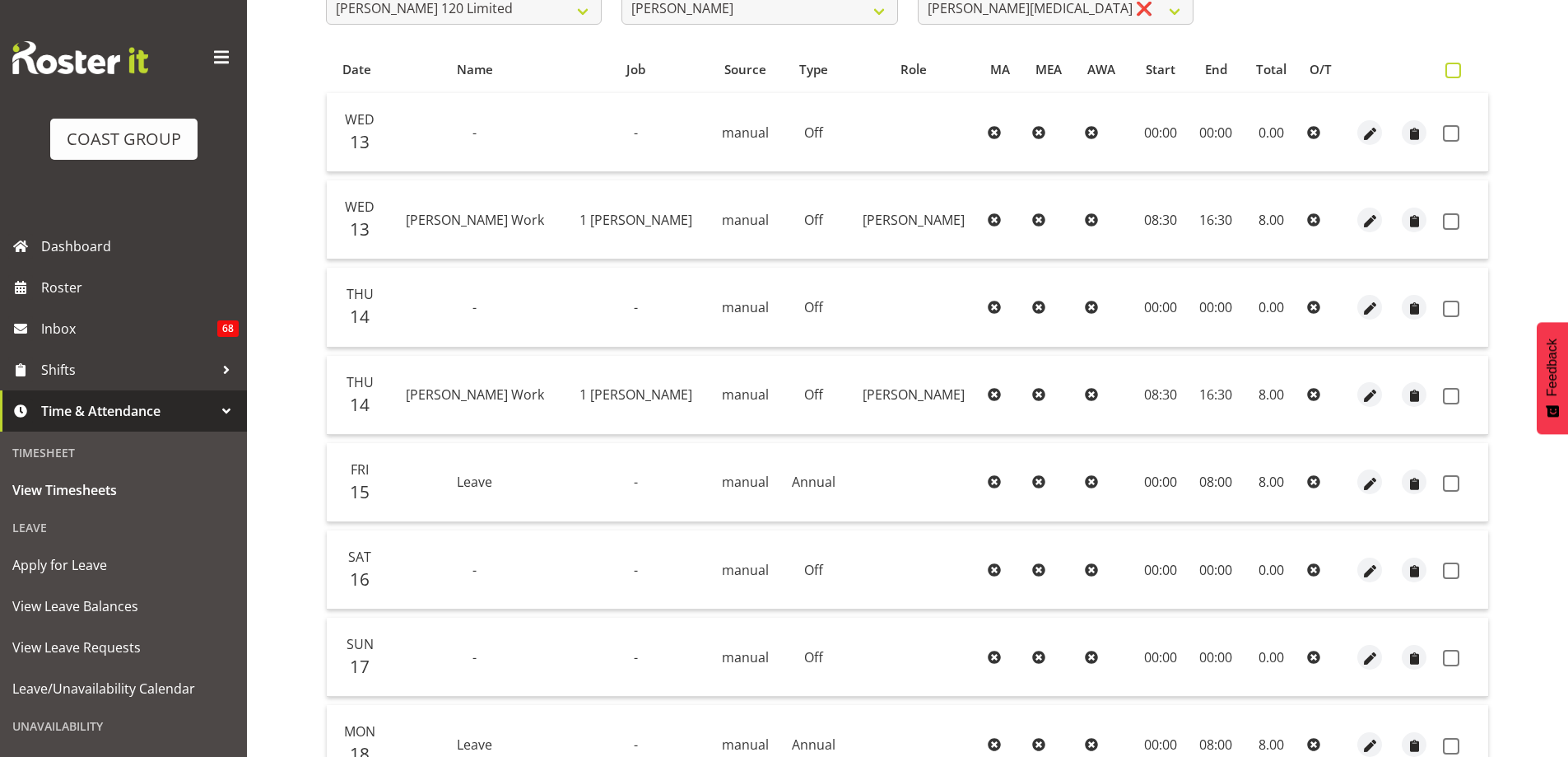
click at [1454, 70] on span at bounding box center [1453, 70] width 16 height 16
click at [1454, 70] on input "checkbox" at bounding box center [1451, 71] width 11 height 11
checkbox input "true"
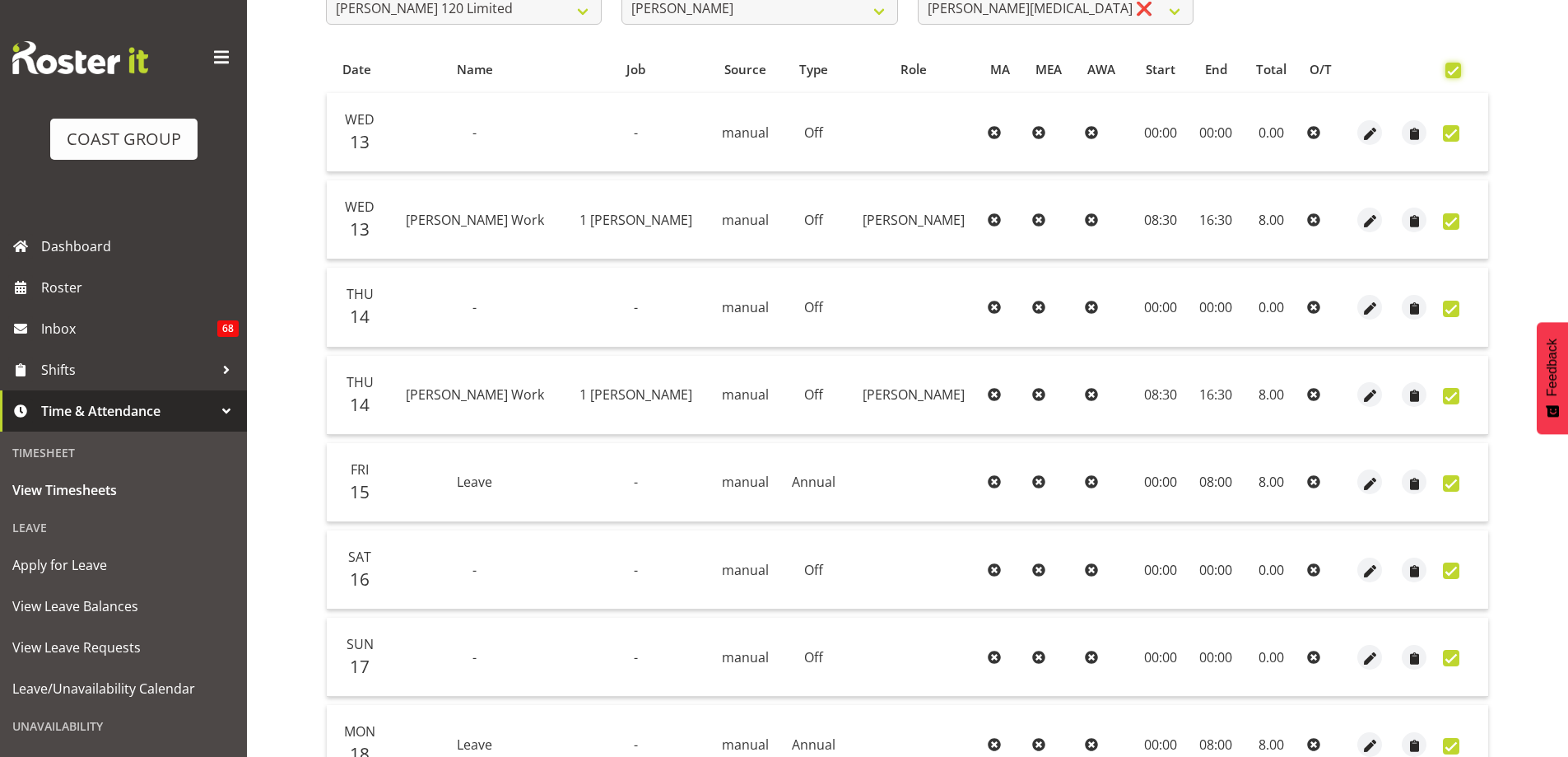
checkbox input "true"
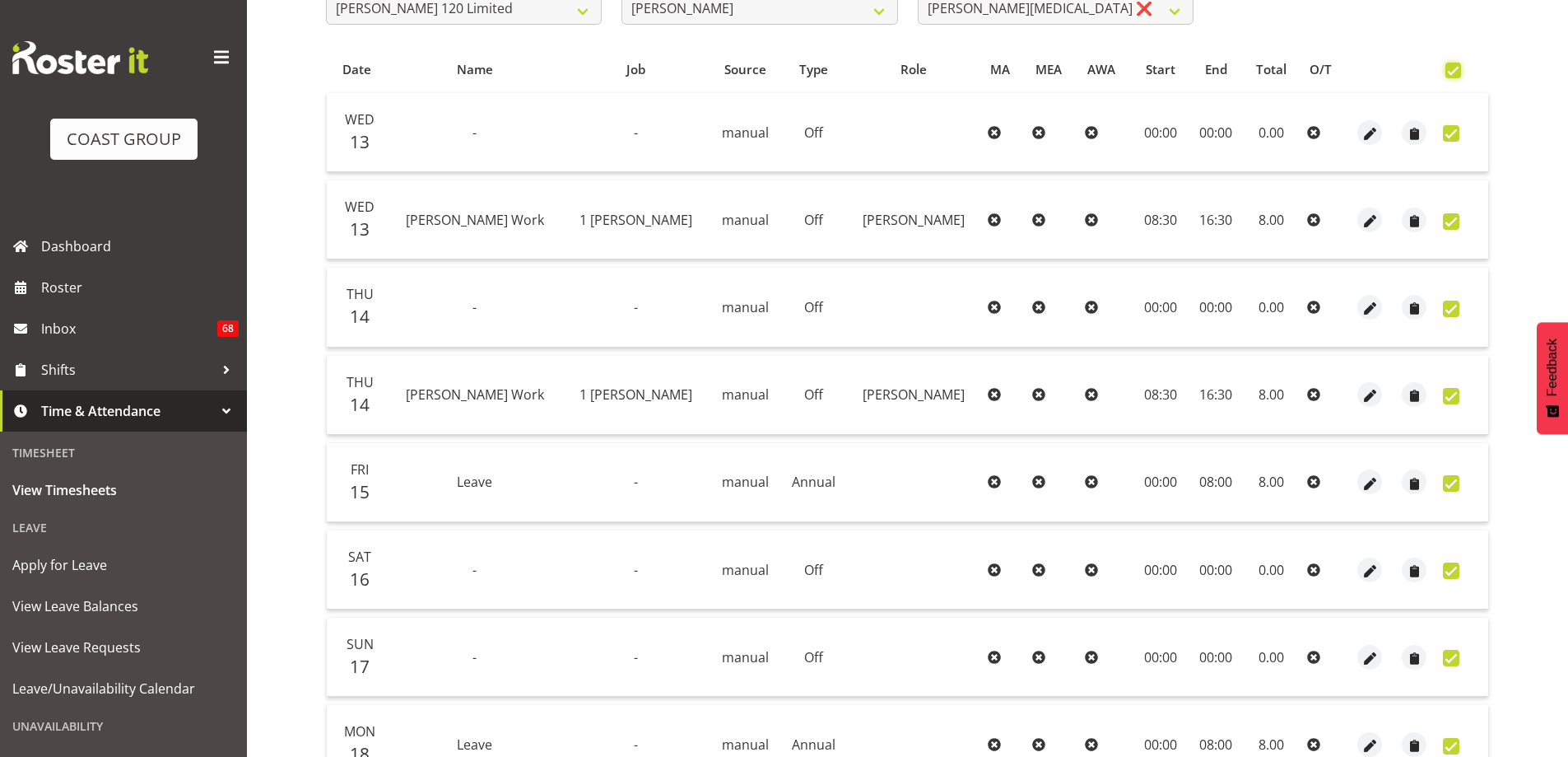
checkbox input "true"
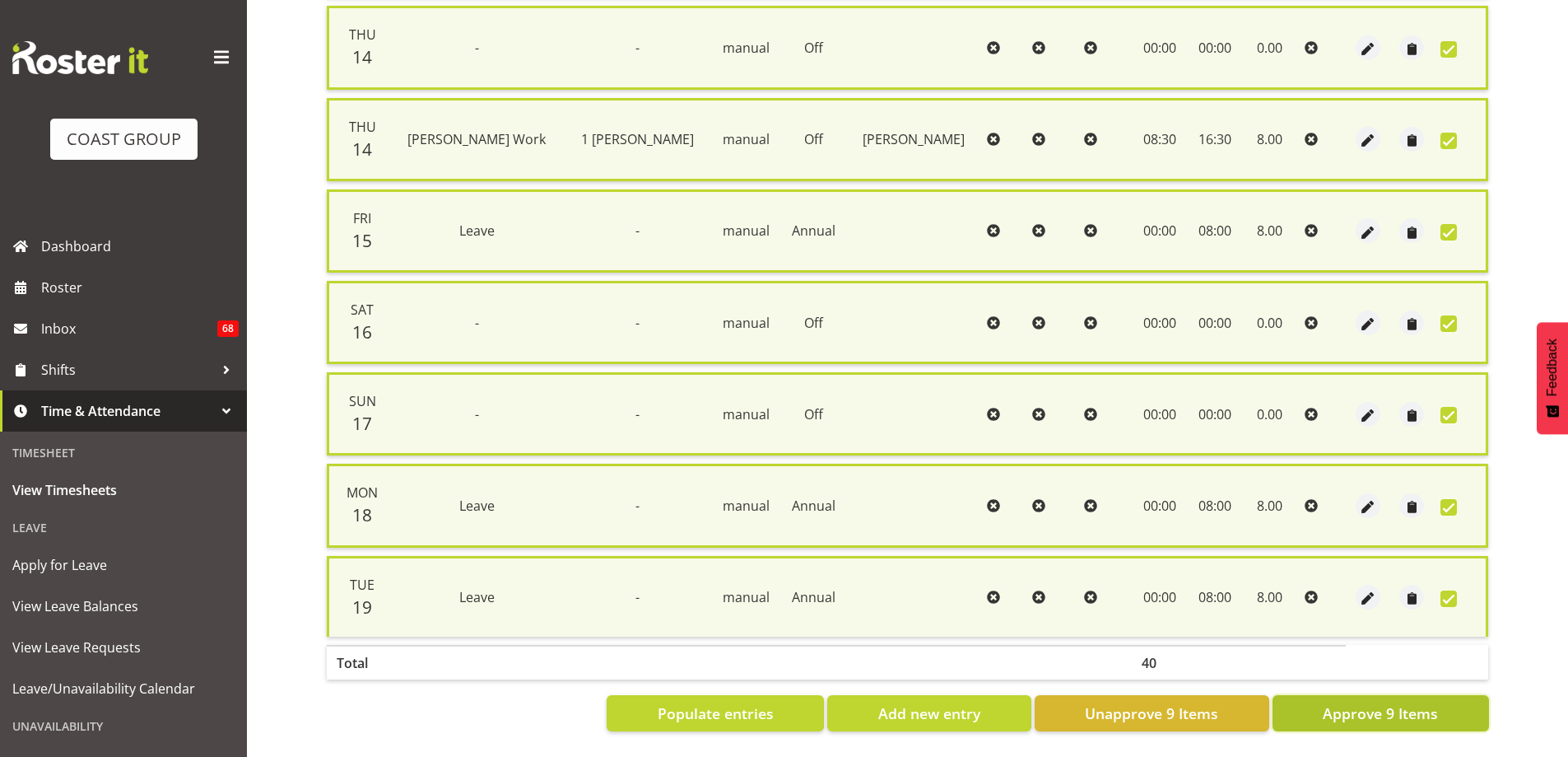
click at [1379, 705] on span "Approve 9 Items" at bounding box center [1381, 712] width 116 height 21
checkbox input "false"
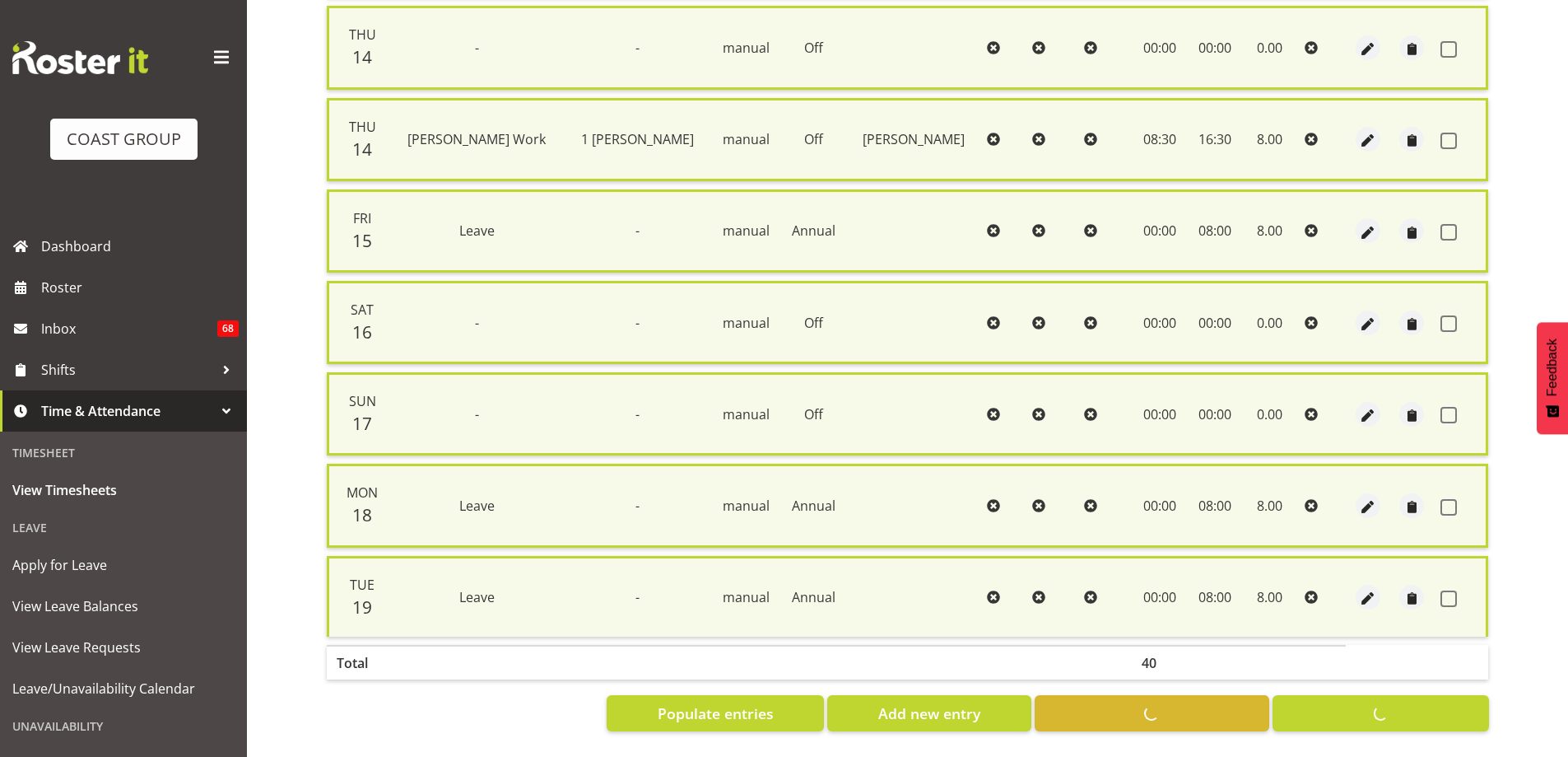
checkbox input "false"
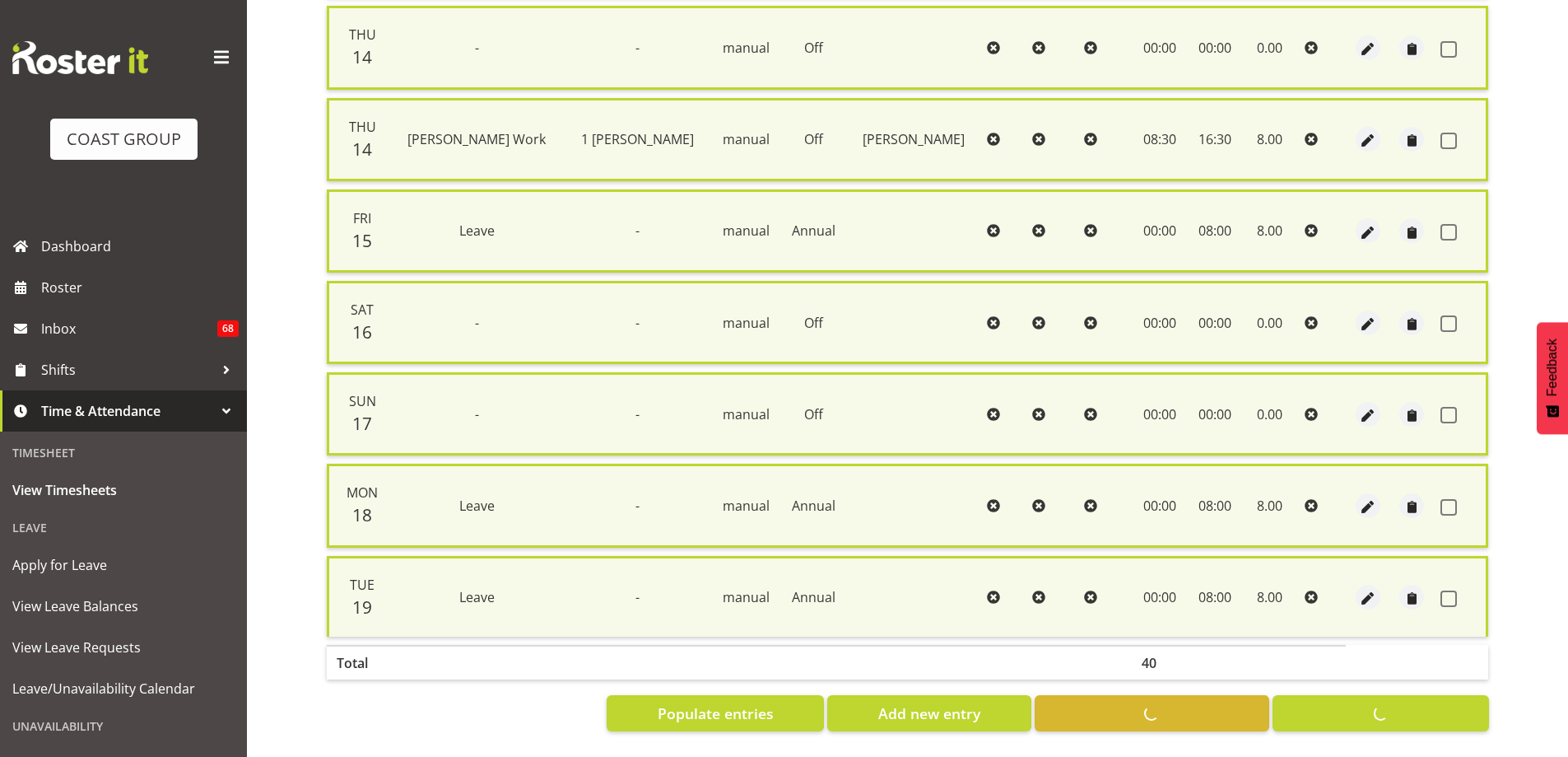
checkbox input "false"
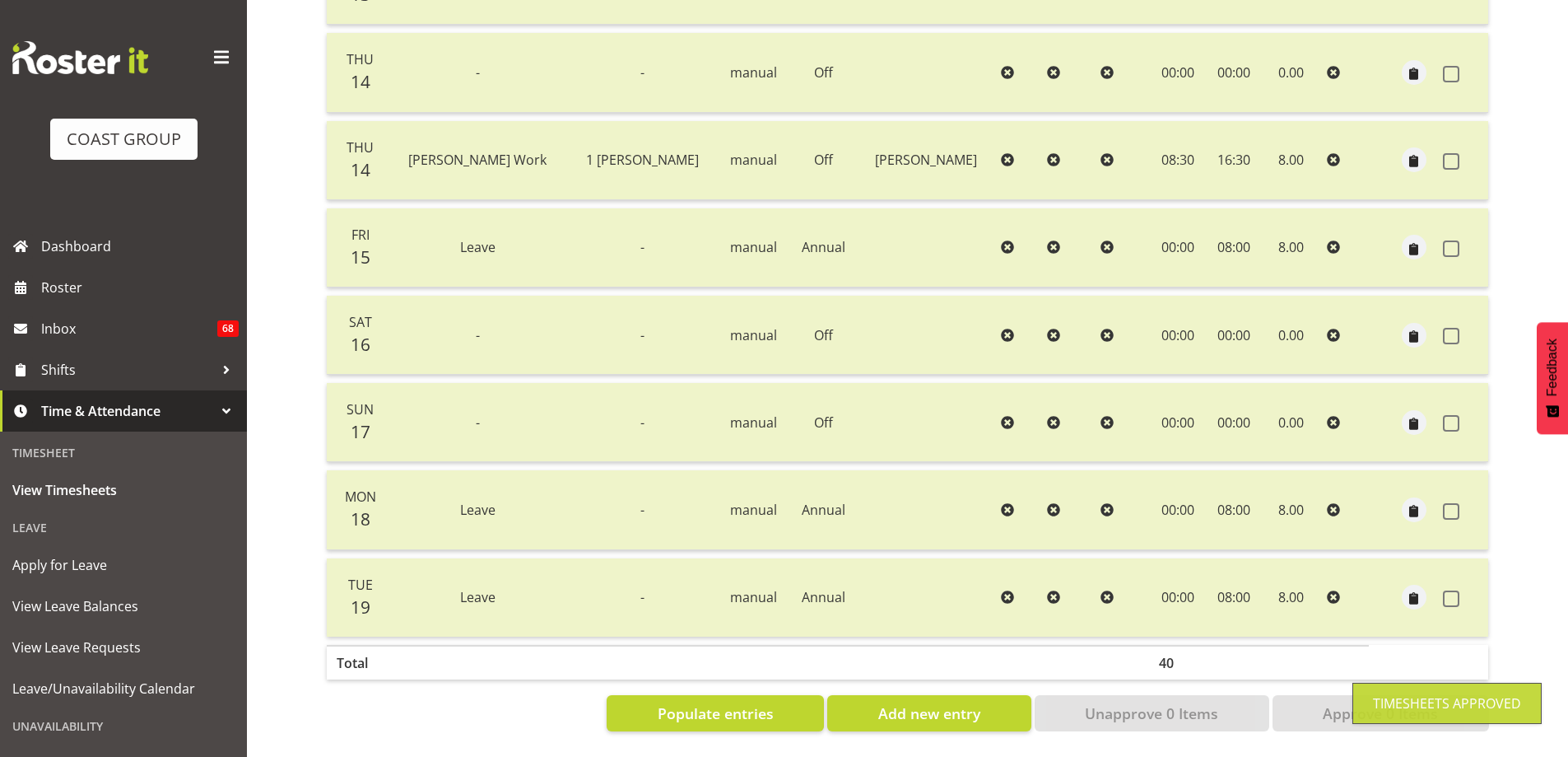
scroll to position [0, 0]
